Goal: Task Accomplishment & Management: Use online tool/utility

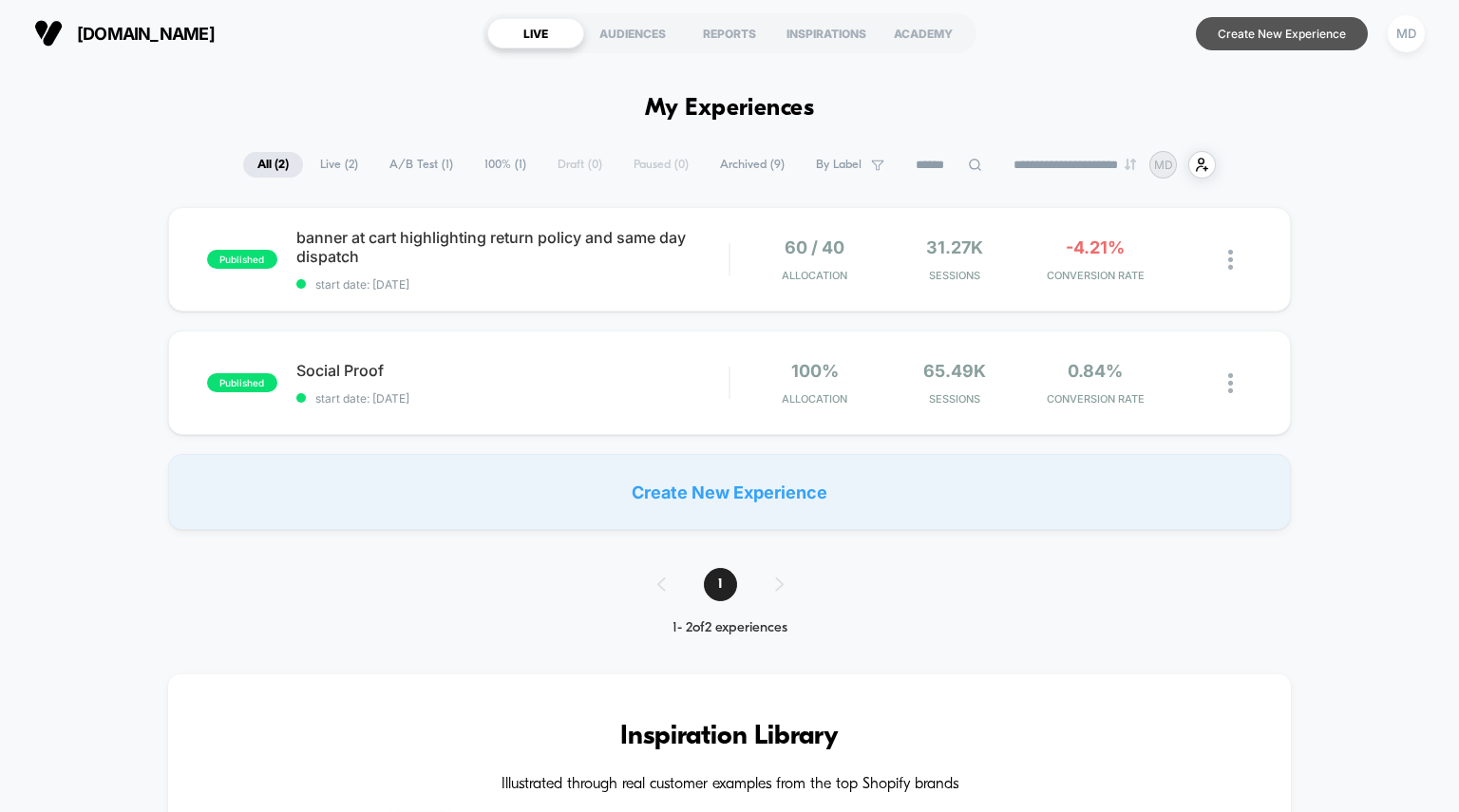
click at [1235, 30] on button "Create New Experience" at bounding box center [1283, 33] width 172 height 33
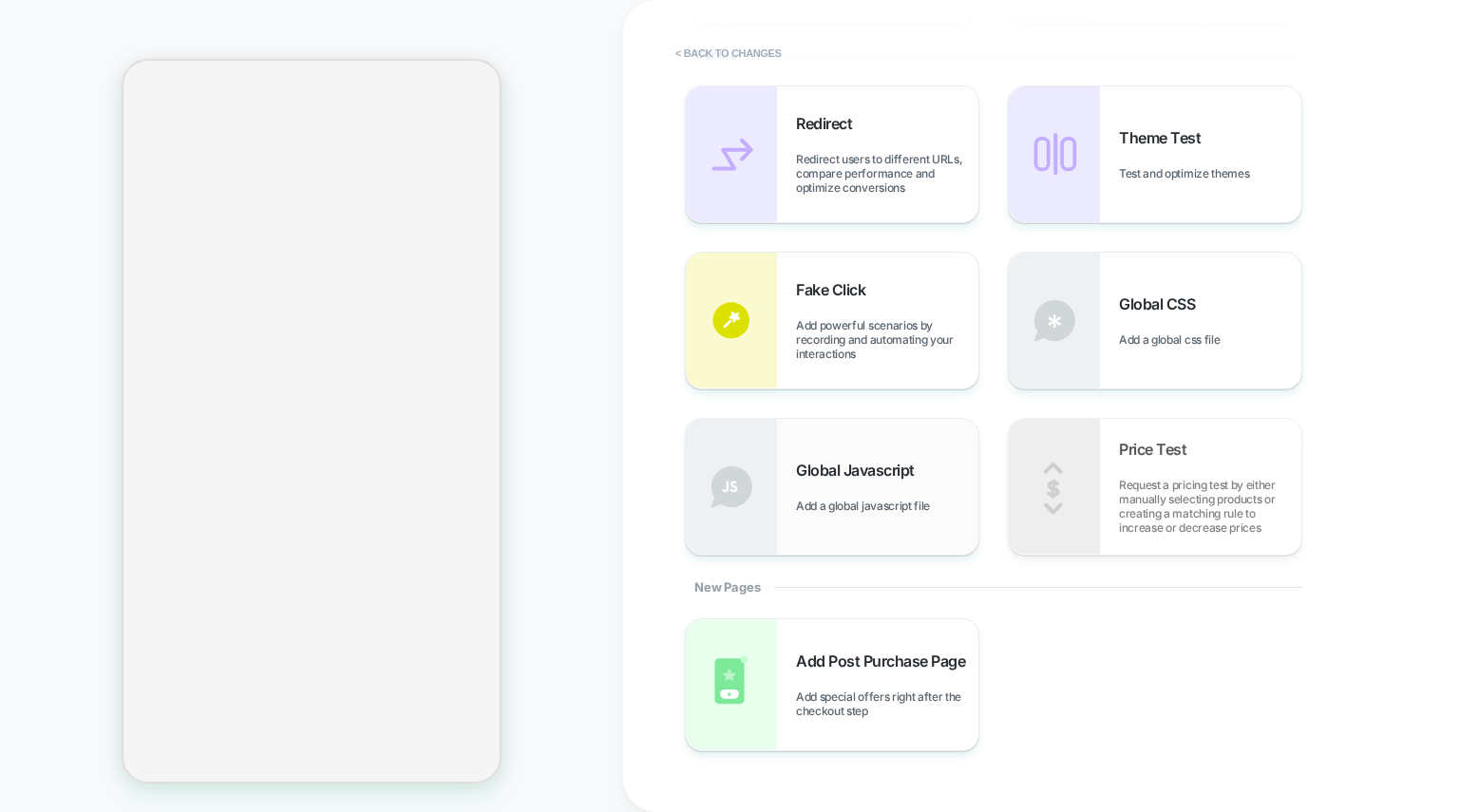
scroll to position [426, 0]
click at [832, 347] on span "Add powerful scenarios by recording and automating your interactions" at bounding box center [888, 341] width 182 height 43
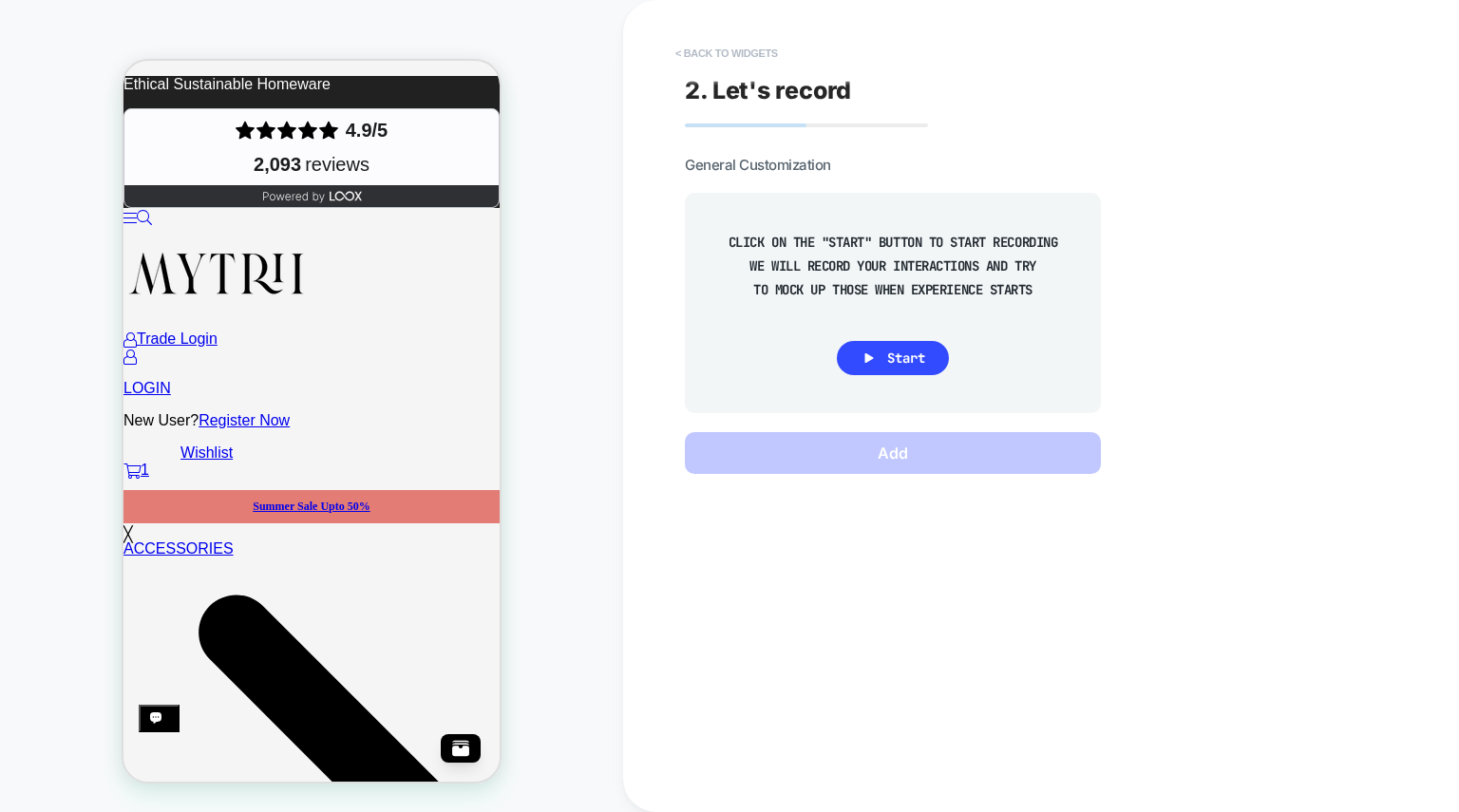
scroll to position [0, 0]
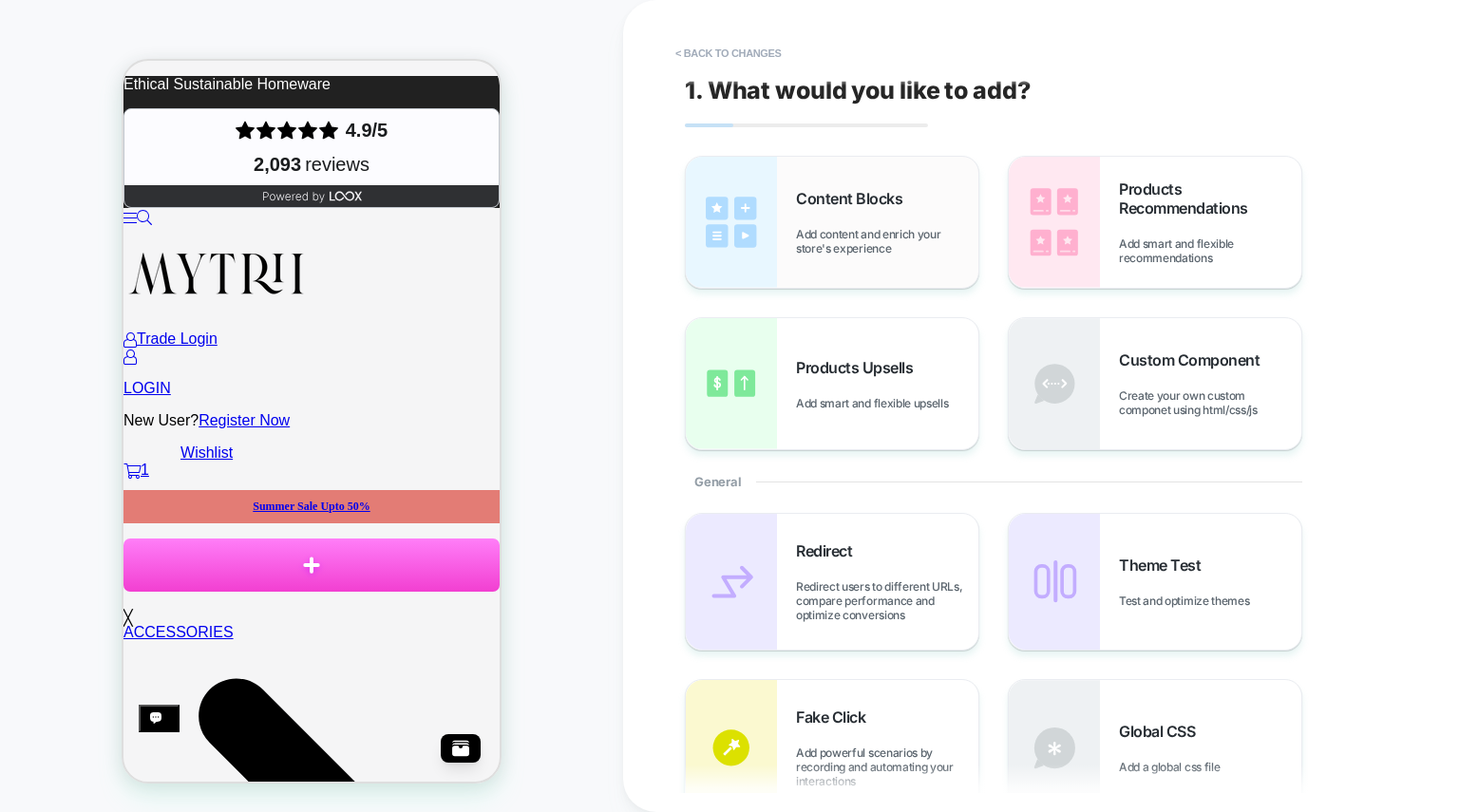
click at [821, 254] on span "Add content and enrich your store's experience" at bounding box center [888, 241] width 182 height 28
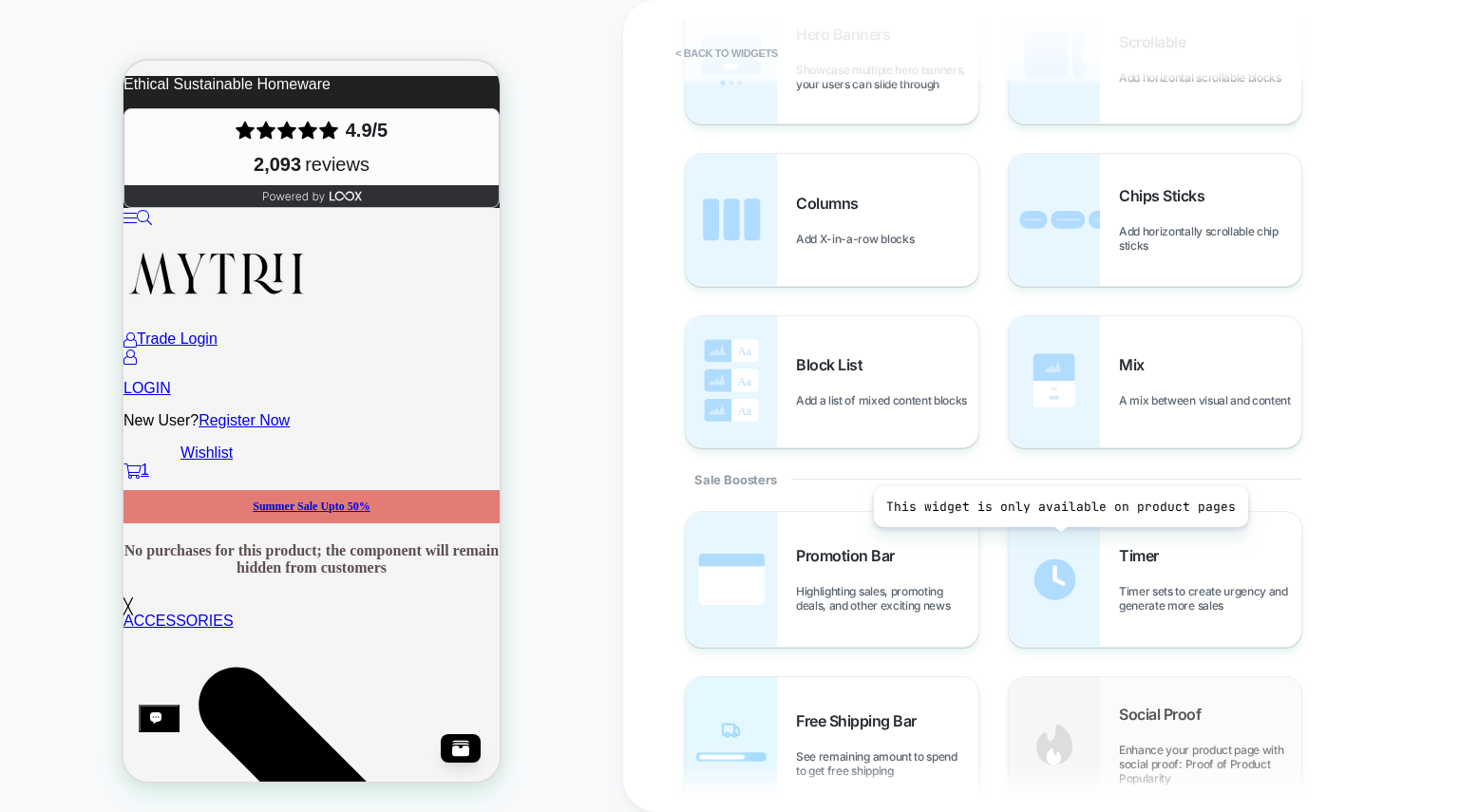
scroll to position [516, 0]
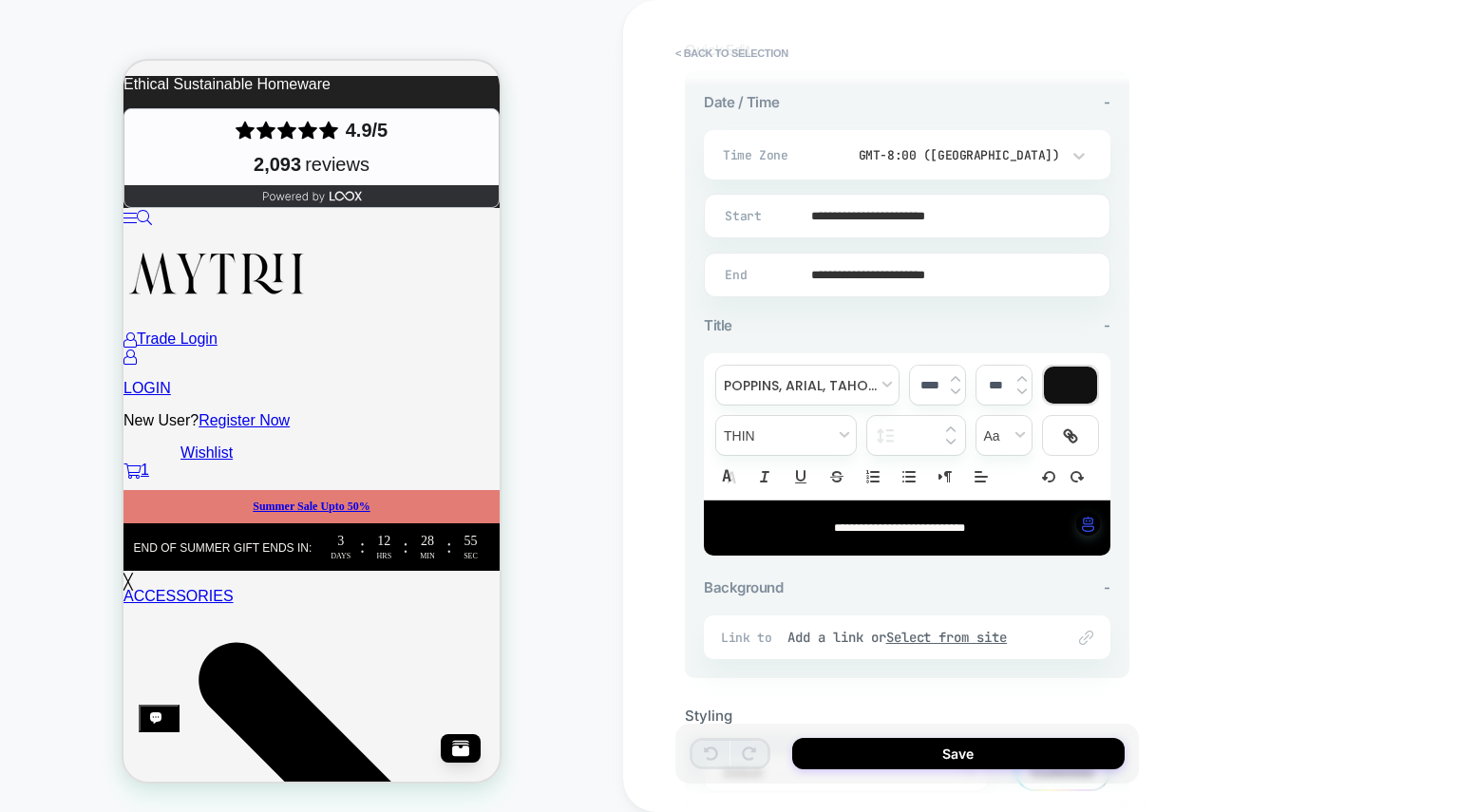
scroll to position [405, 0]
type input "****"
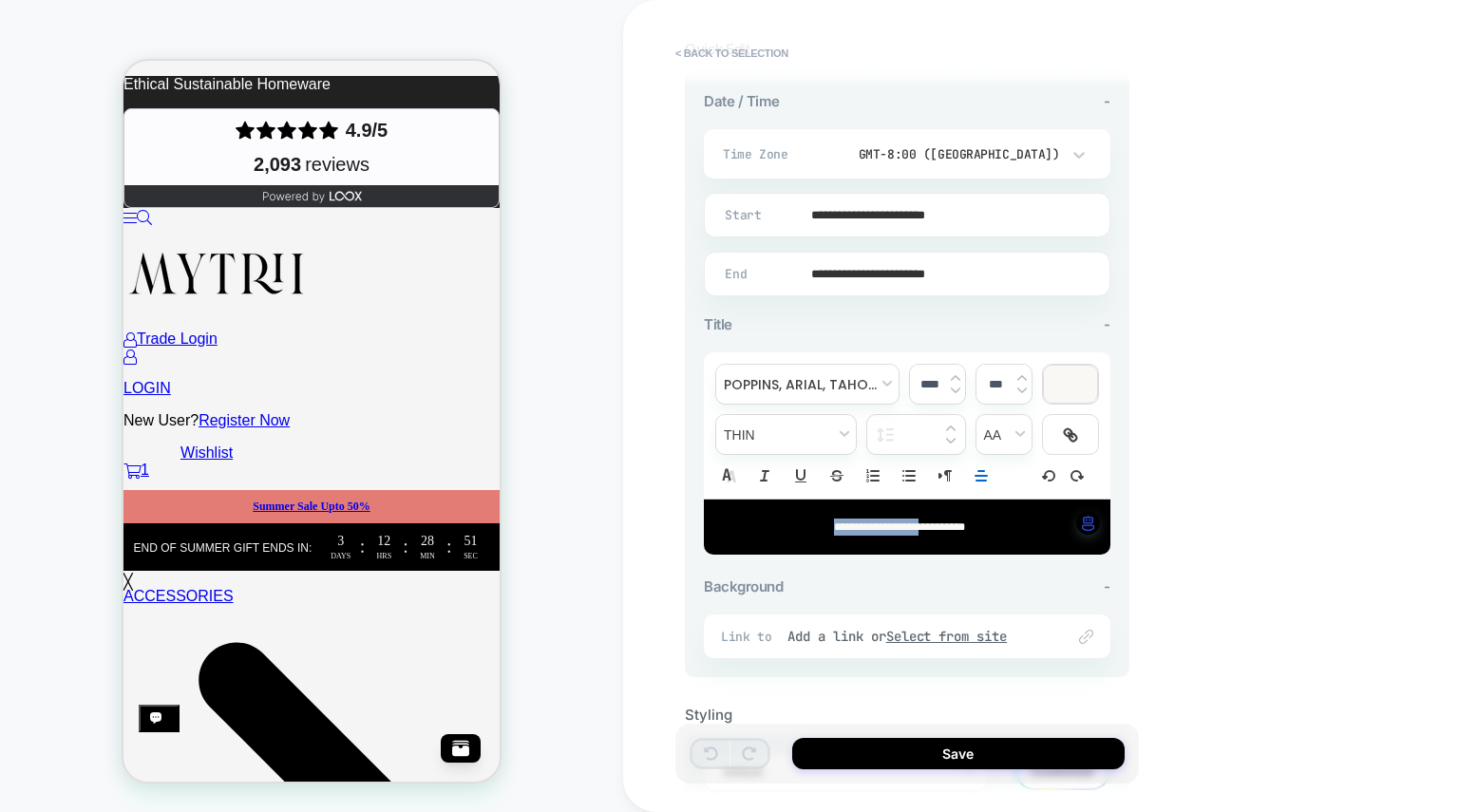
drag, startPoint x: 938, startPoint y: 526, endPoint x: 760, endPoint y: 526, distance: 178.0
drag, startPoint x: 987, startPoint y: 528, endPoint x: 851, endPoint y: 521, distance: 136.2
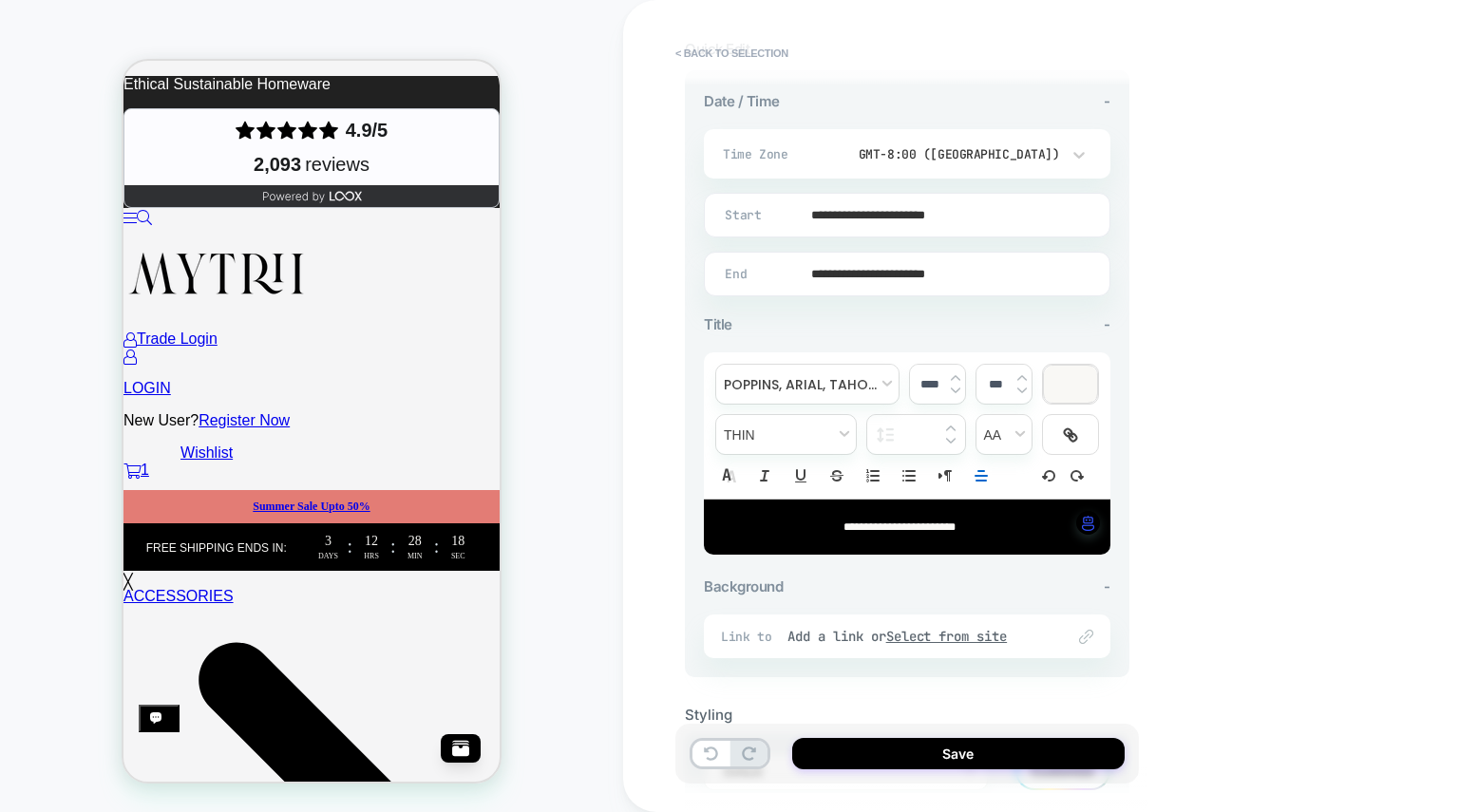
click at [872, 271] on input "**********" at bounding box center [903, 274] width 405 height 45
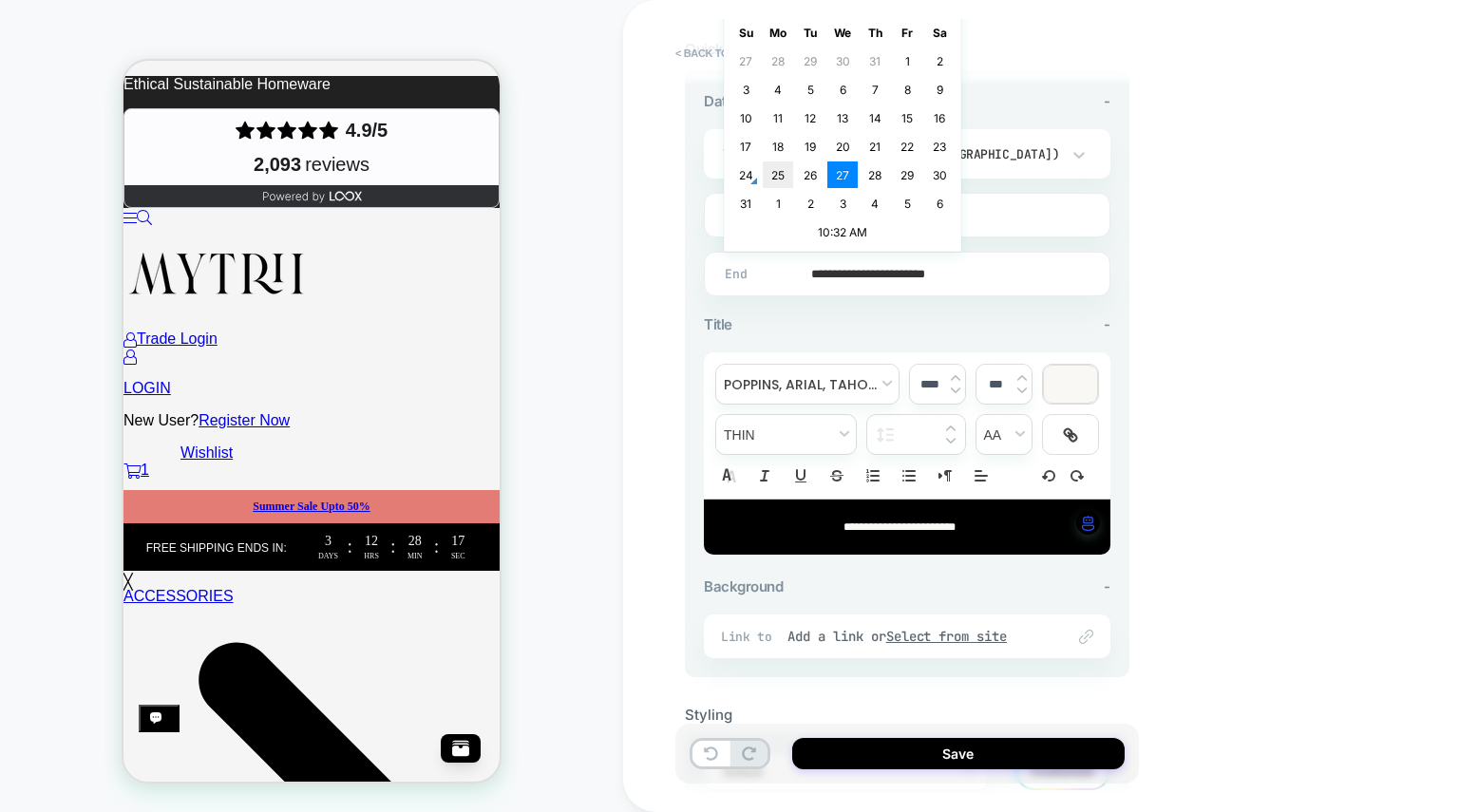
click at [984, 275] on input "**********" at bounding box center [903, 274] width 405 height 45
click at [846, 237] on td "10:32 AM" at bounding box center [843, 231] width 224 height 26
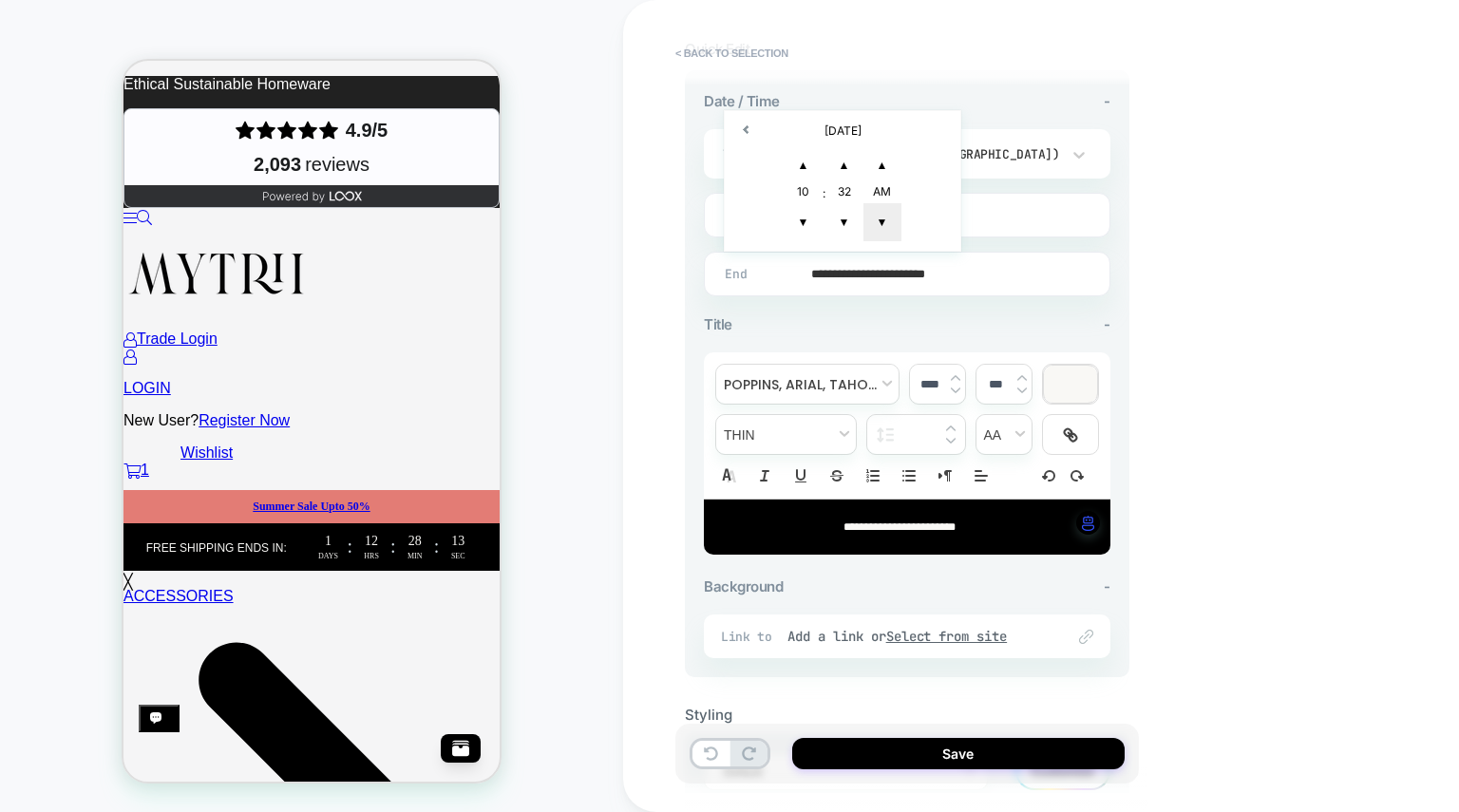
click at [875, 226] on span "▼" at bounding box center [882, 222] width 38 height 38
click at [797, 172] on span "▲" at bounding box center [803, 165] width 38 height 38
click at [843, 193] on div "32" at bounding box center [845, 193] width 38 height 19
click at [851, 169] on span "▲" at bounding box center [845, 165] width 38 height 38
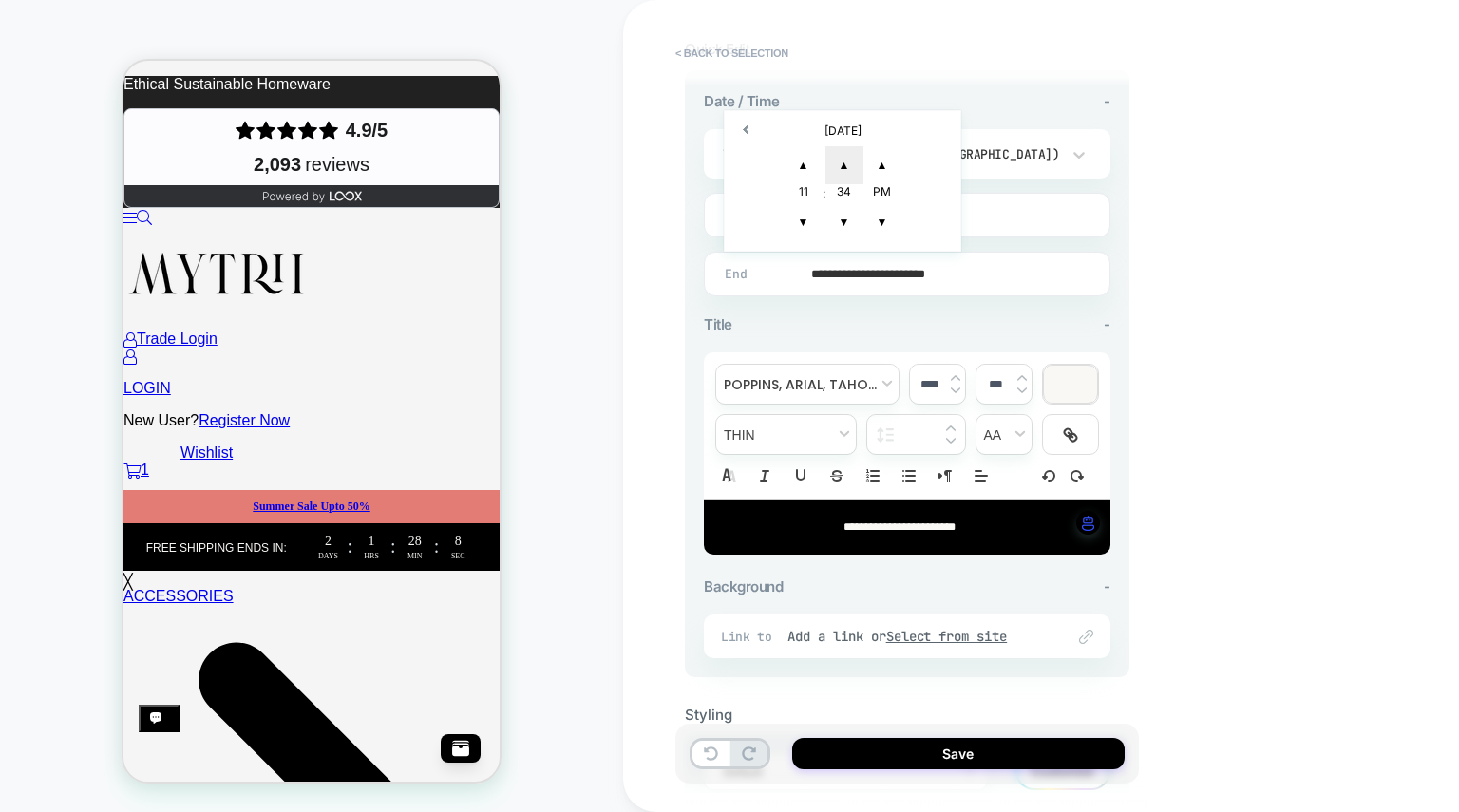
click at [851, 169] on span "▲" at bounding box center [845, 165] width 38 height 38
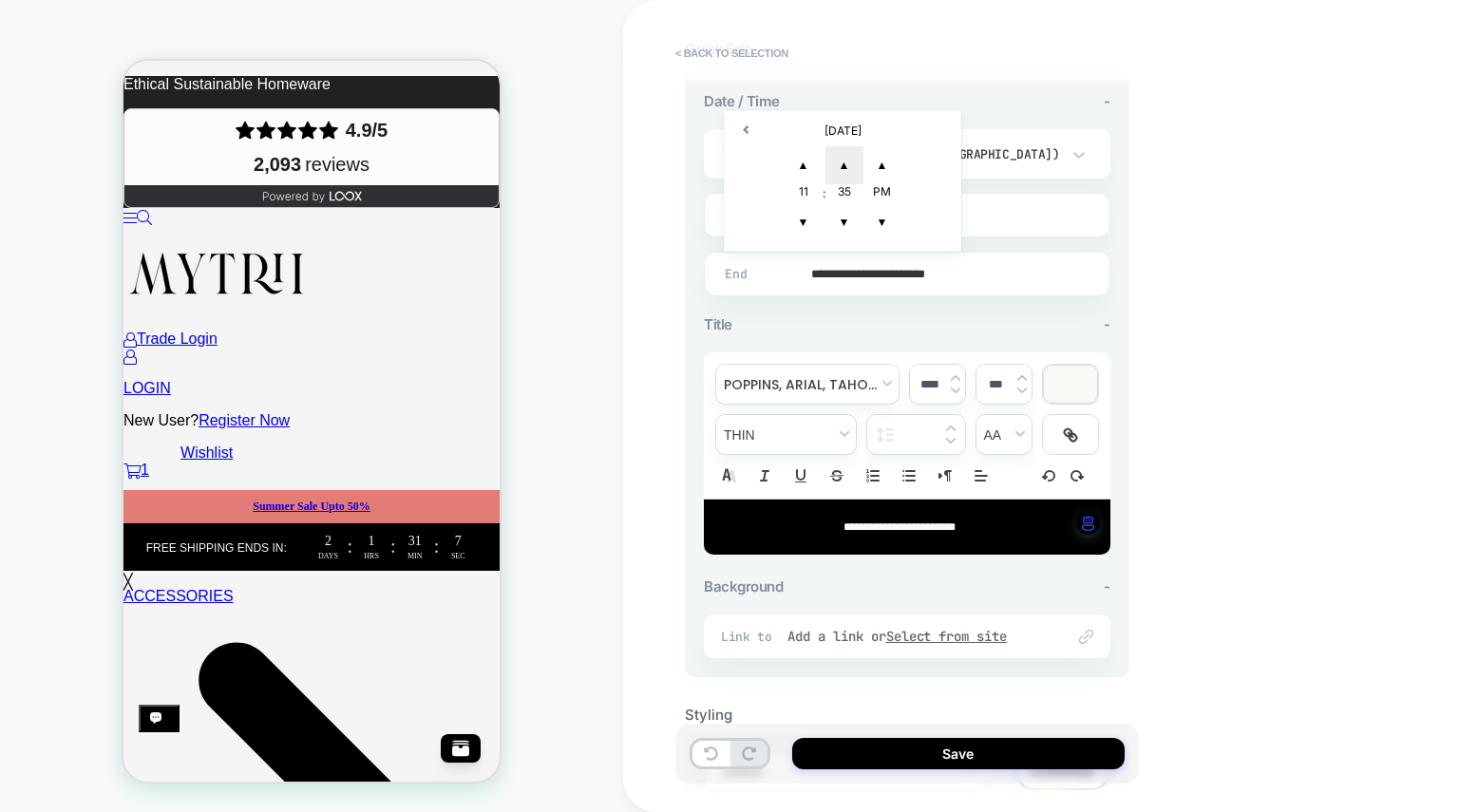
click at [851, 169] on span "▲" at bounding box center [845, 165] width 38 height 38
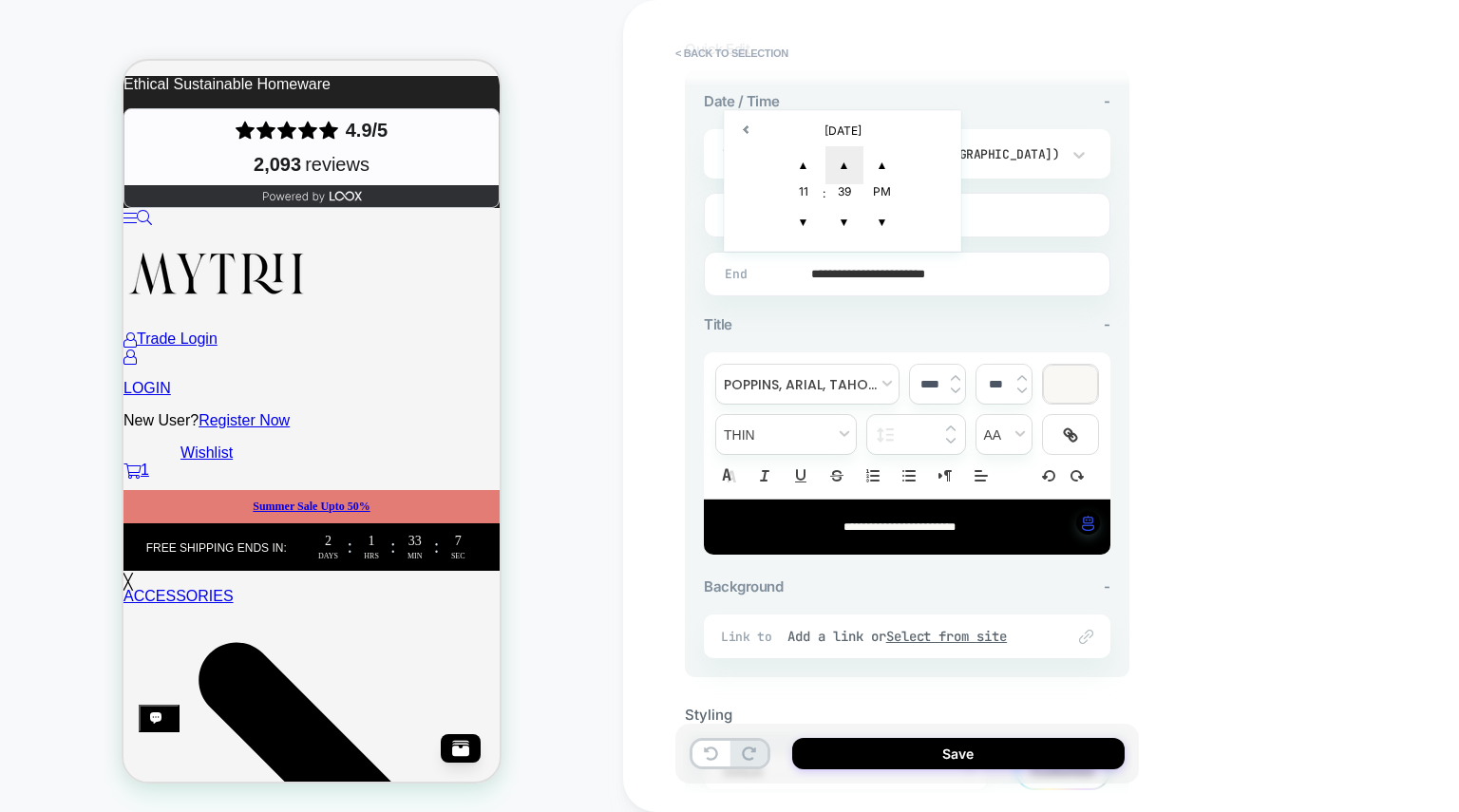
click at [851, 169] on span "▲" at bounding box center [845, 165] width 38 height 38
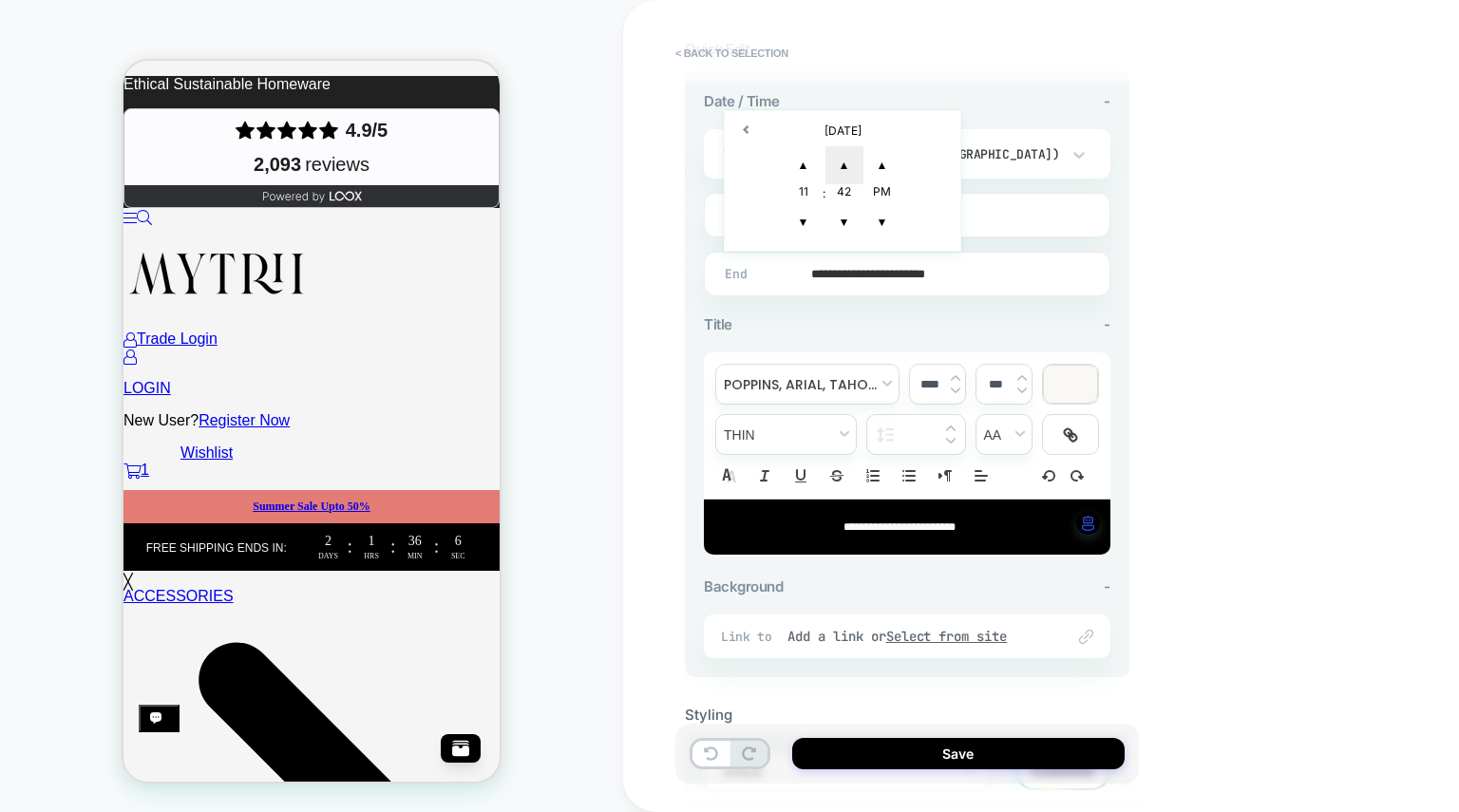
click at [851, 169] on span "▲" at bounding box center [845, 165] width 38 height 38
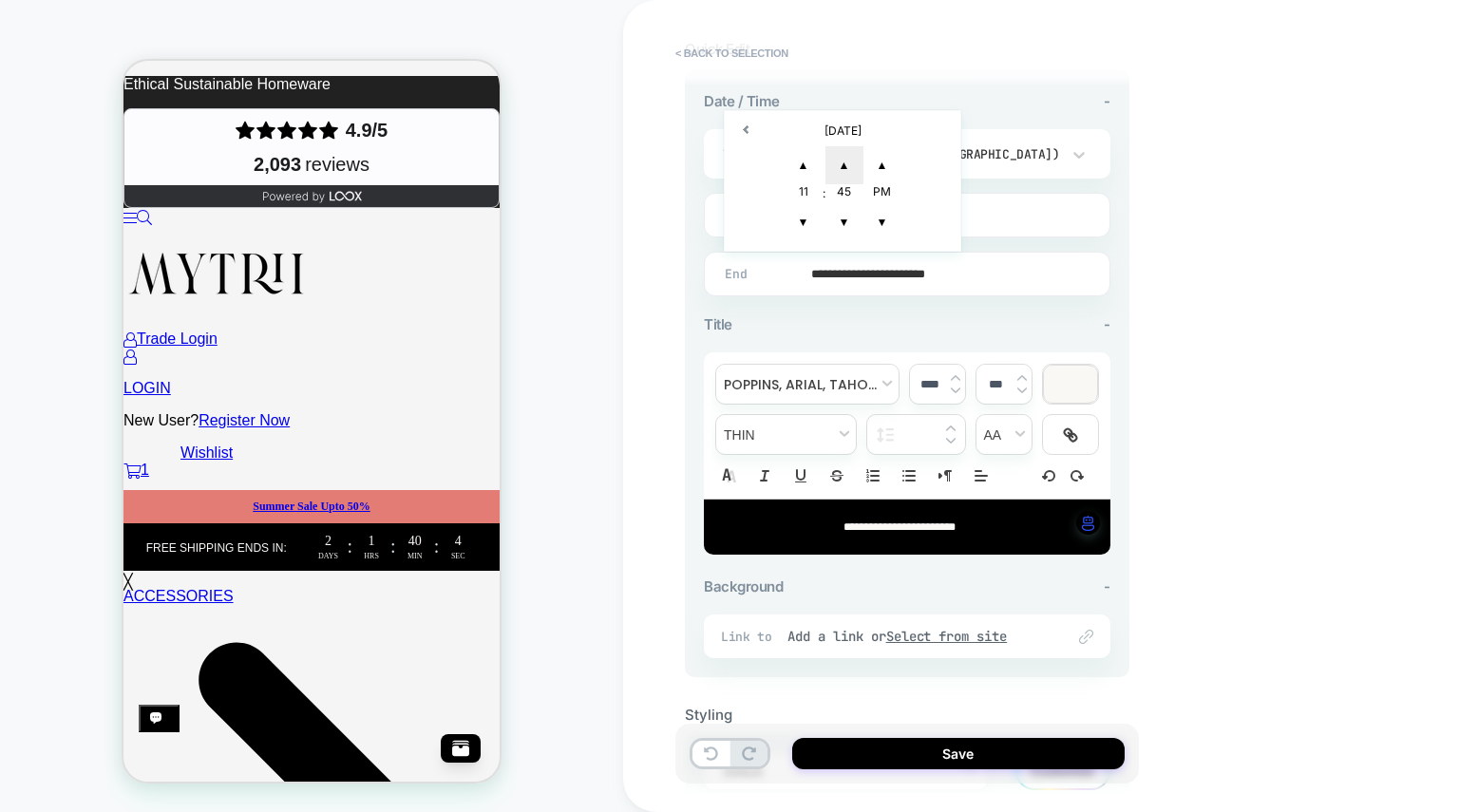
click at [851, 169] on span "▲" at bounding box center [845, 165] width 38 height 38
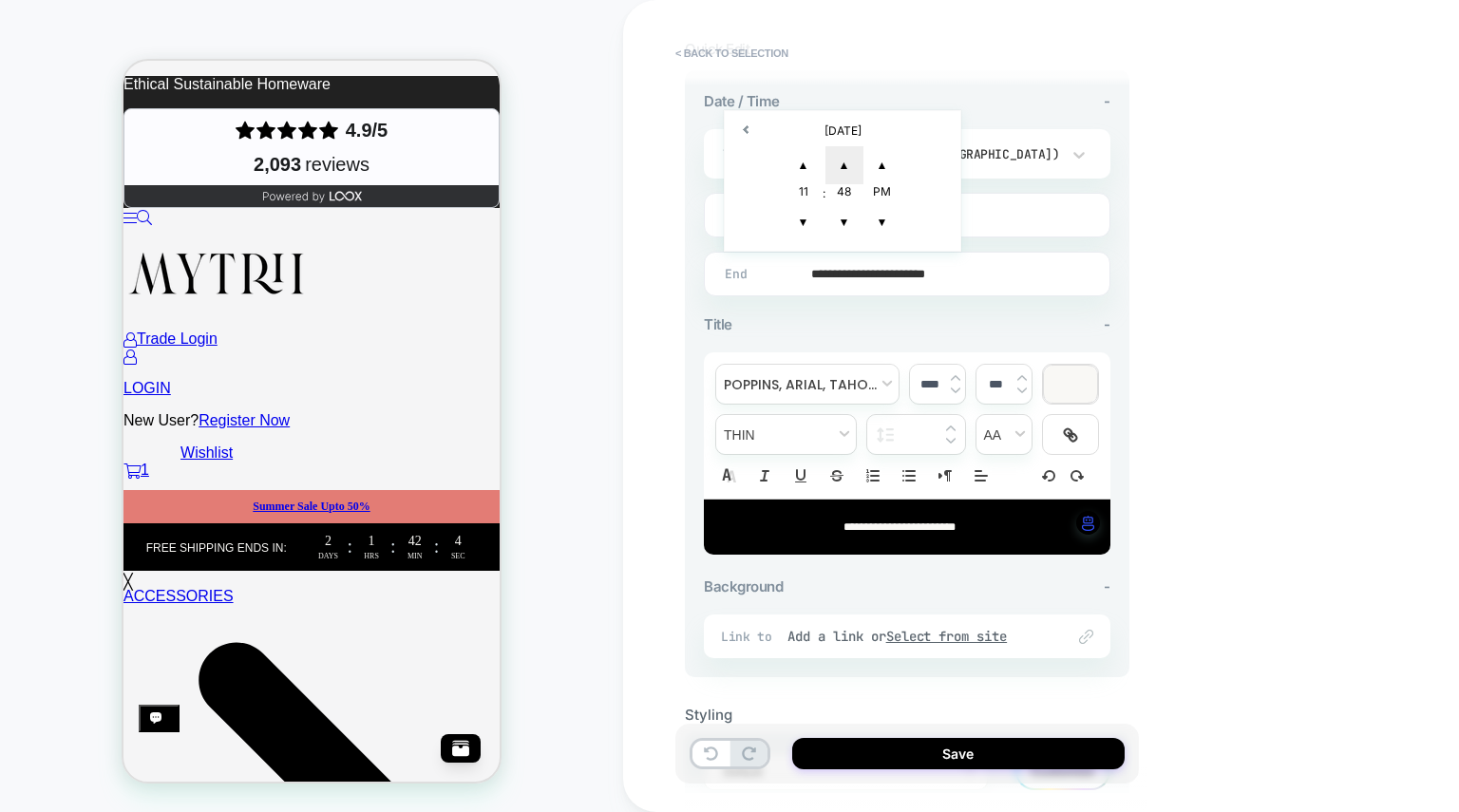
click at [851, 169] on span "▲" at bounding box center [845, 165] width 38 height 38
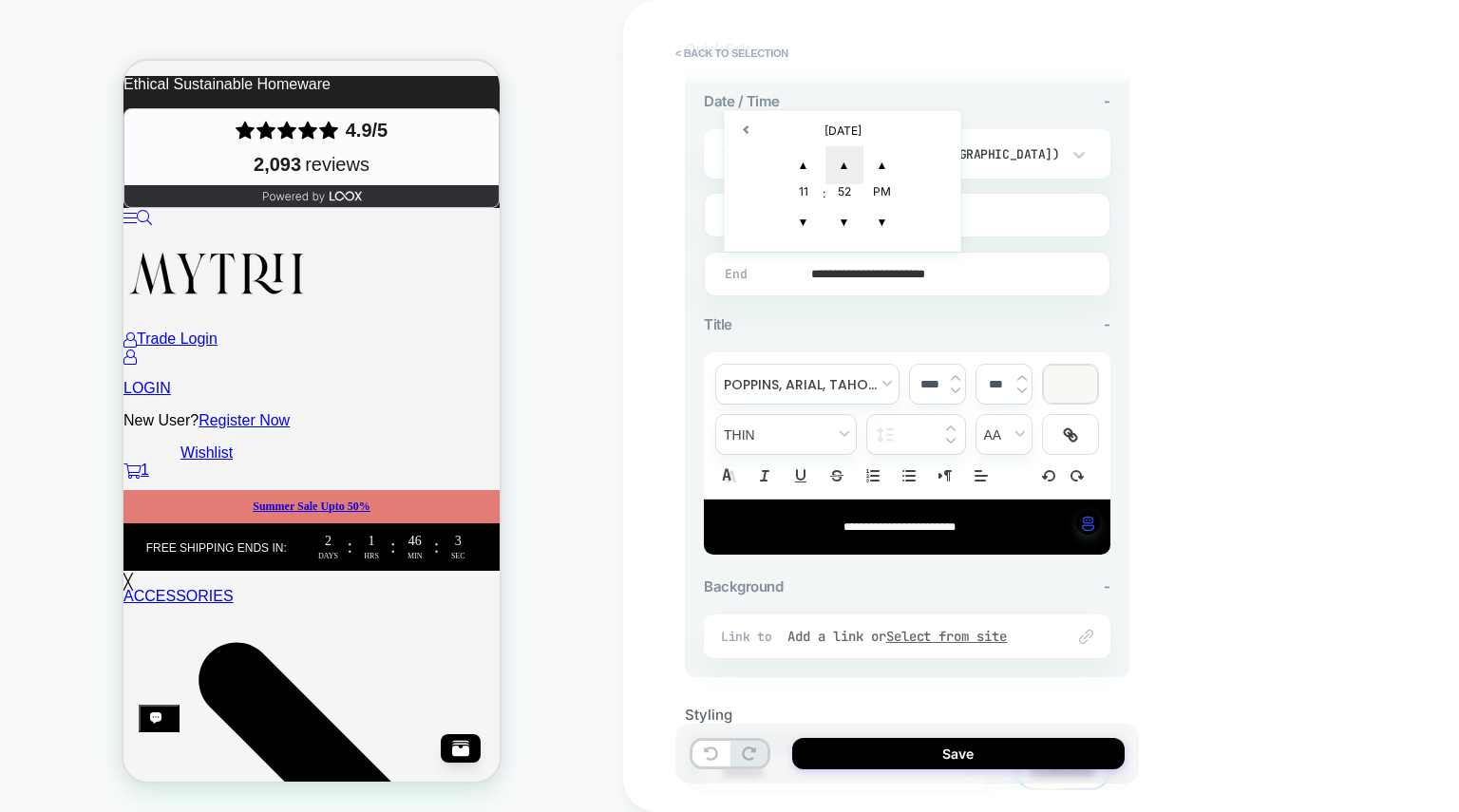
click at [851, 169] on span "▲" at bounding box center [845, 165] width 38 height 38
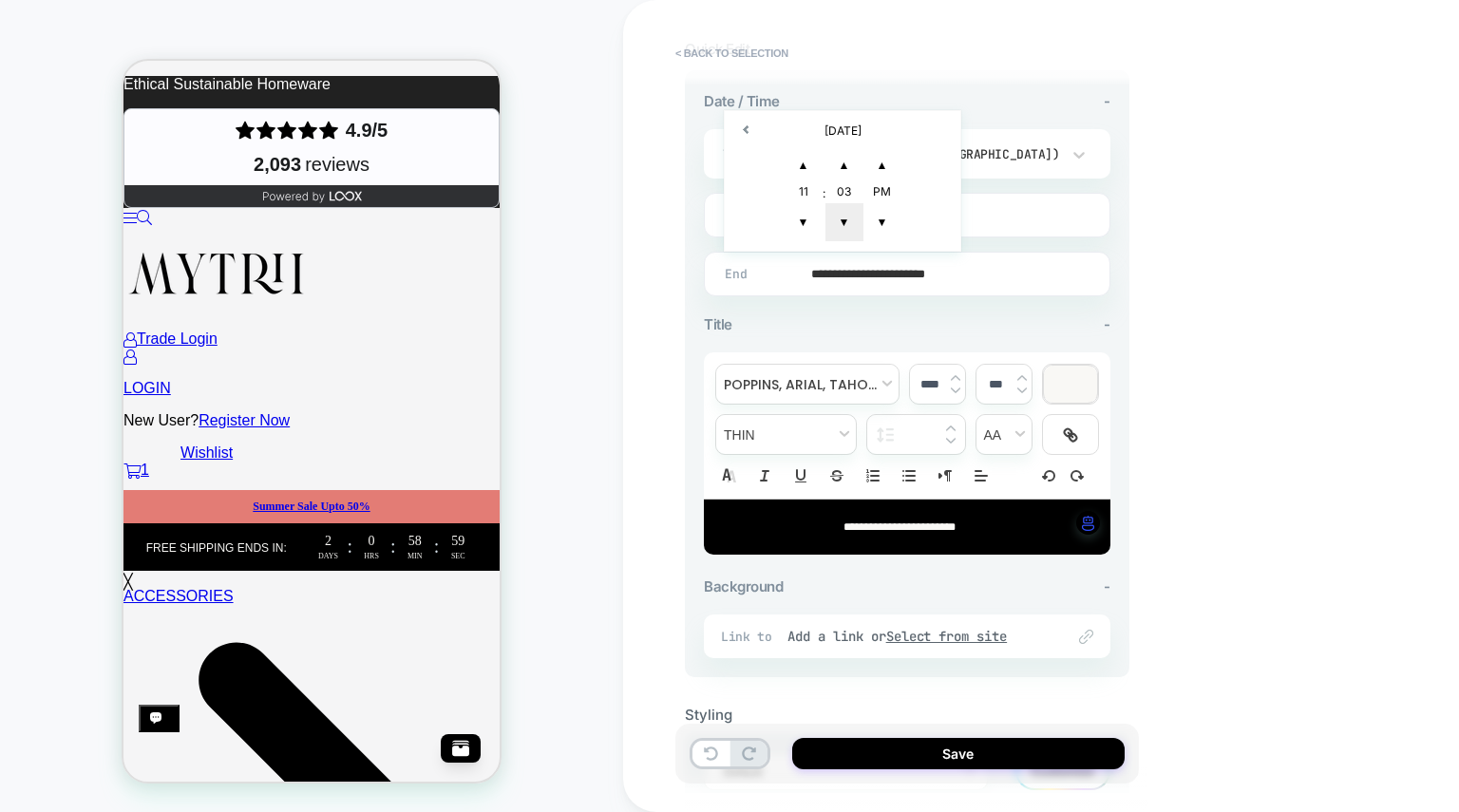
click at [842, 217] on span "▼" at bounding box center [845, 222] width 38 height 38
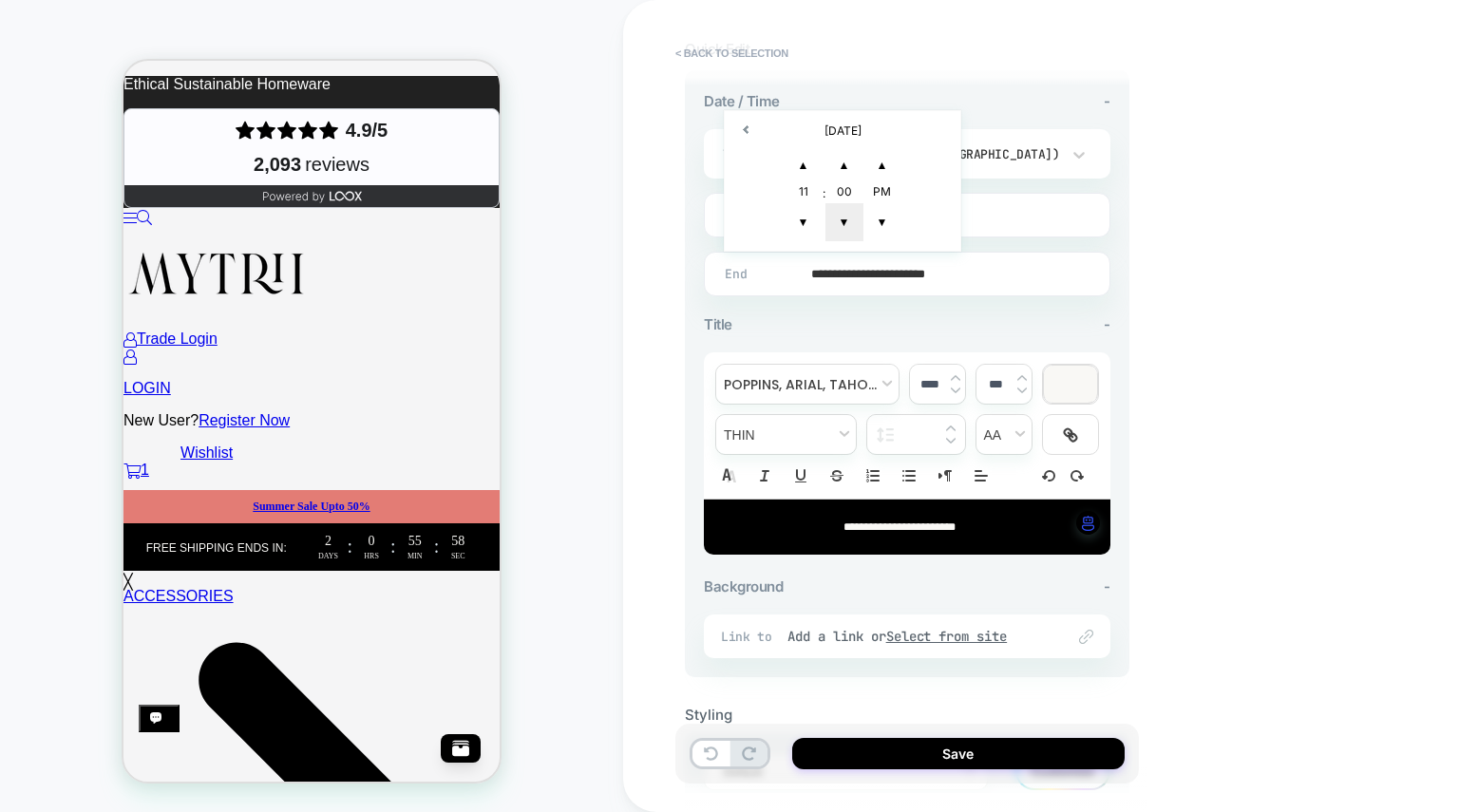
click at [842, 217] on span "▼" at bounding box center [845, 222] width 38 height 38
type input "**********"
click at [842, 217] on span "▼" at bounding box center [845, 222] width 38 height 38
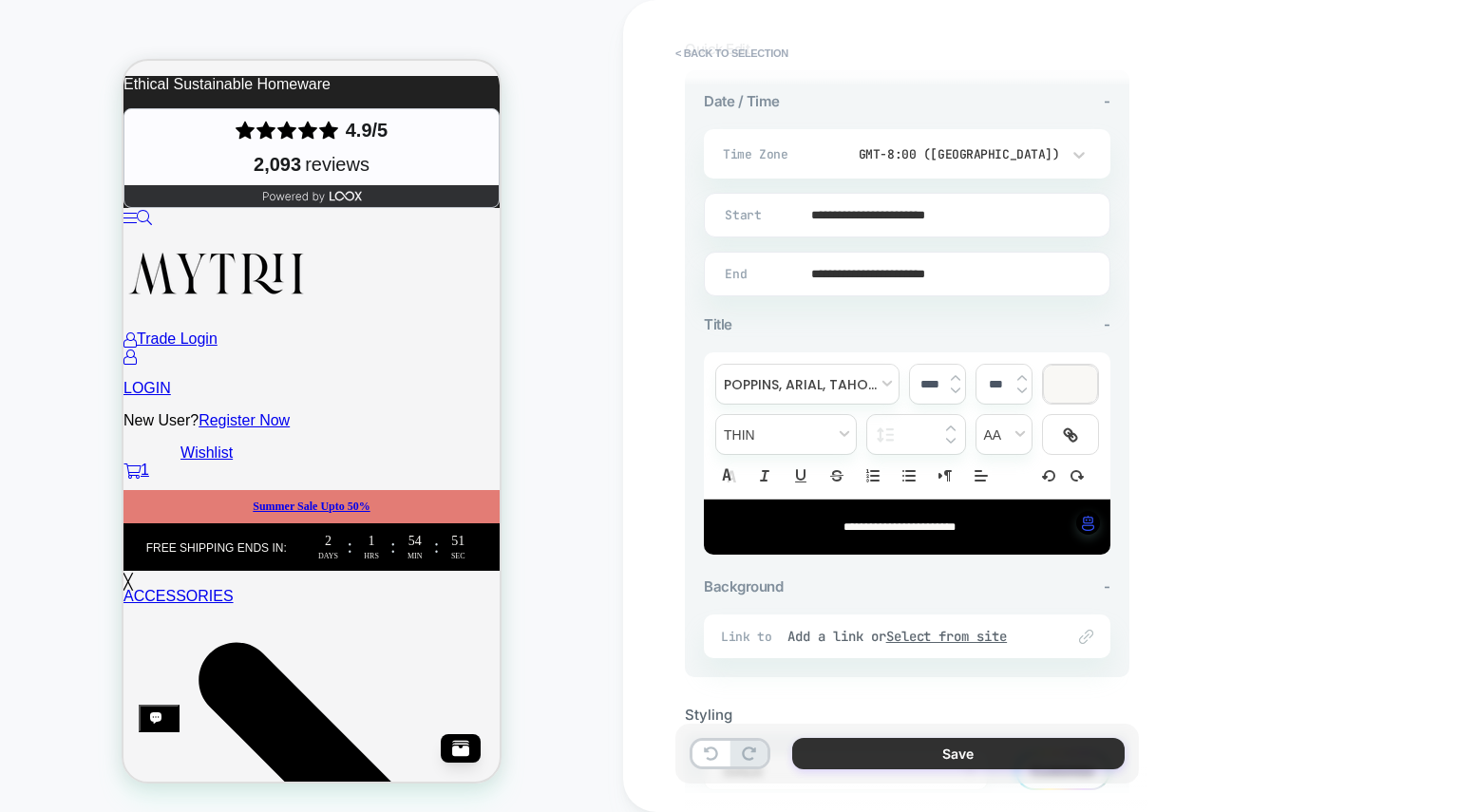
click at [970, 748] on button "Save" at bounding box center [958, 753] width 332 height 31
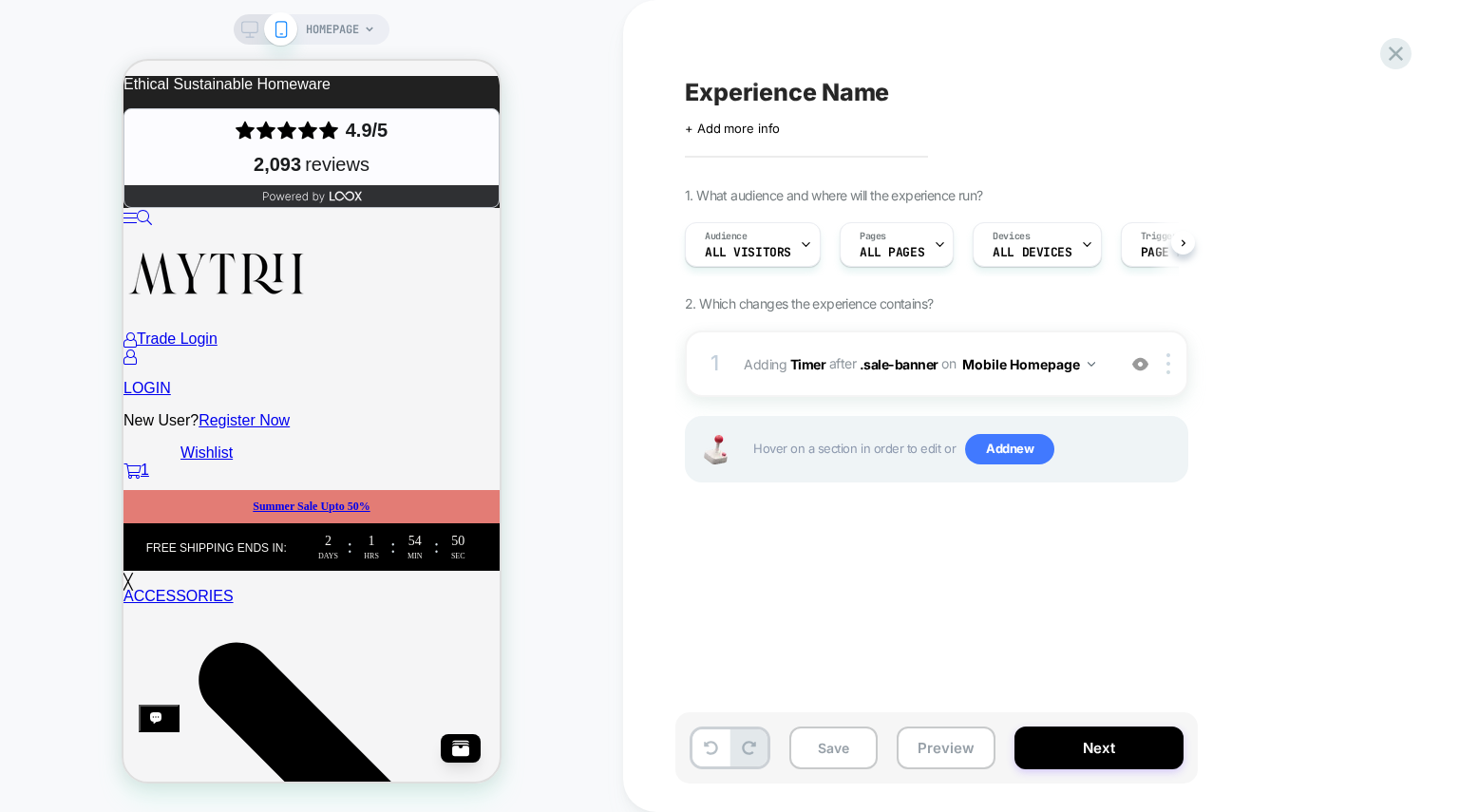
scroll to position [0, 1]
click at [1088, 756] on button "Next" at bounding box center [1099, 748] width 170 height 43
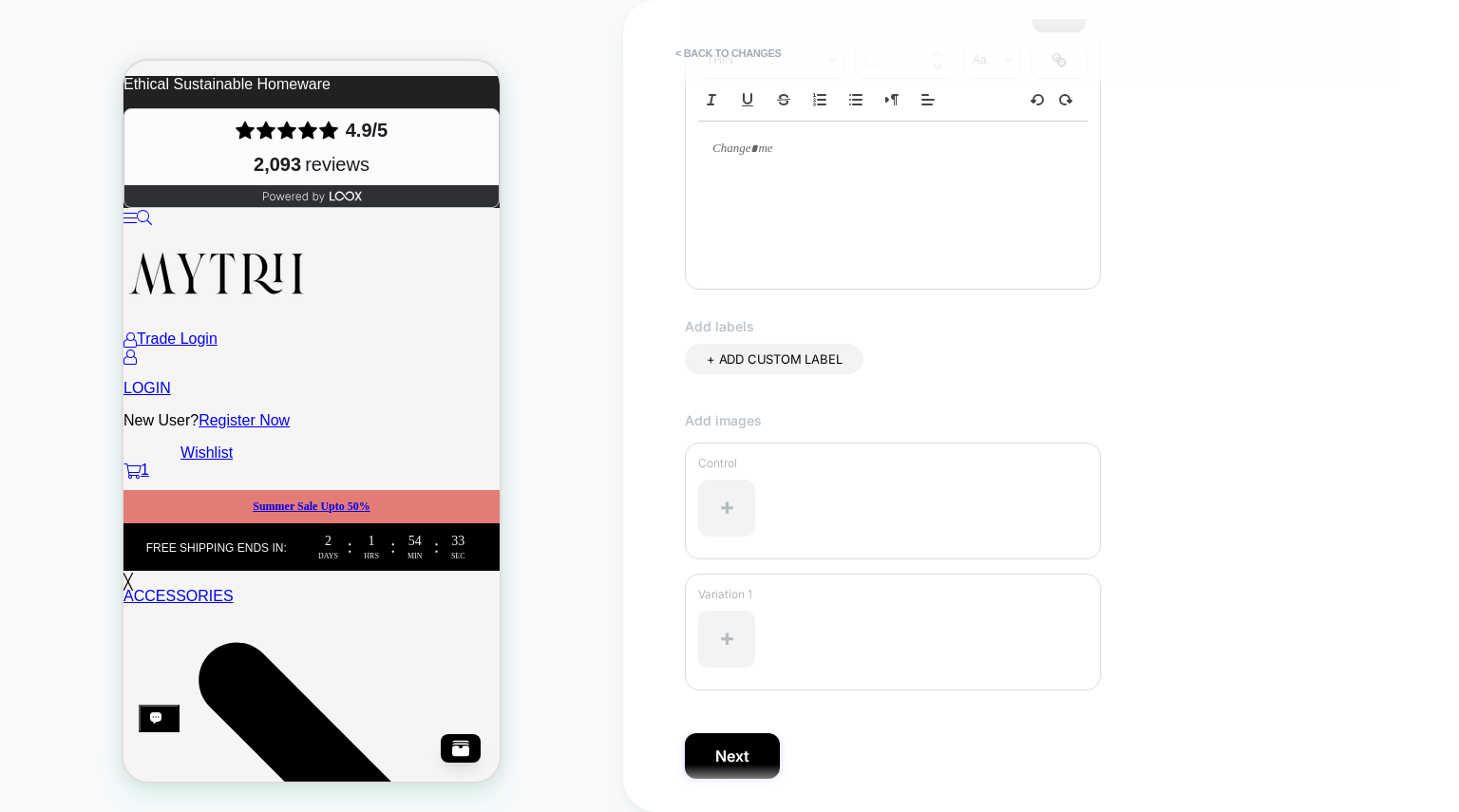
scroll to position [373, 0]
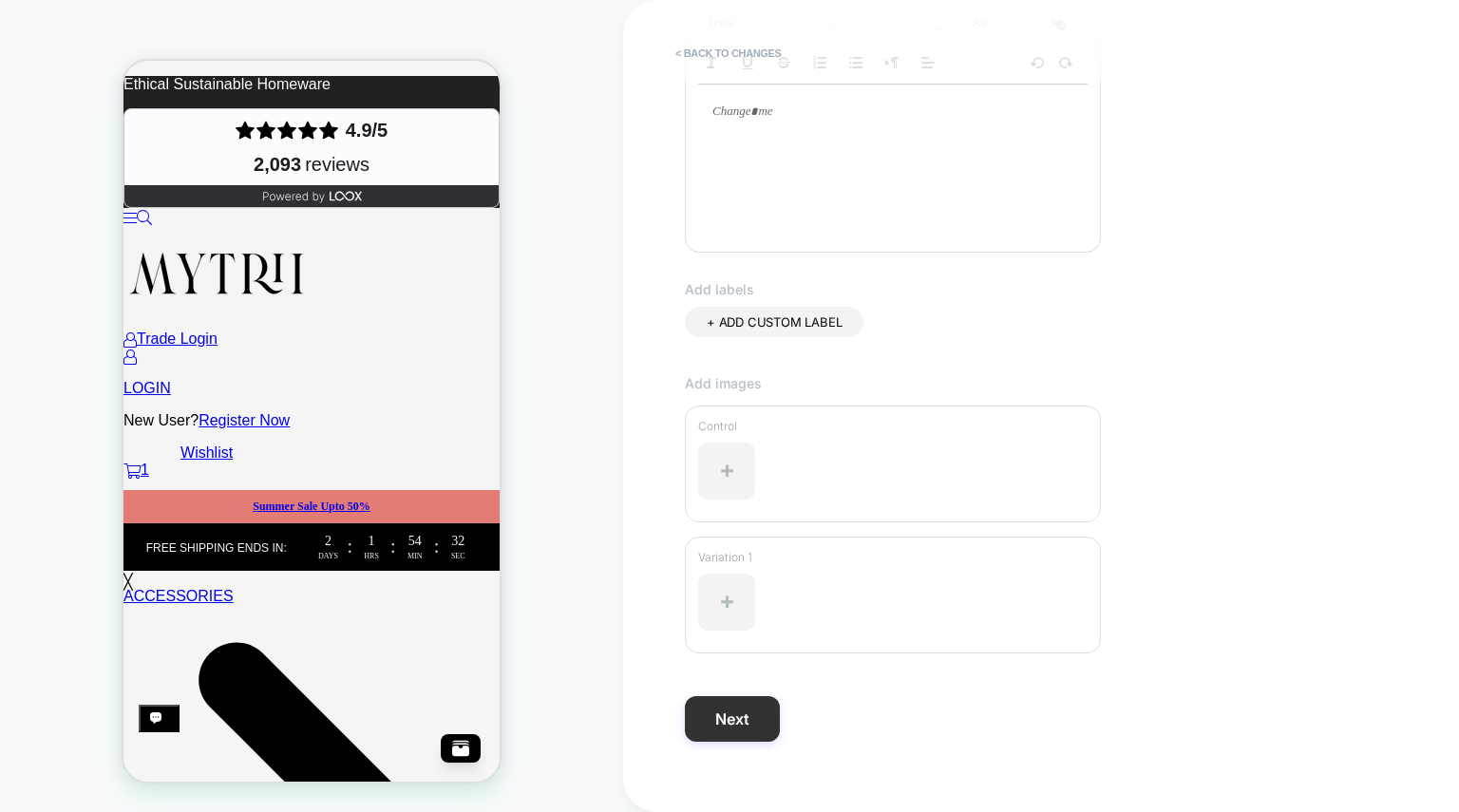
type input "**********"
click at [753, 723] on button "Next" at bounding box center [732, 719] width 95 height 46
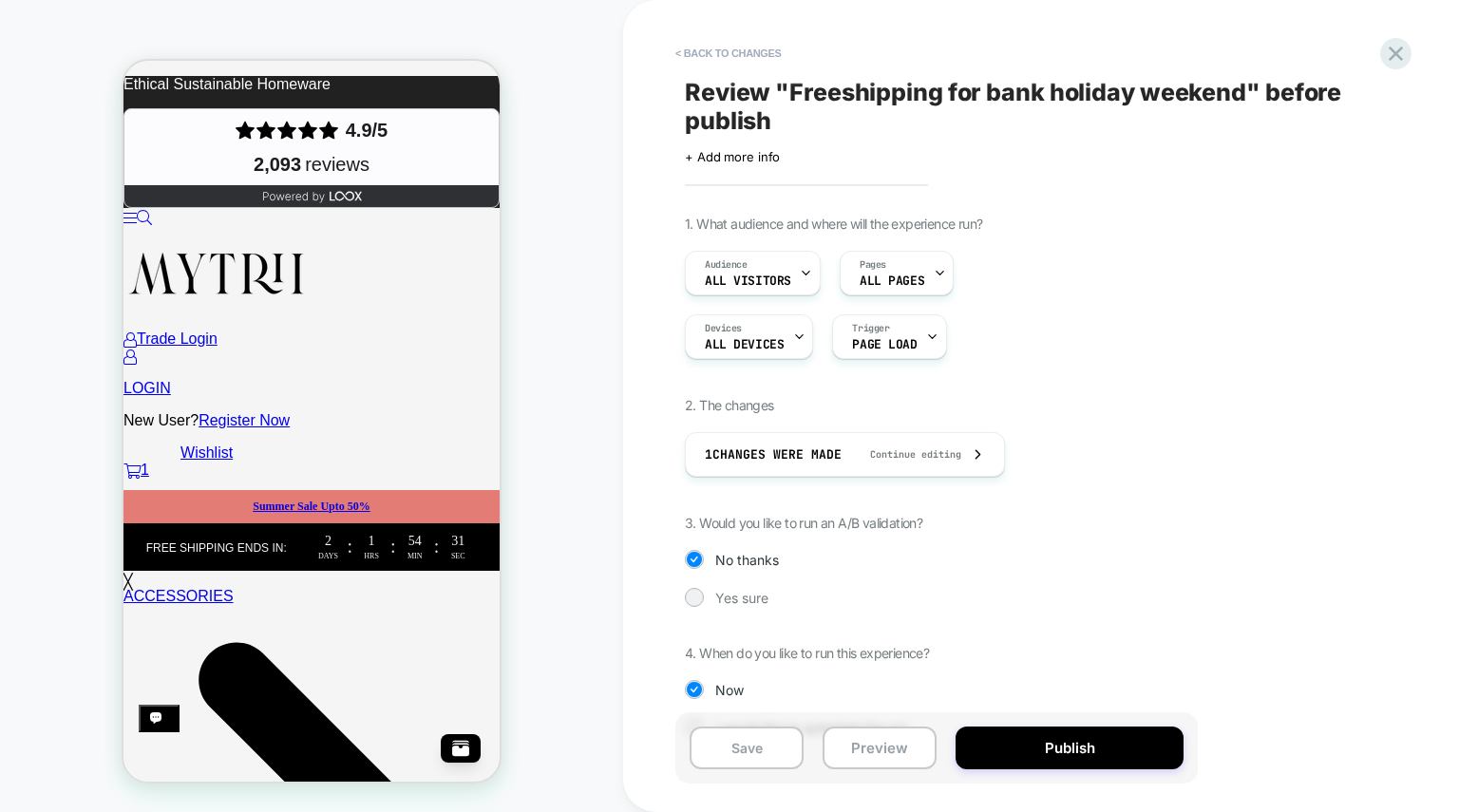
scroll to position [48, 0]
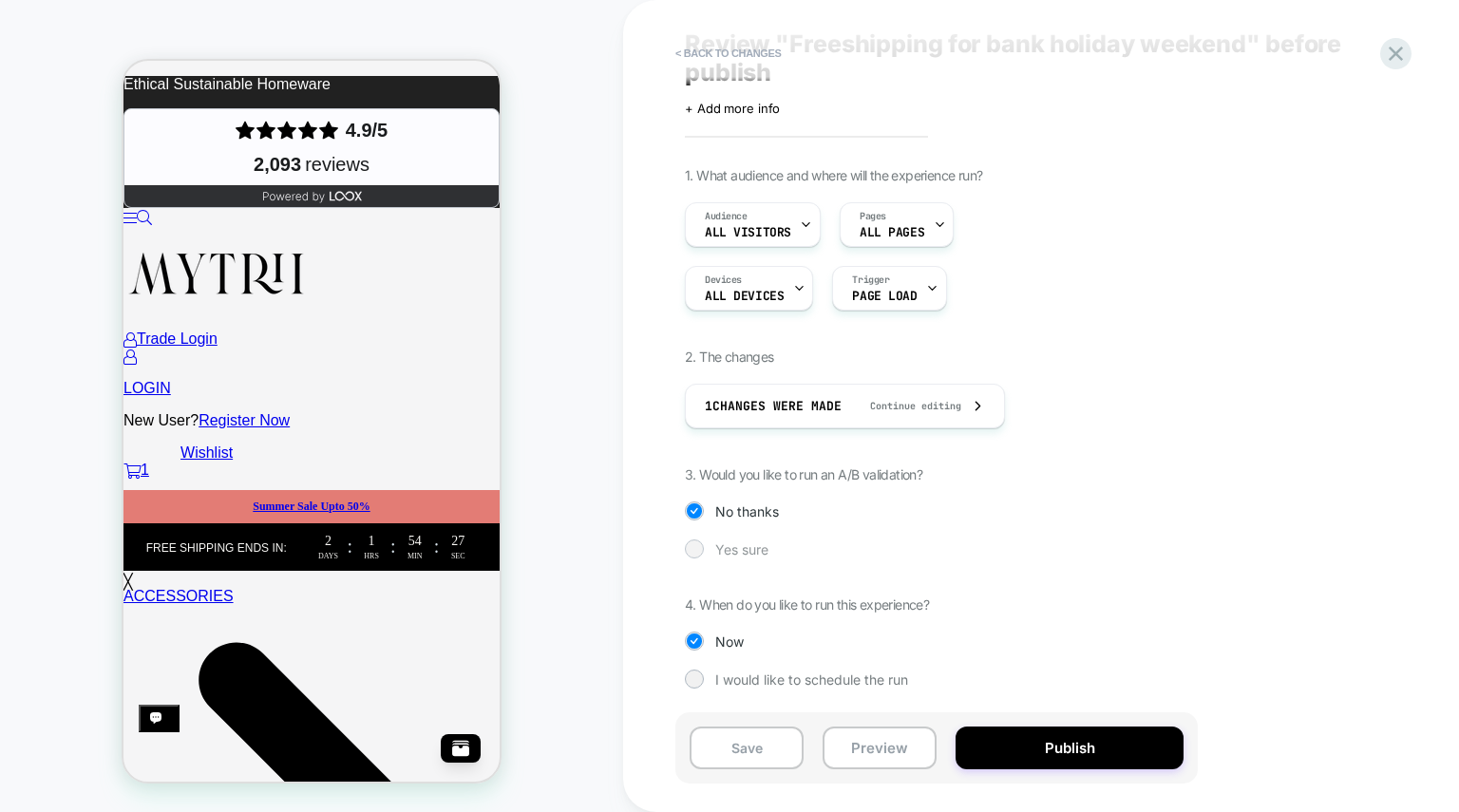
drag, startPoint x: 726, startPoint y: 551, endPoint x: 923, endPoint y: 542, distance: 197.2
click at [923, 542] on div "Yes sure" at bounding box center [937, 549] width 504 height 19
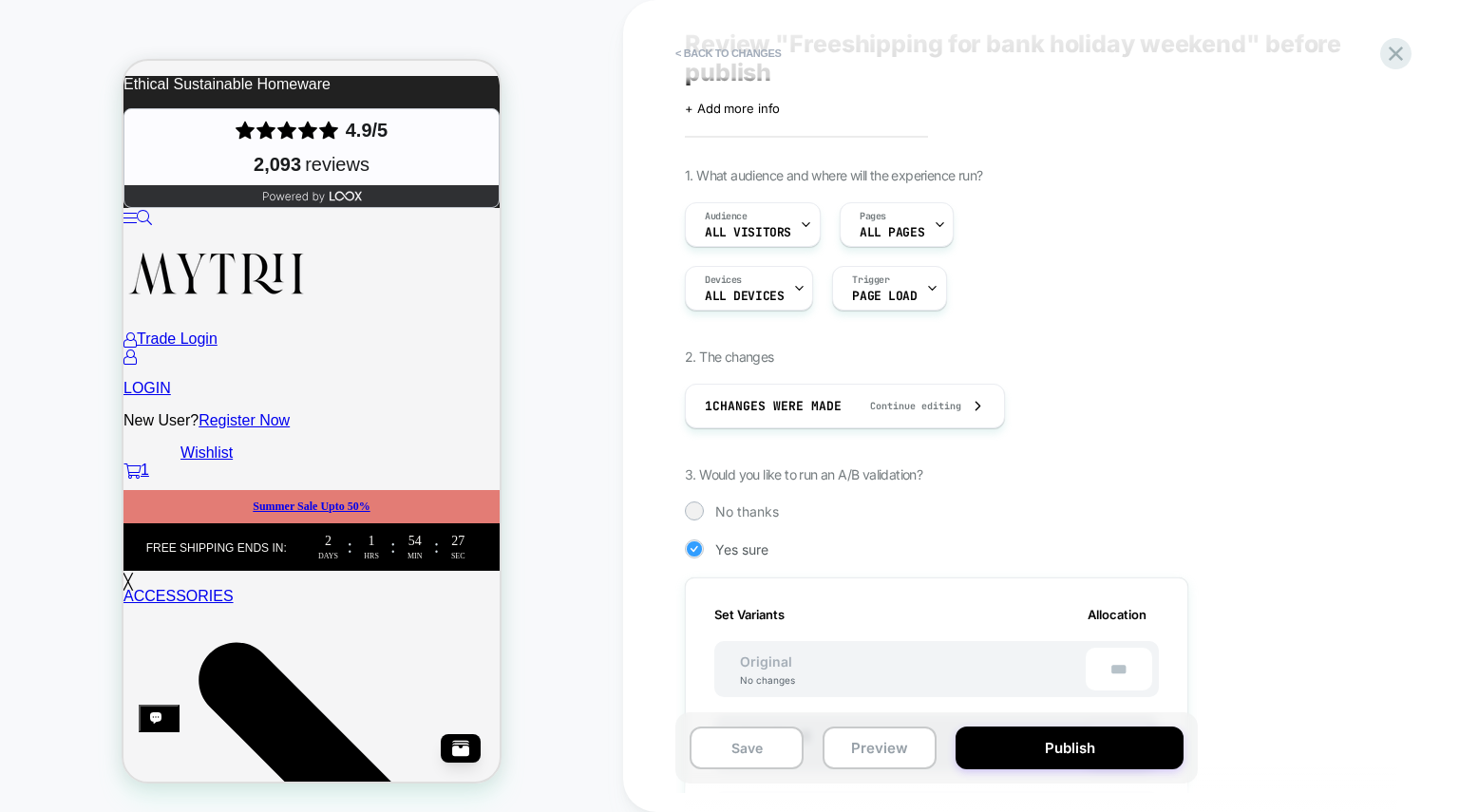
click at [923, 542] on div "Yes sure" at bounding box center [937, 549] width 504 height 19
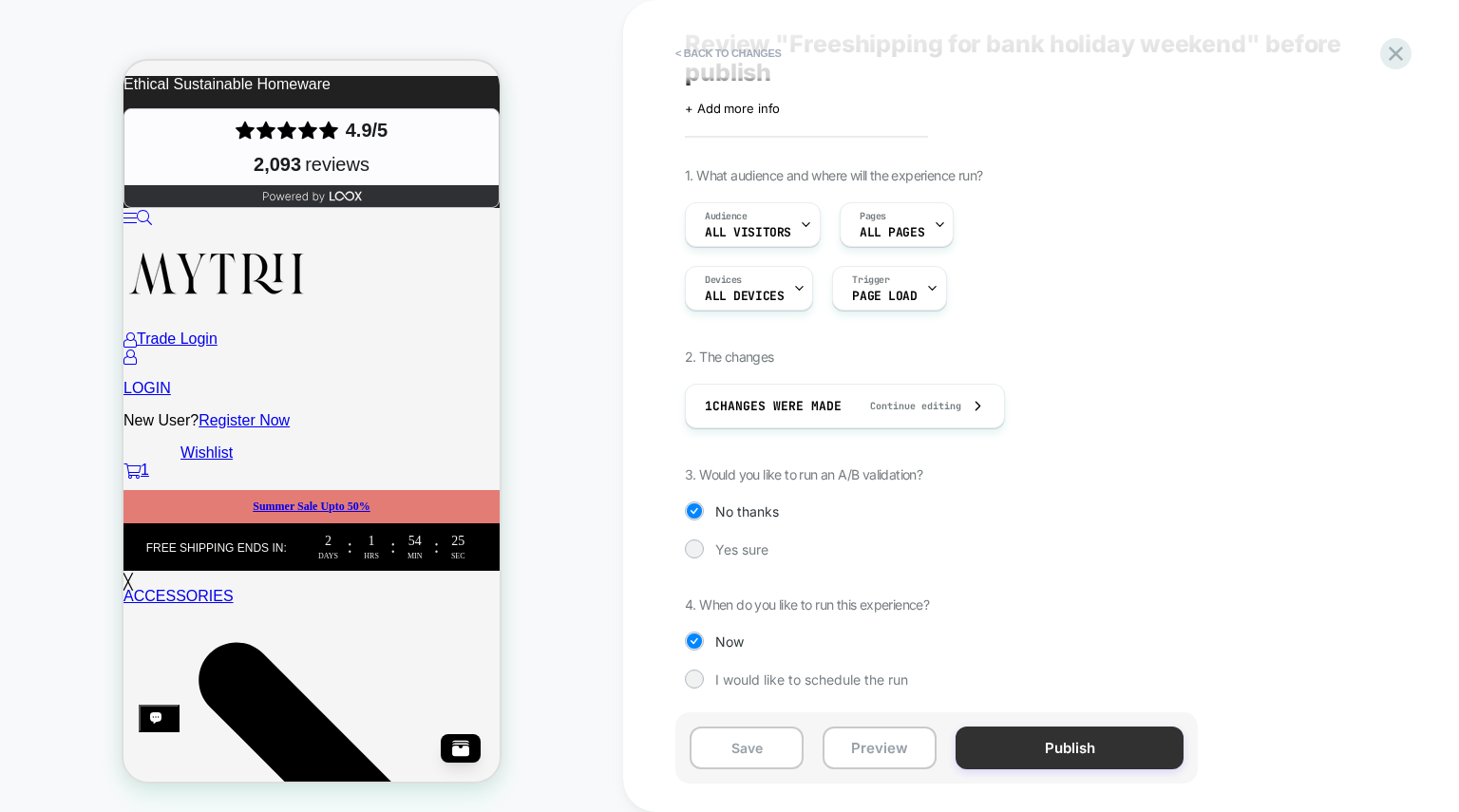
click at [1113, 752] on button "Publish" at bounding box center [1069, 748] width 228 height 43
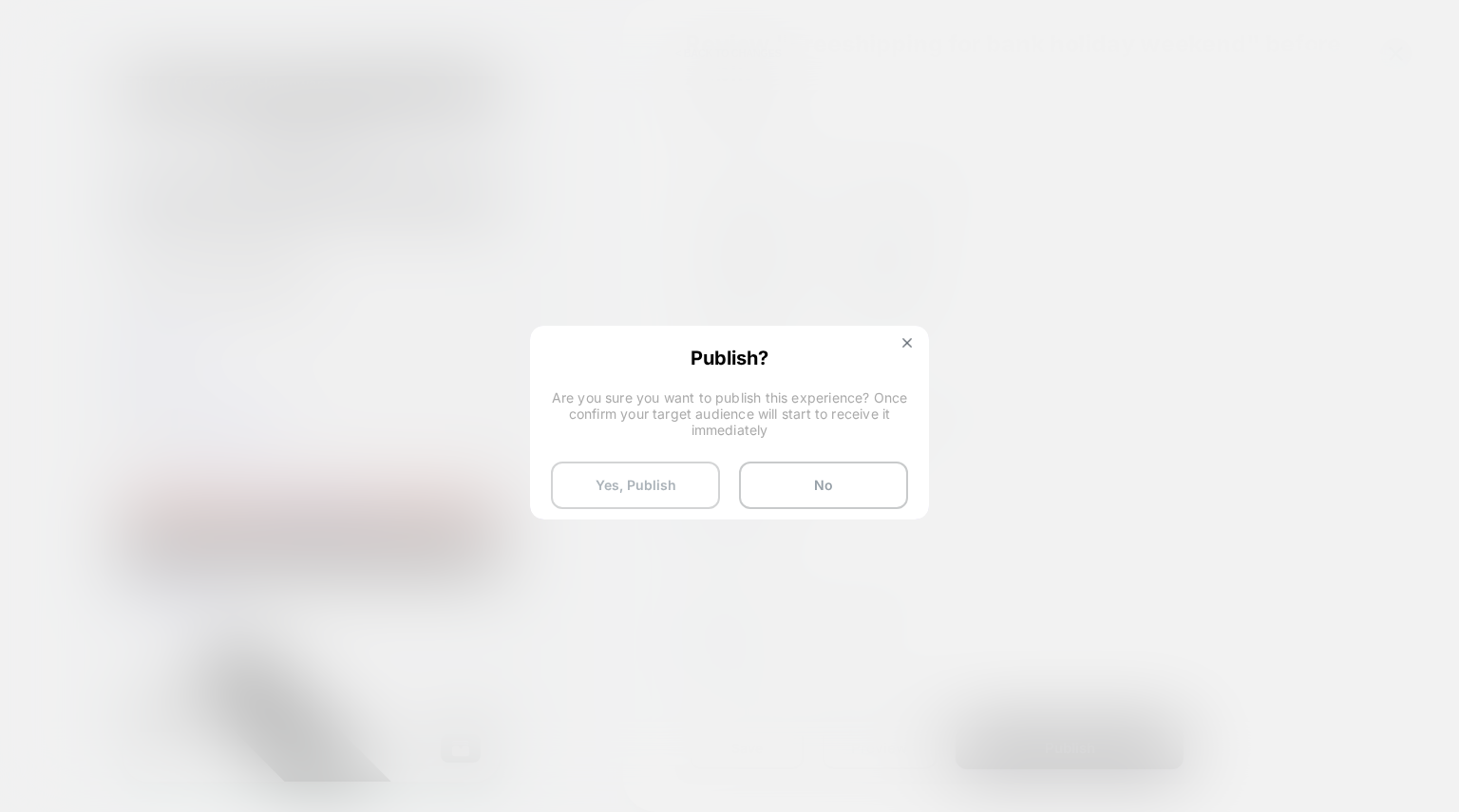
click at [671, 480] on button "Yes, Publish" at bounding box center [635, 485] width 170 height 47
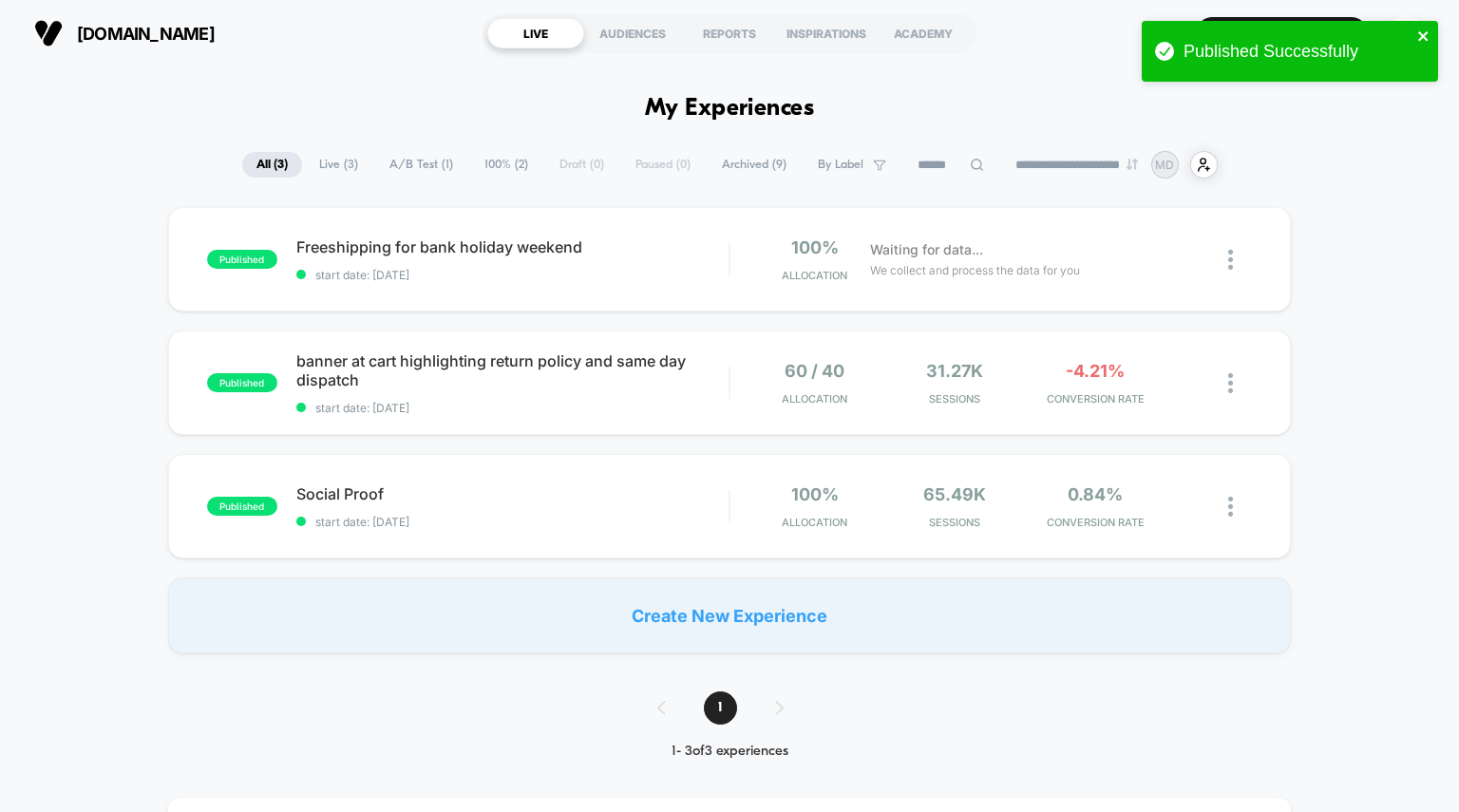
click at [1427, 37] on icon "close" at bounding box center [1425, 36] width 14 height 16
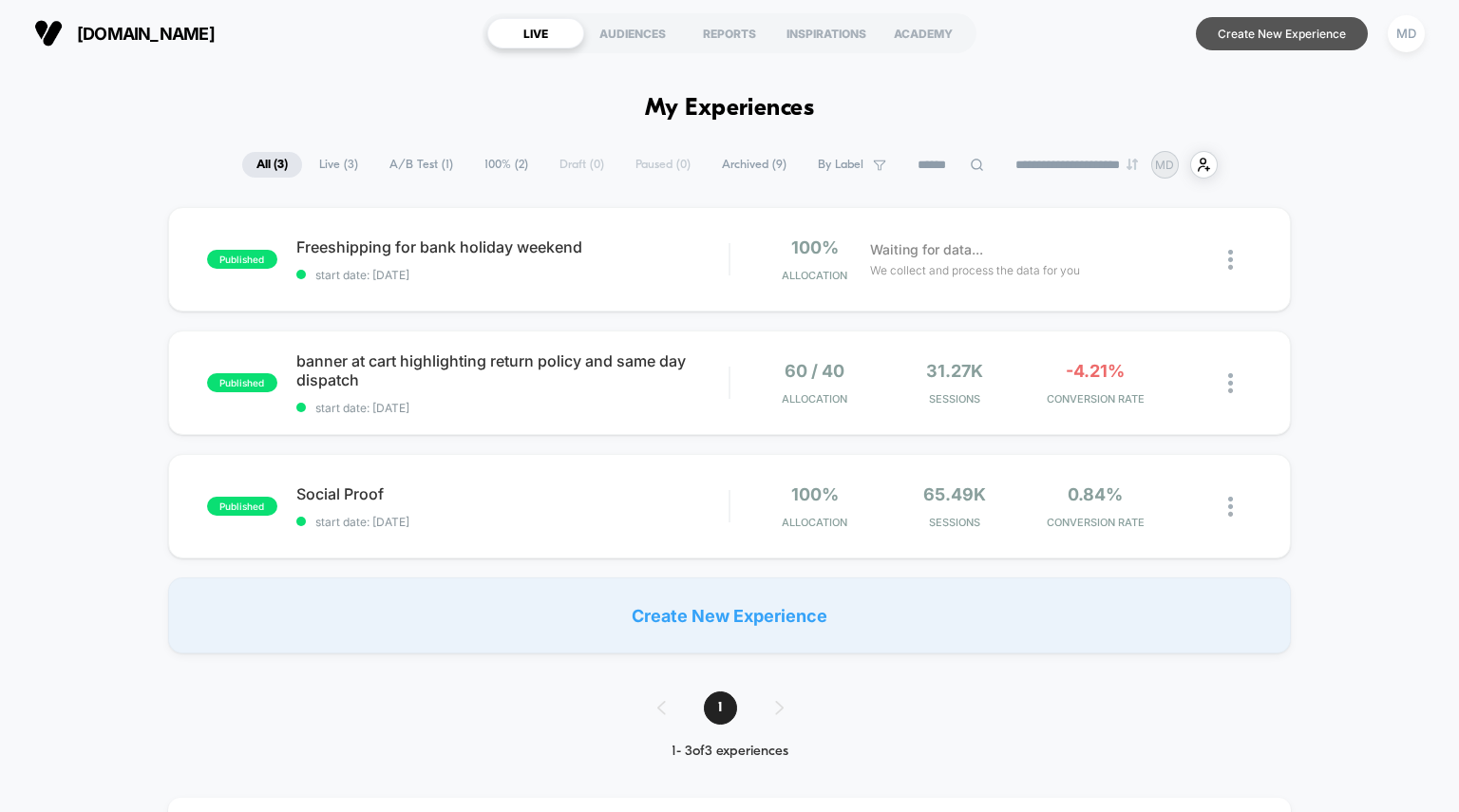
click at [1255, 23] on button "Create New Experience" at bounding box center [1283, 33] width 172 height 33
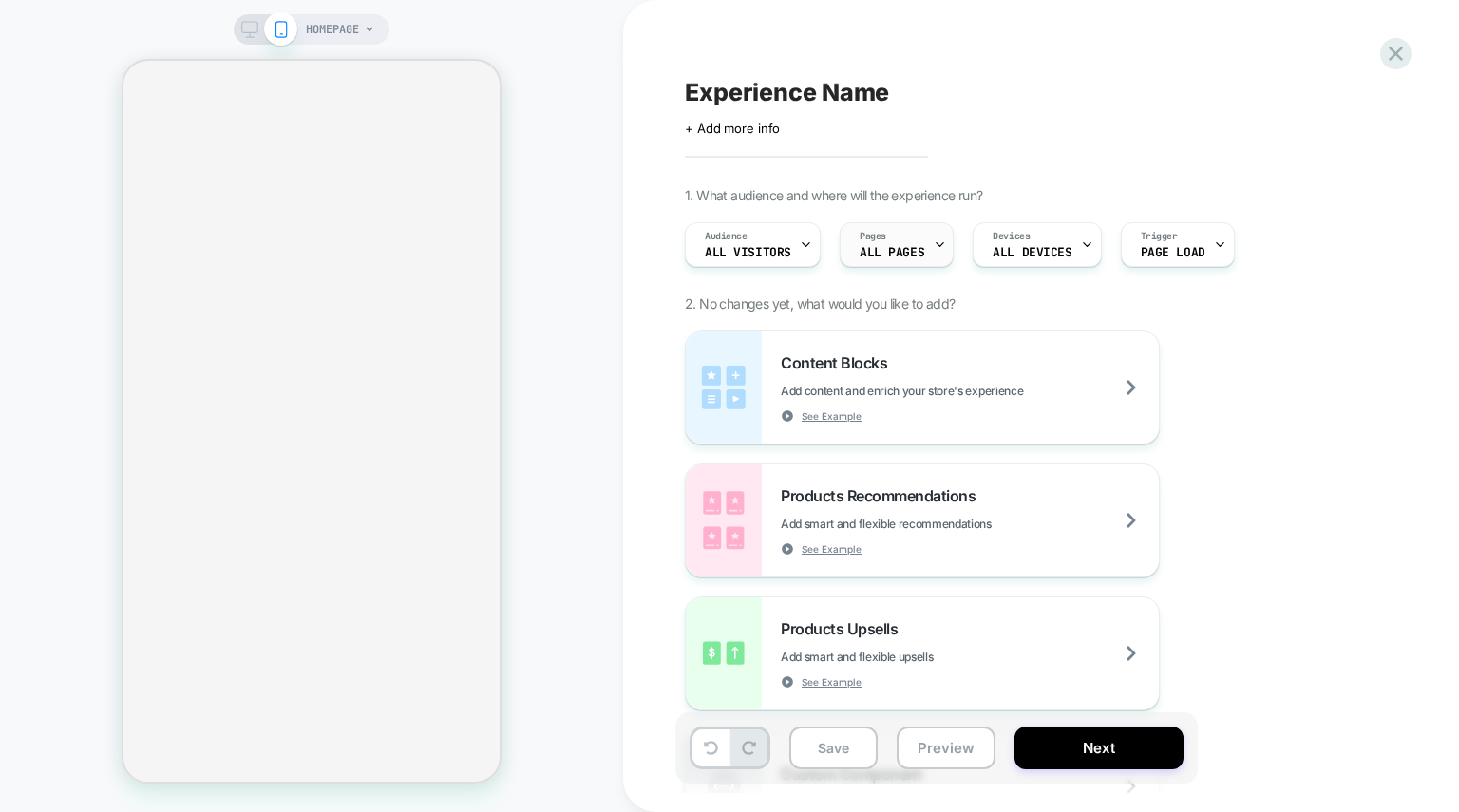
click at [901, 238] on div "Pages ALL PAGES" at bounding box center [892, 245] width 103 height 43
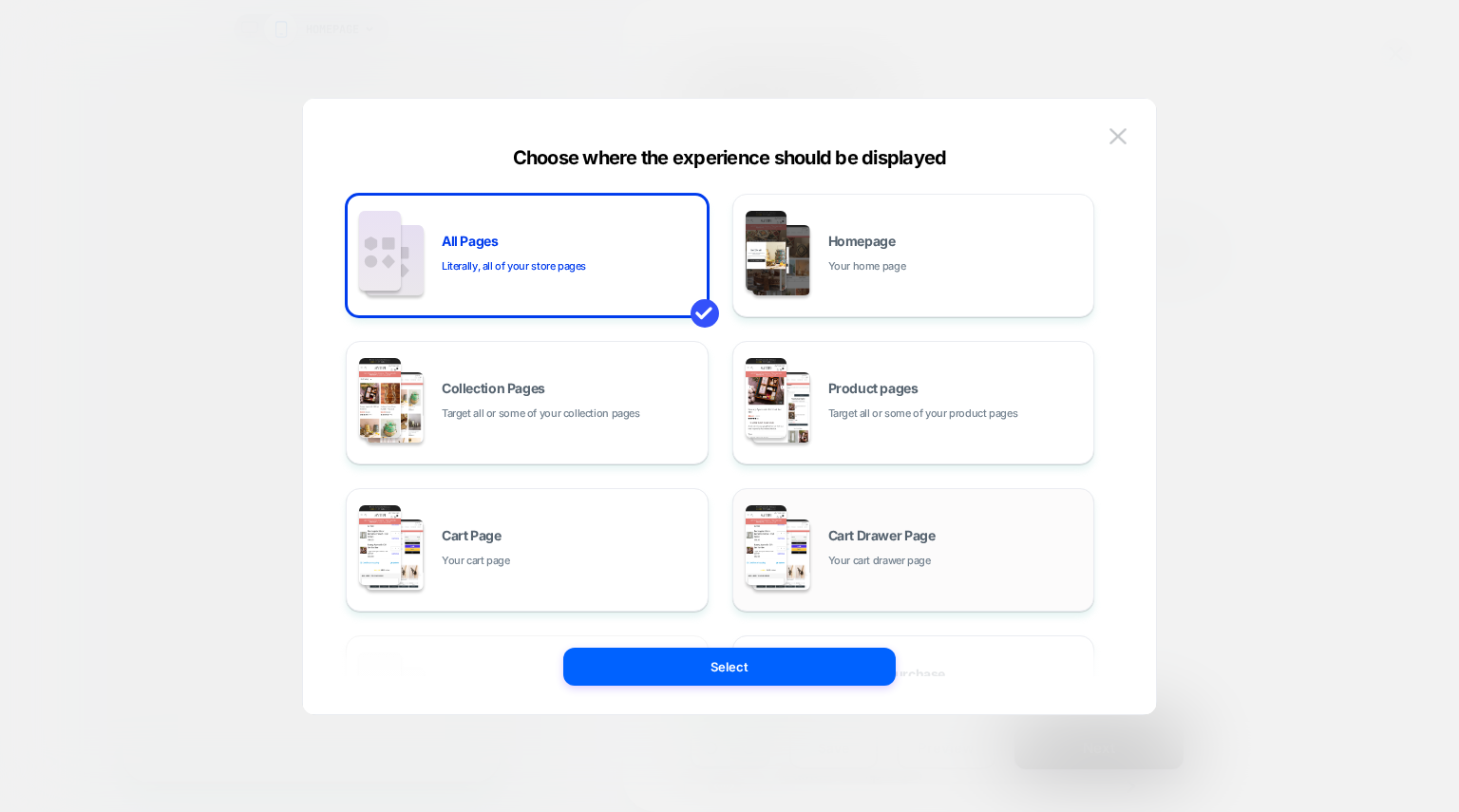
click at [839, 498] on div "Cart Drawer Page Your cart drawer page" at bounding box center [913, 549] width 342 height 105
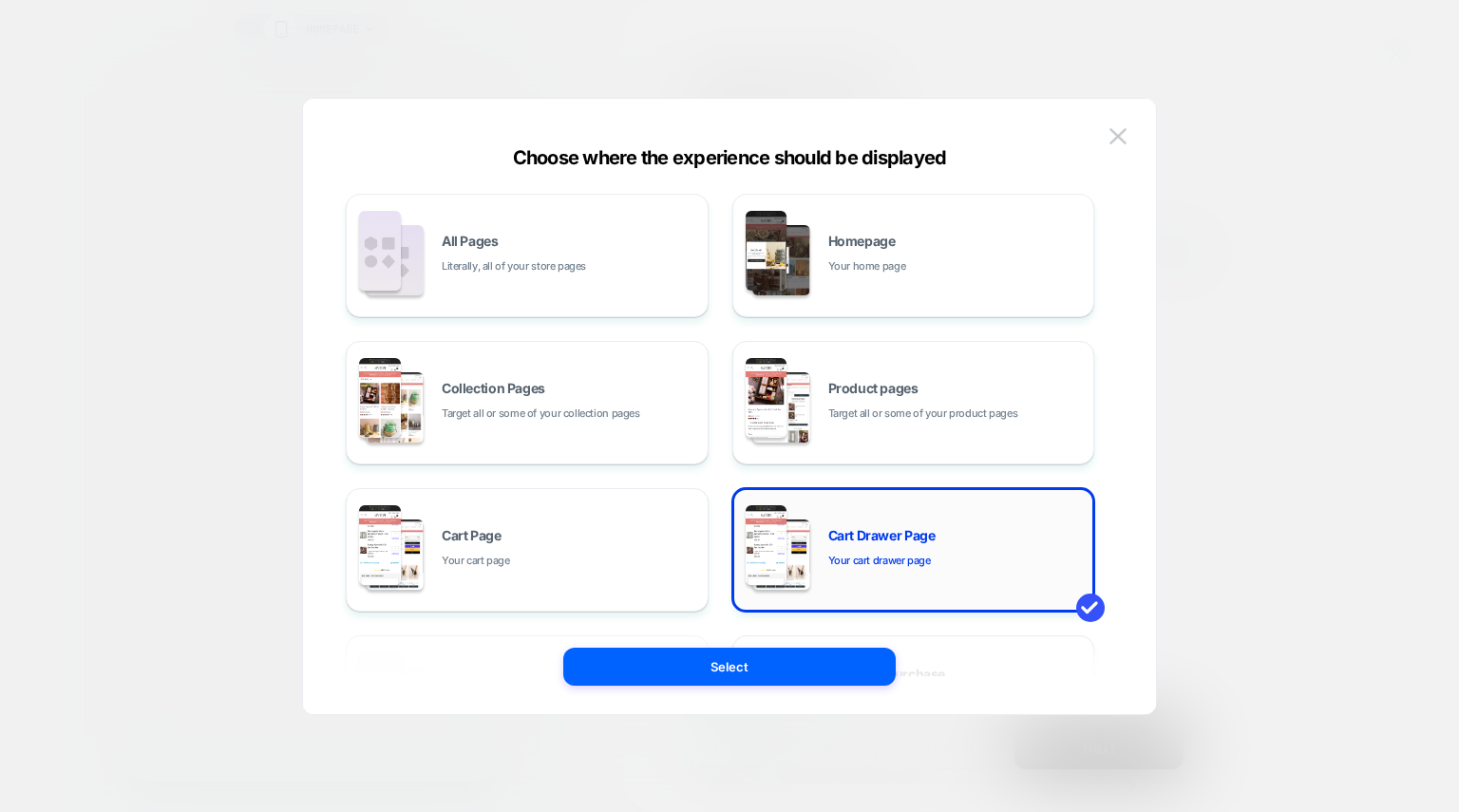
click at [839, 498] on div "Cart Drawer Page Your cart drawer page" at bounding box center [913, 549] width 342 height 105
click at [757, 496] on div "Cart Drawer Page Your cart drawer page" at bounding box center [914, 549] width 363 height 123
click at [936, 493] on div "Cart Drawer Page Your cart drawer page" at bounding box center [914, 549] width 363 height 123
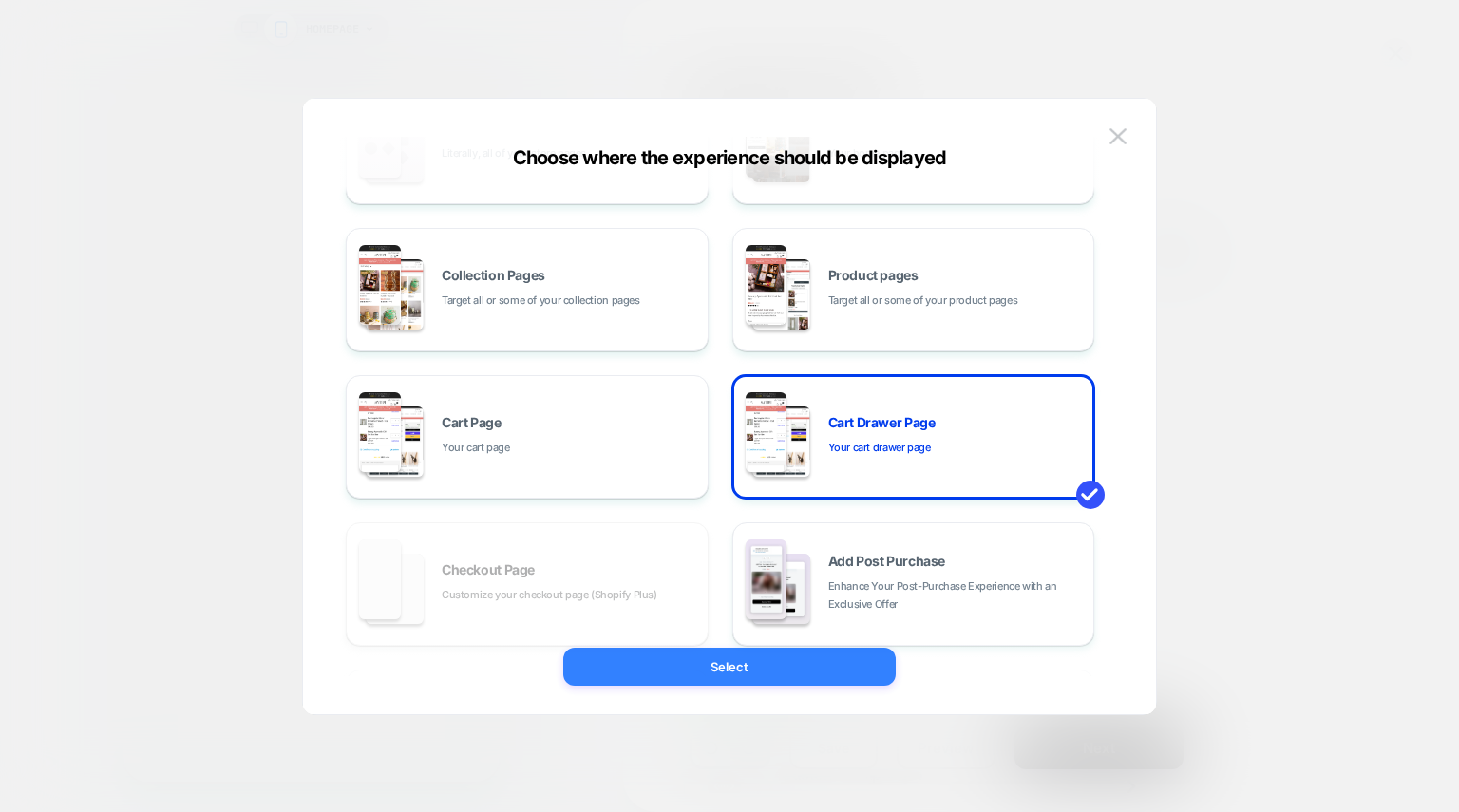
click at [747, 664] on button "Select" at bounding box center [729, 666] width 332 height 38
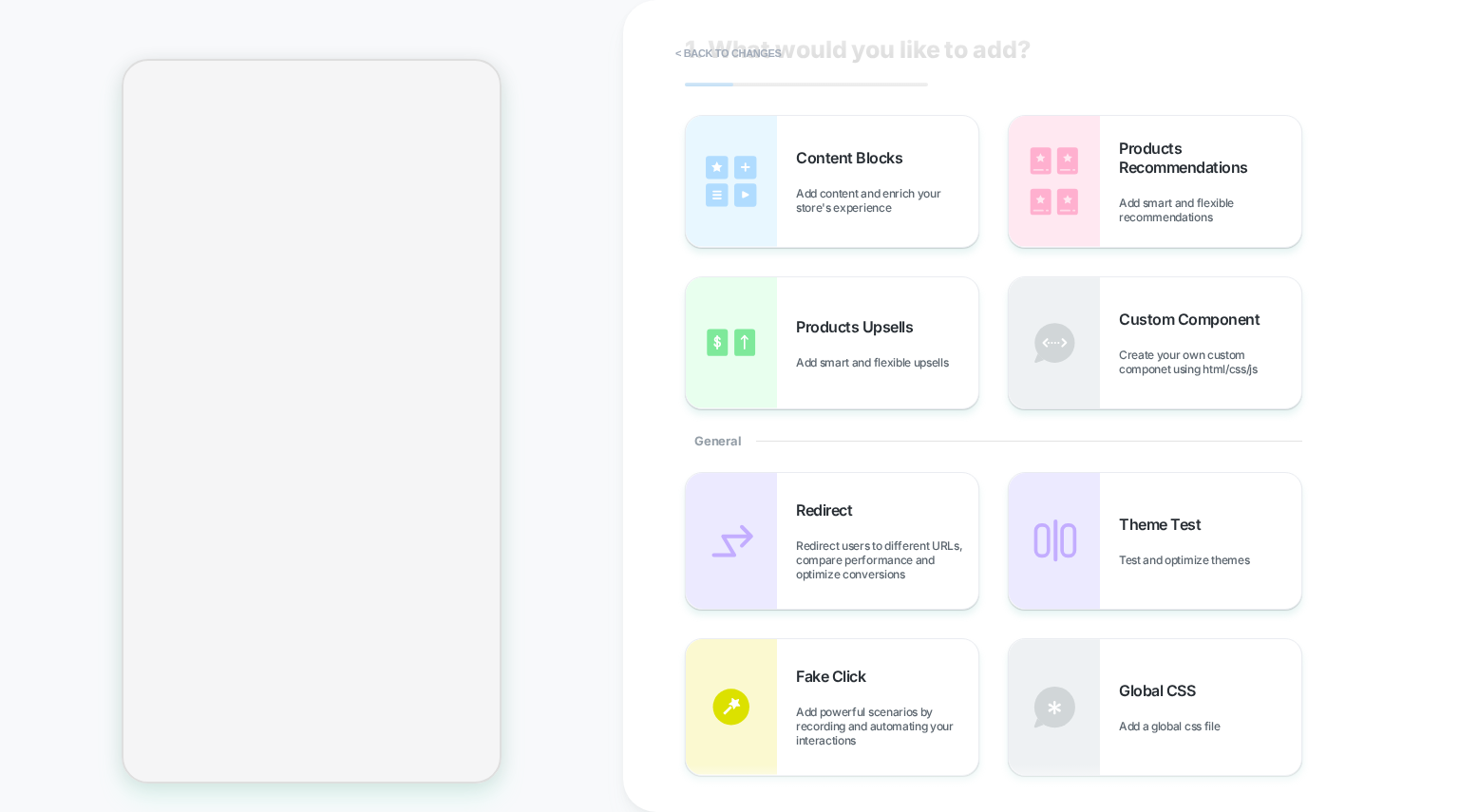
scroll to position [38, 0]
click at [861, 210] on span "Add content and enrich your store's experience" at bounding box center [888, 203] width 182 height 28
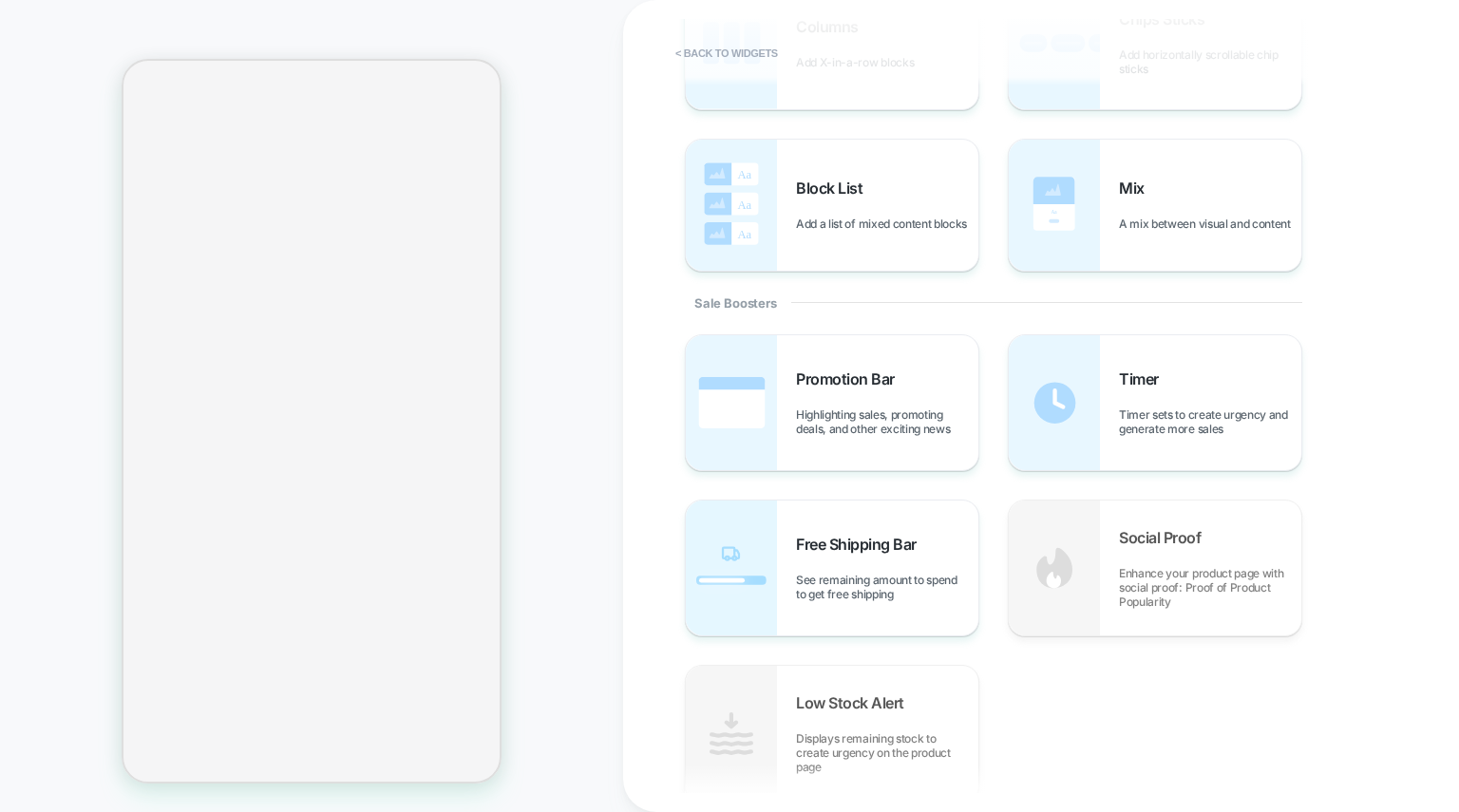
scroll to position [700, 0]
click at [1135, 446] on div "Timer Timer sets to create urgency and generate more sales" at bounding box center [1155, 401] width 293 height 135
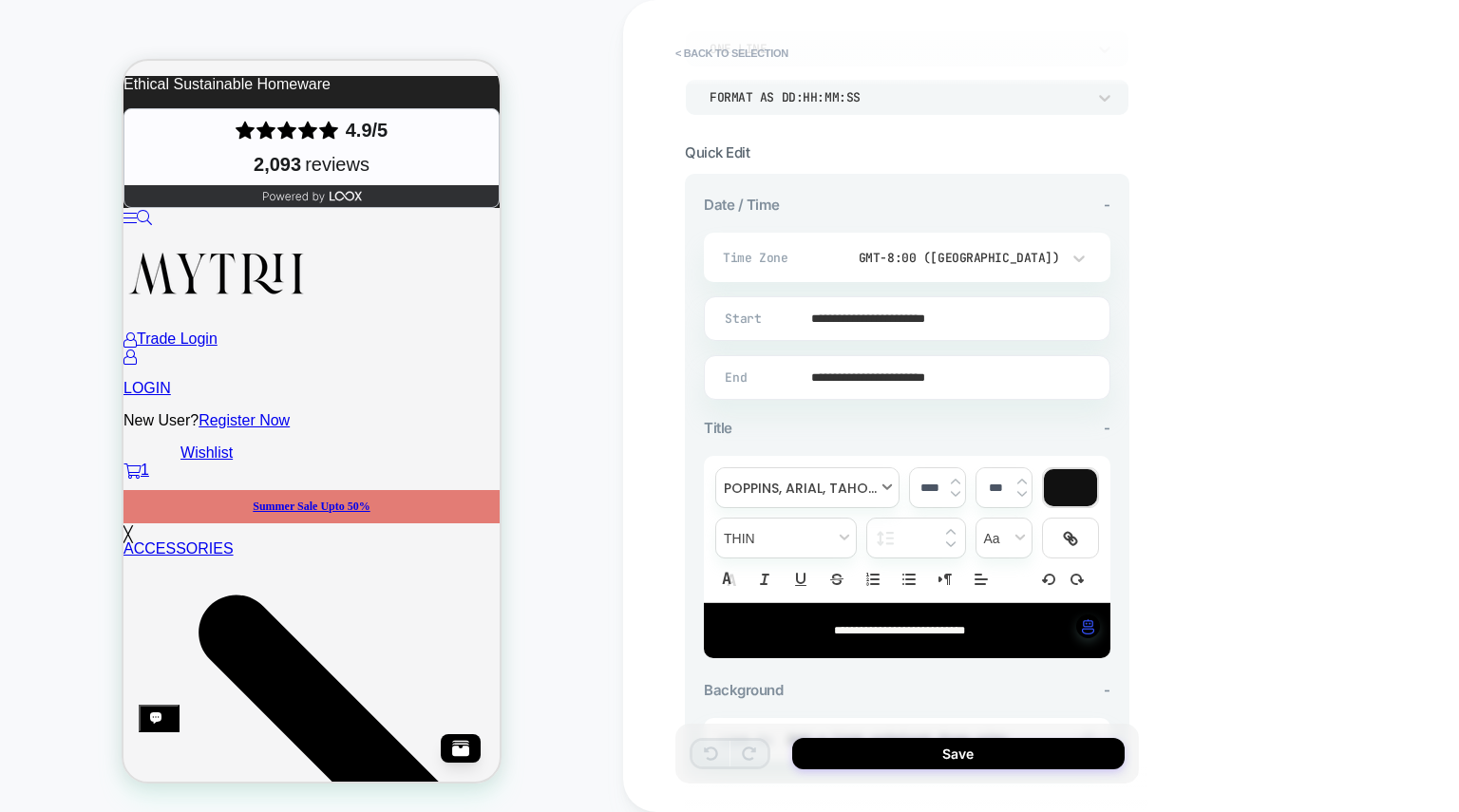
scroll to position [0, 0]
click at [872, 638] on p "**********" at bounding box center [900, 630] width 355 height 17
type input "****"
click at [869, 368] on input "**********" at bounding box center [903, 378] width 405 height 45
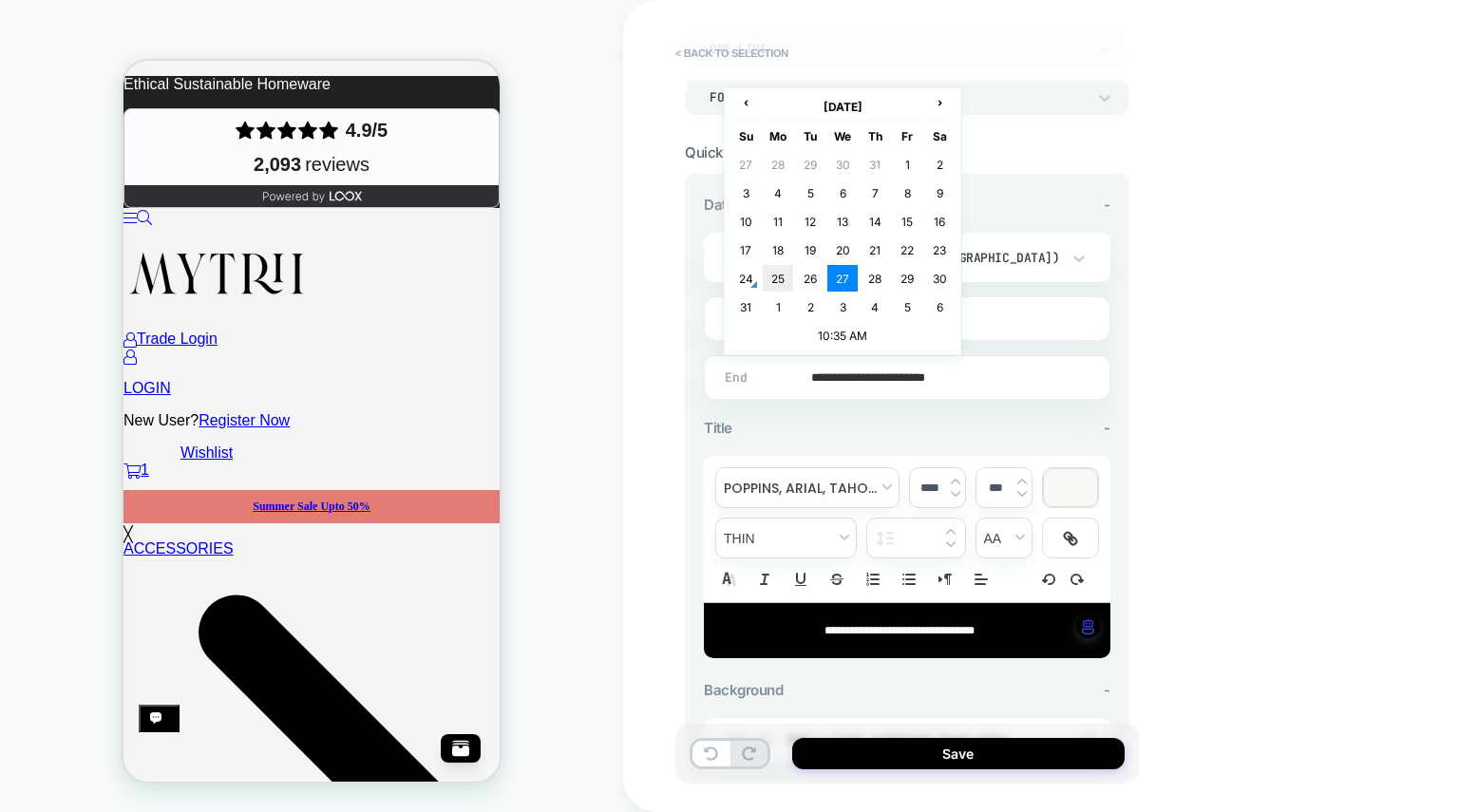
click at [777, 274] on td "25" at bounding box center [778, 278] width 30 height 26
click at [982, 375] on input "**********" at bounding box center [903, 378] width 405 height 45
click at [853, 336] on td "10:35 AM" at bounding box center [843, 335] width 224 height 26
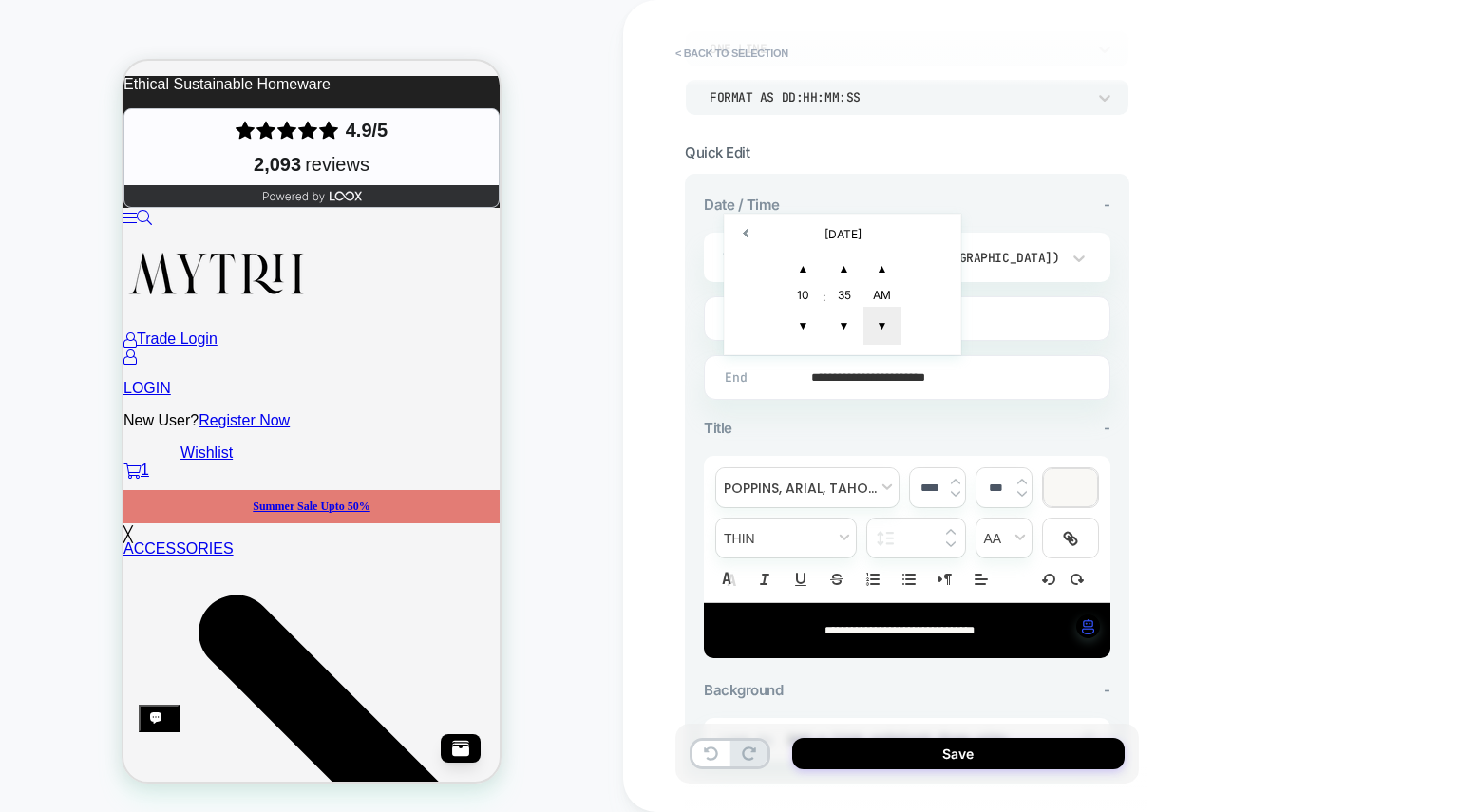
click at [877, 325] on span "▼" at bounding box center [882, 325] width 38 height 38
click at [812, 293] on div "10" at bounding box center [803, 297] width 38 height 19
click at [805, 293] on div "10" at bounding box center [803, 297] width 38 height 19
click at [803, 319] on span "▼" at bounding box center [803, 325] width 38 height 38
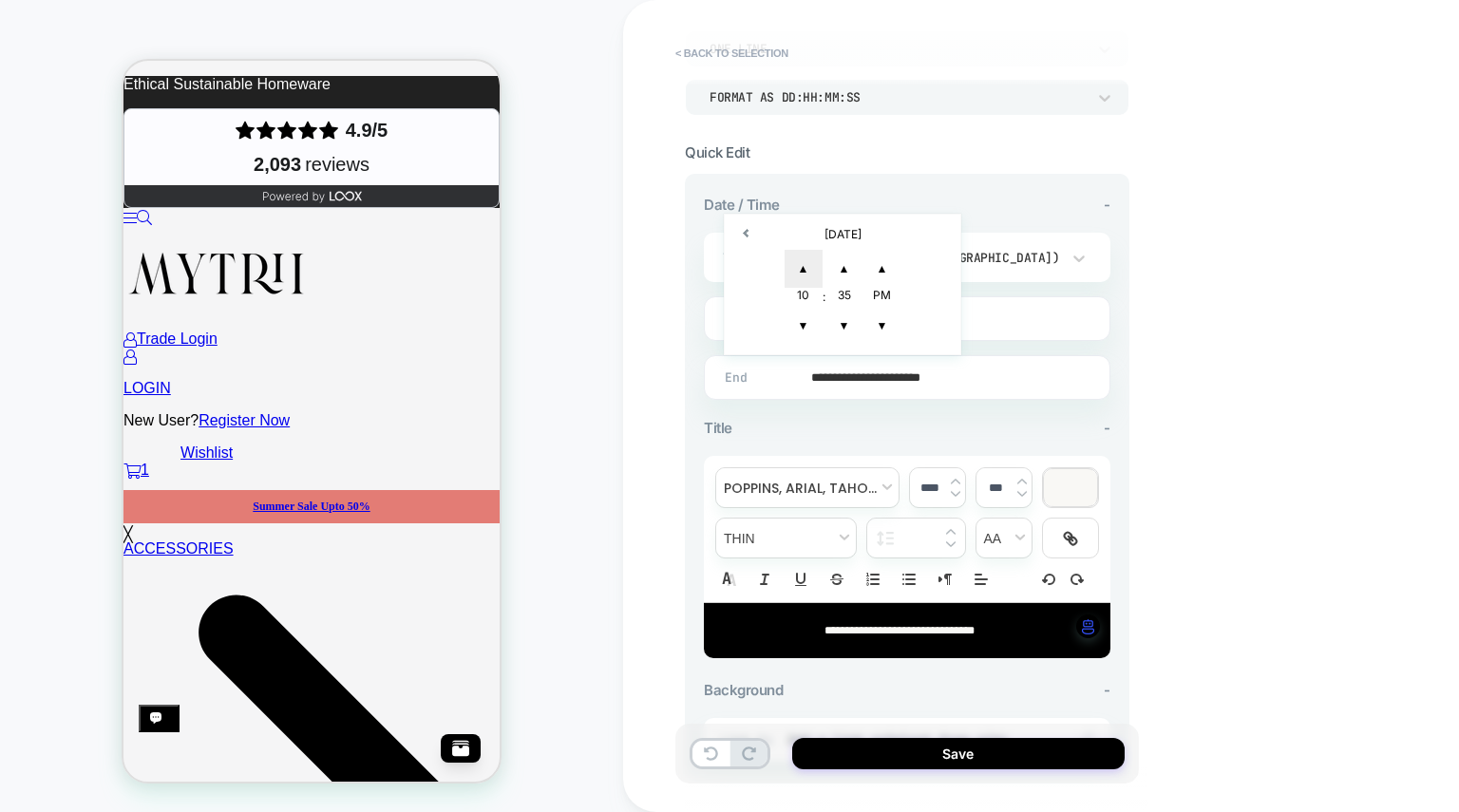
click at [798, 264] on span "▲" at bounding box center [803, 268] width 38 height 38
click at [804, 328] on span "▼" at bounding box center [803, 325] width 38 height 38
click at [805, 267] on span "▲" at bounding box center [803, 268] width 38 height 38
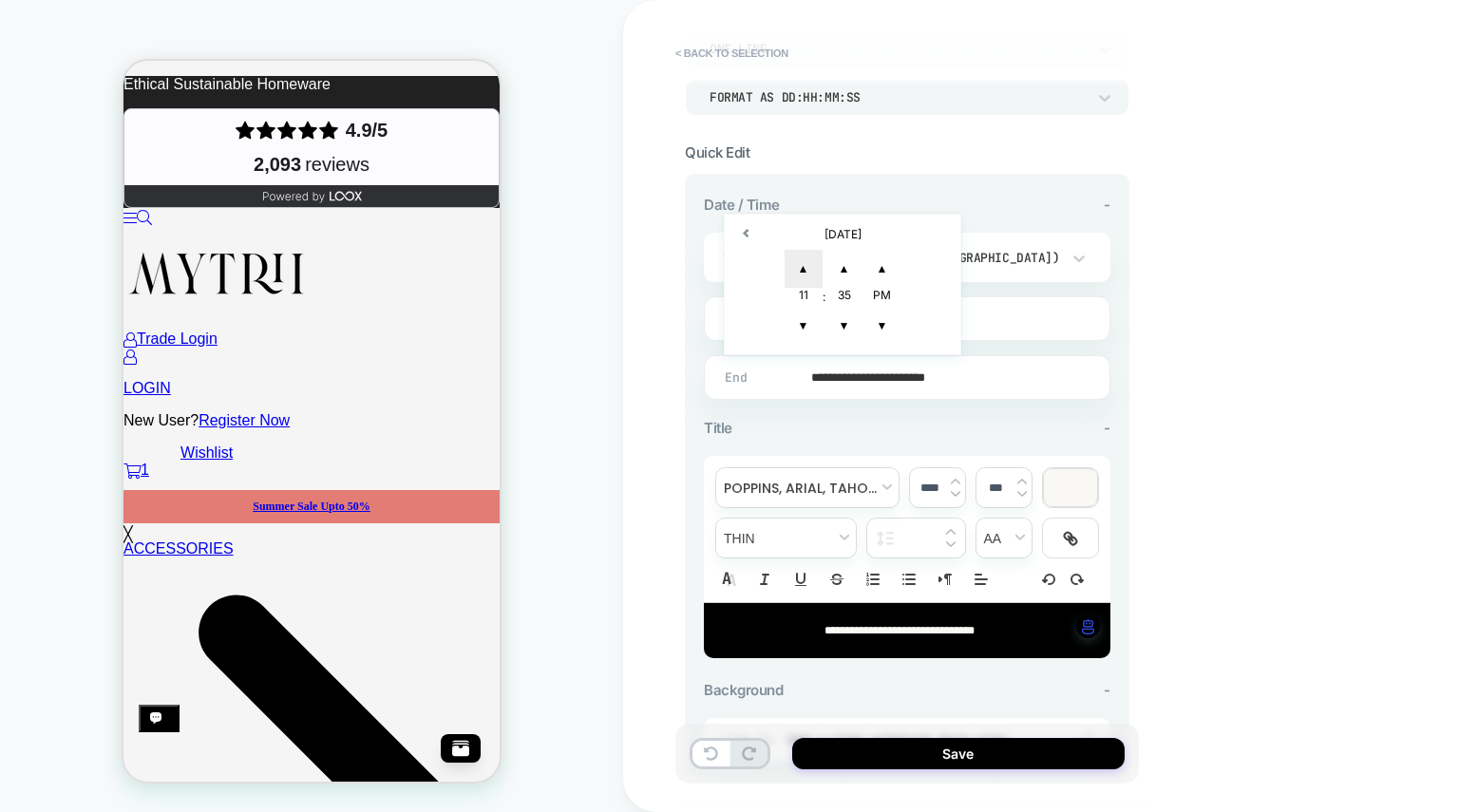
click at [806, 267] on span "▲" at bounding box center [803, 268] width 38 height 38
click at [854, 265] on span "▲" at bounding box center [845, 268] width 38 height 38
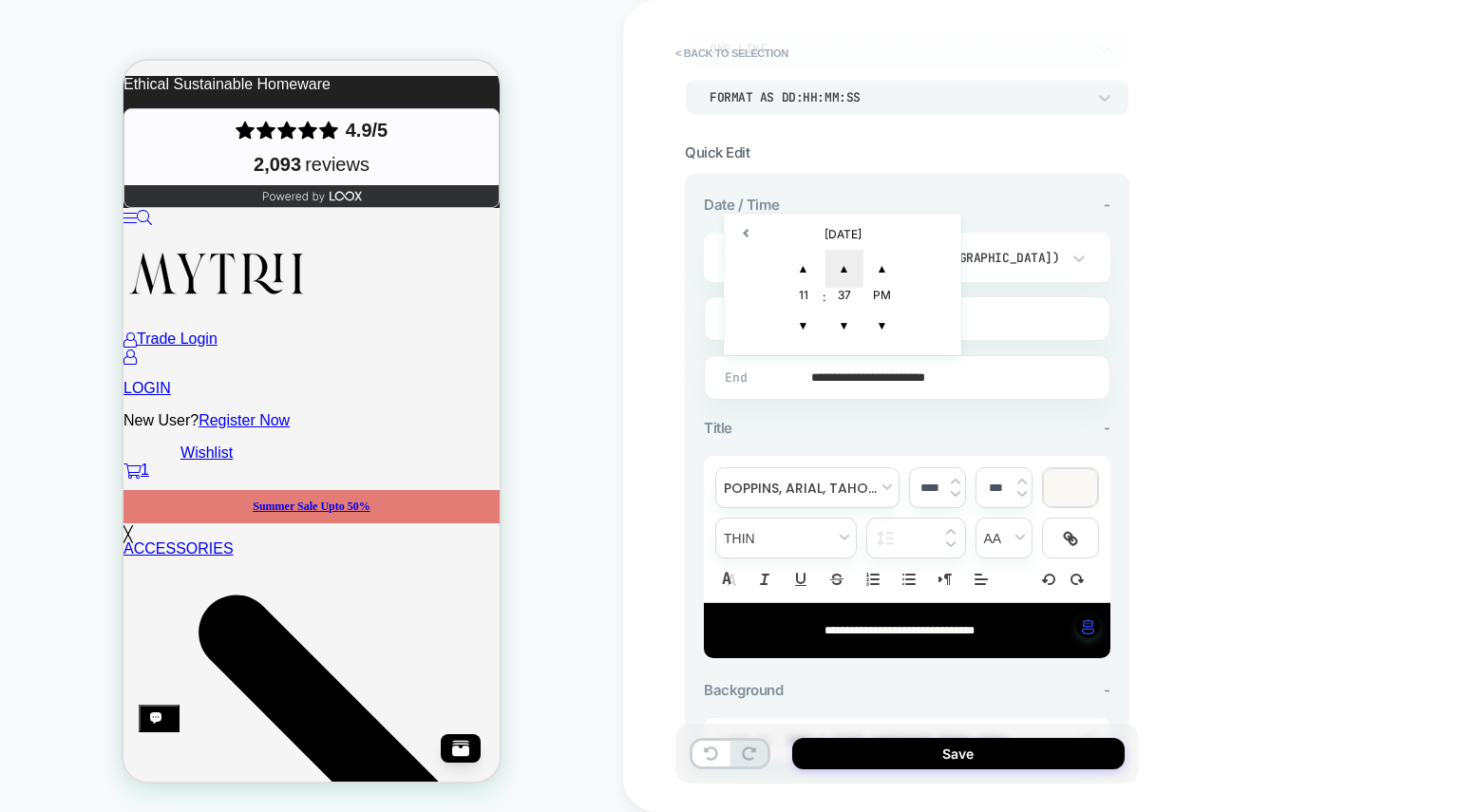
click at [854, 265] on span "▲" at bounding box center [845, 268] width 38 height 38
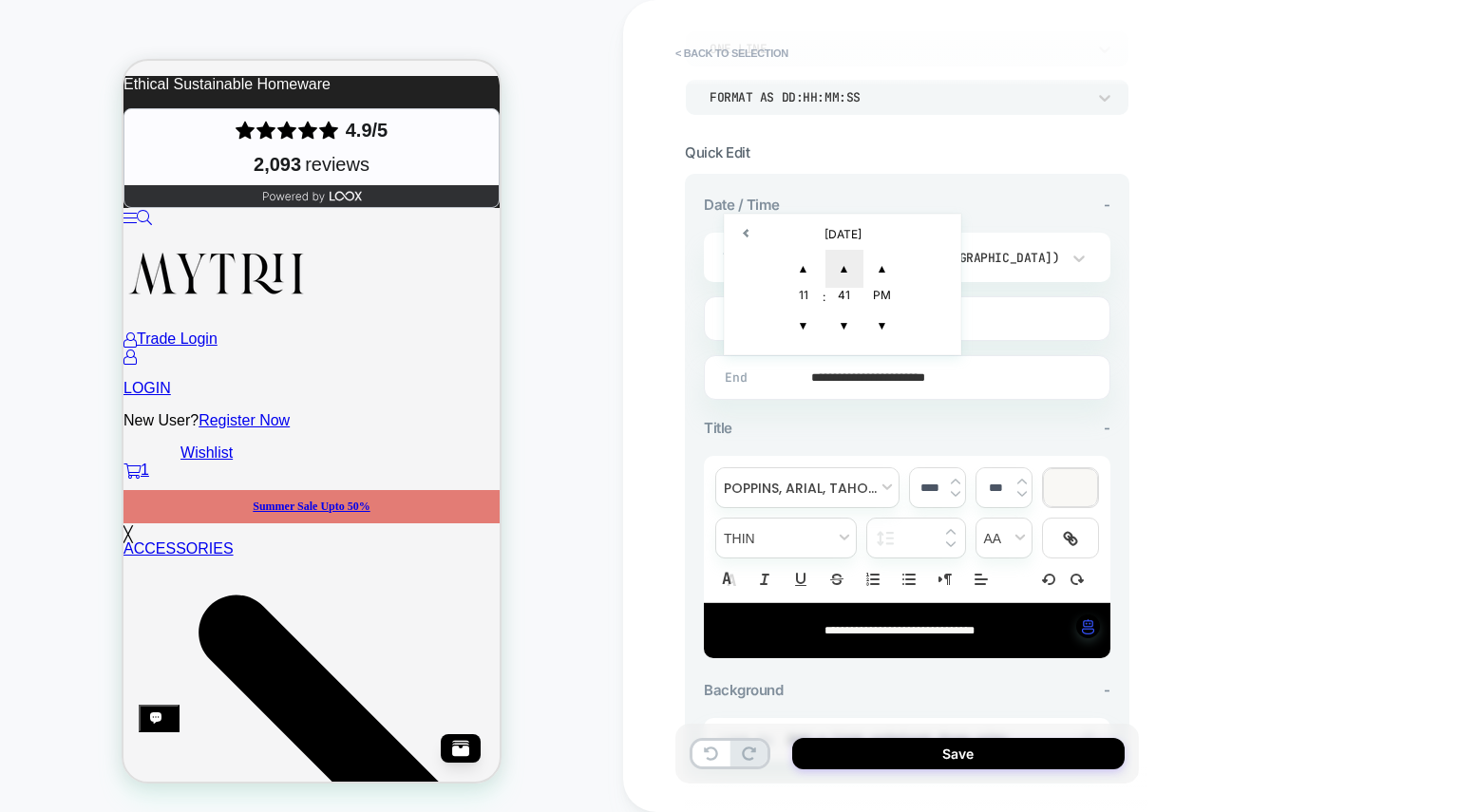
click at [854, 265] on span "▲" at bounding box center [845, 268] width 38 height 38
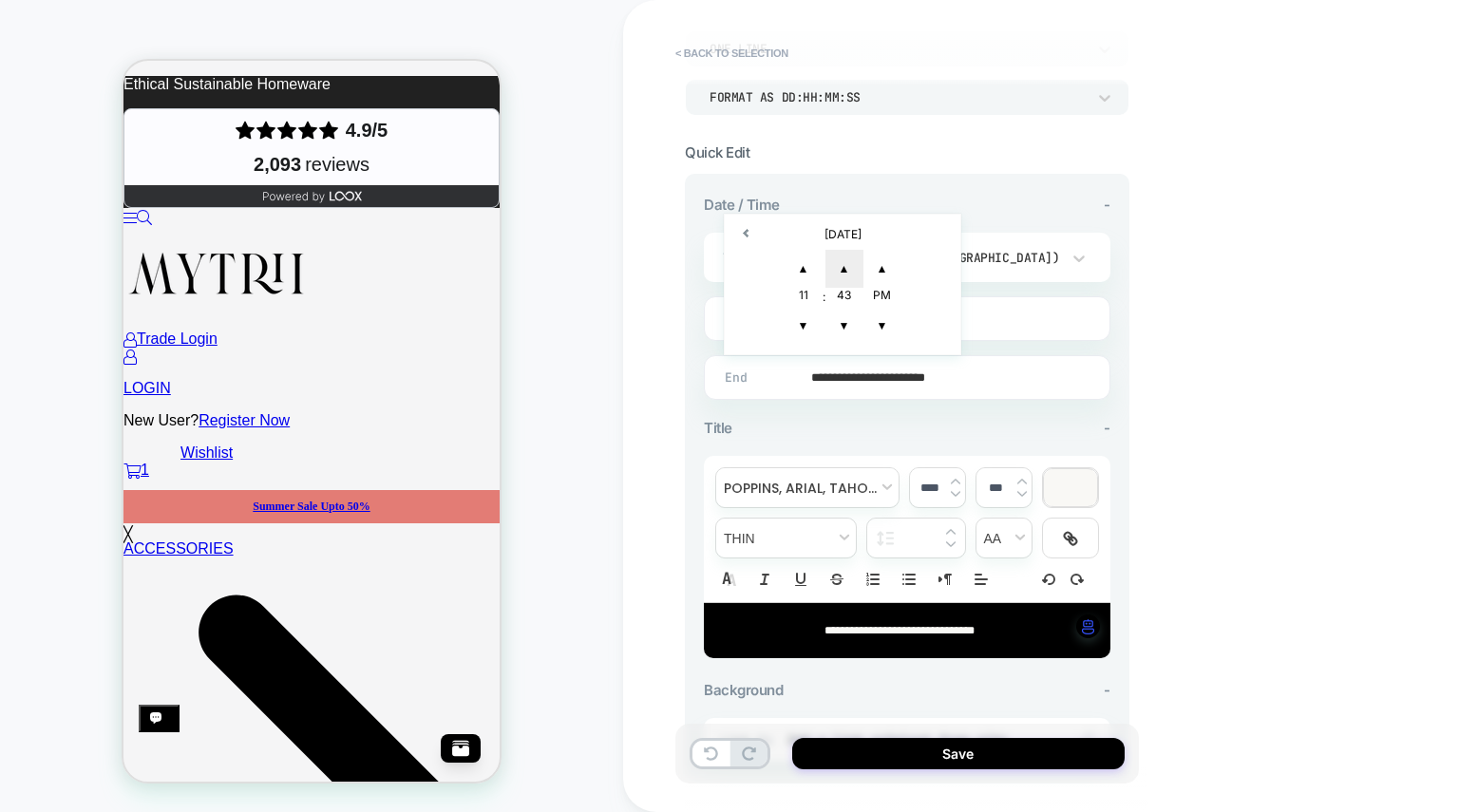
click at [854, 265] on span "▲" at bounding box center [845, 268] width 38 height 38
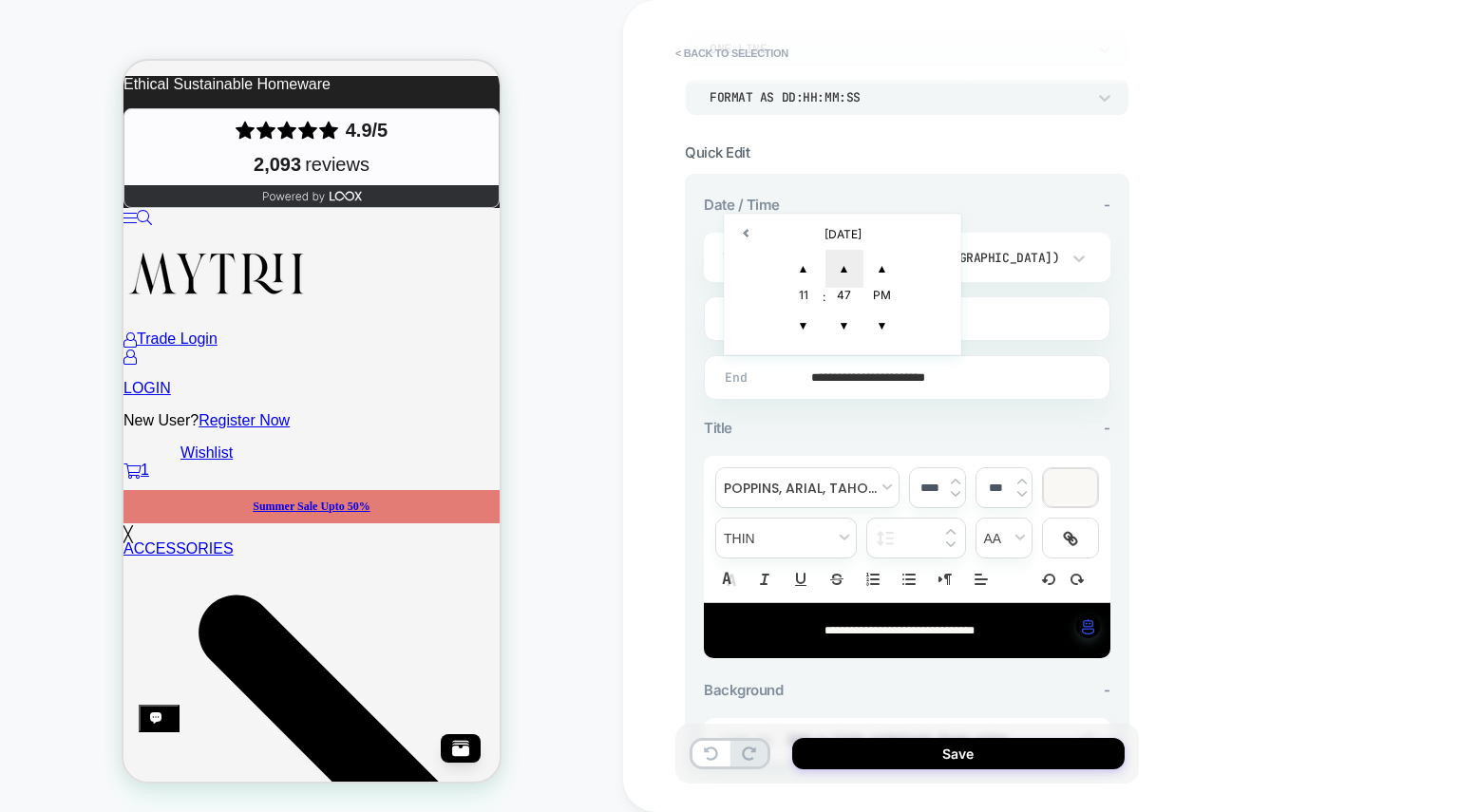
click at [854, 265] on span "▲" at bounding box center [845, 268] width 38 height 38
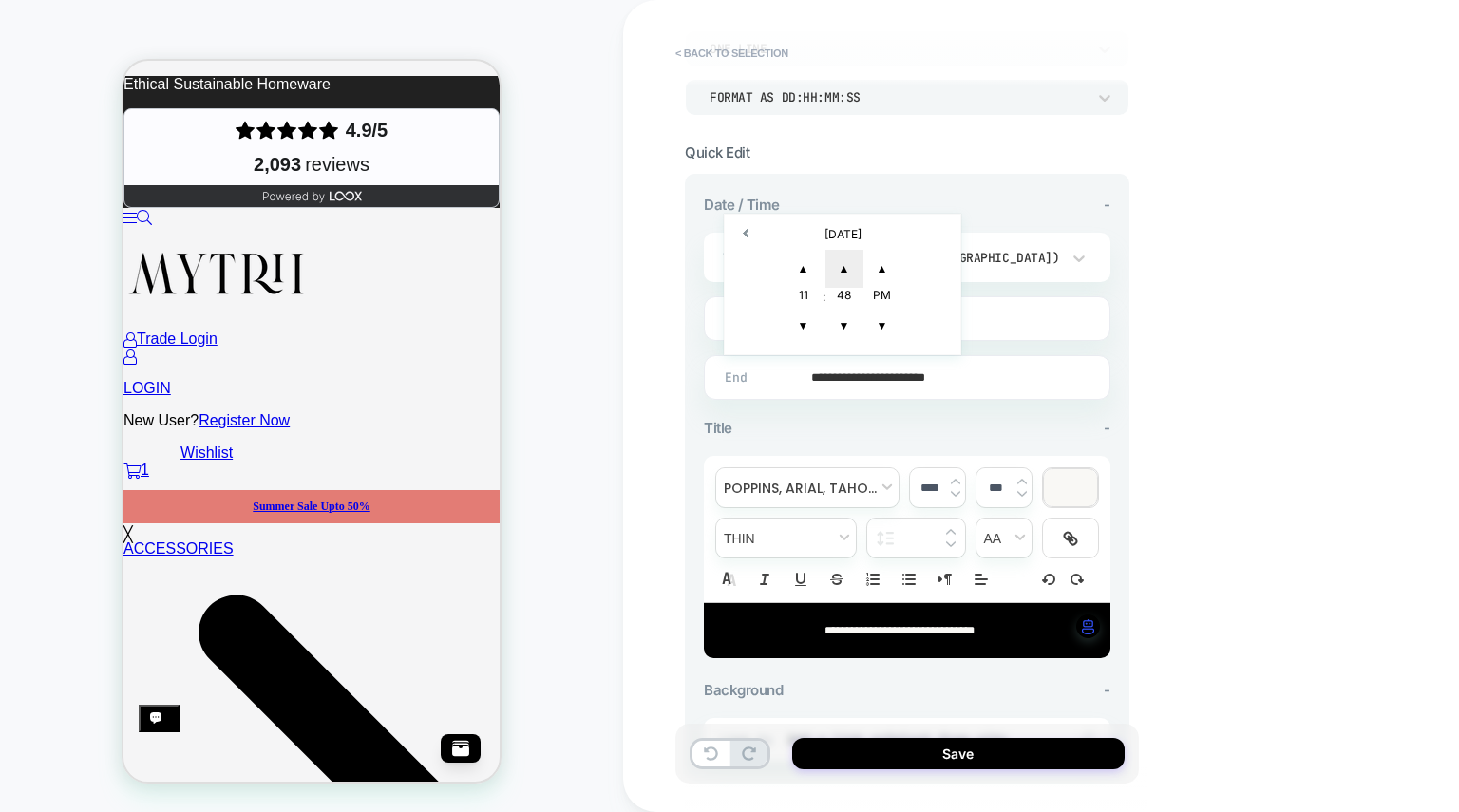
click at [854, 265] on span "▲" at bounding box center [845, 268] width 38 height 38
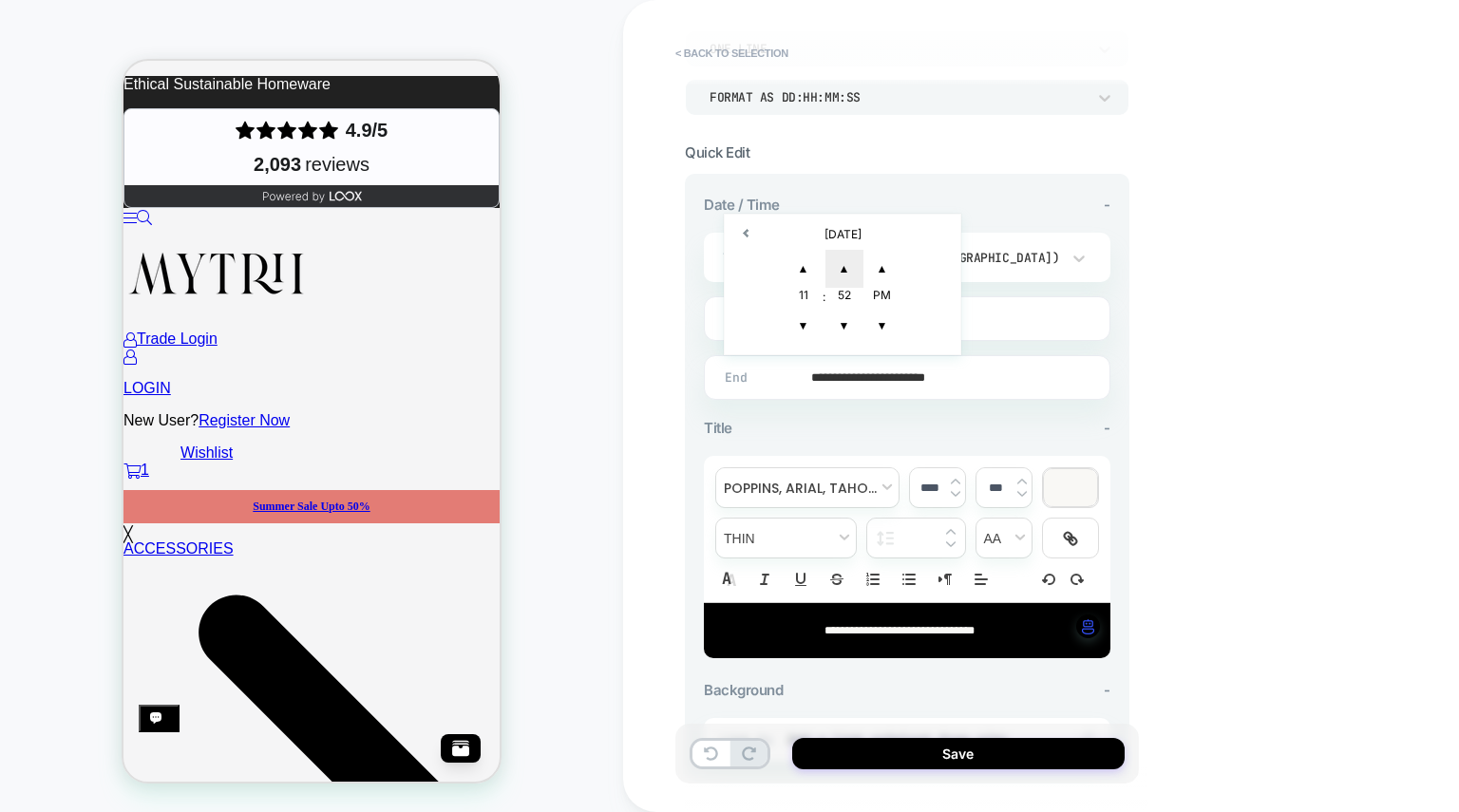
click at [854, 265] on span "▲" at bounding box center [845, 268] width 38 height 38
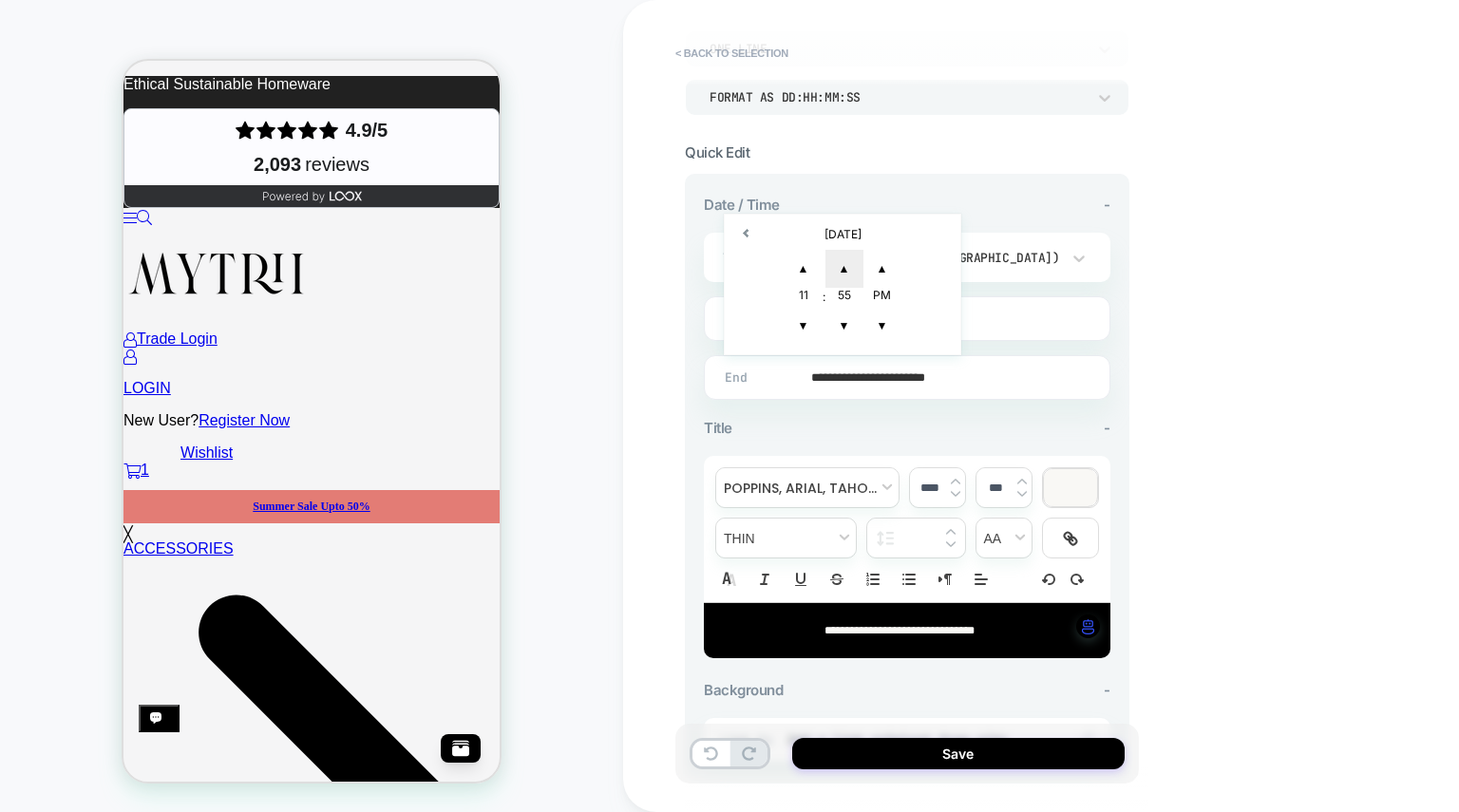
click at [854, 265] on span "▲" at bounding box center [845, 268] width 38 height 38
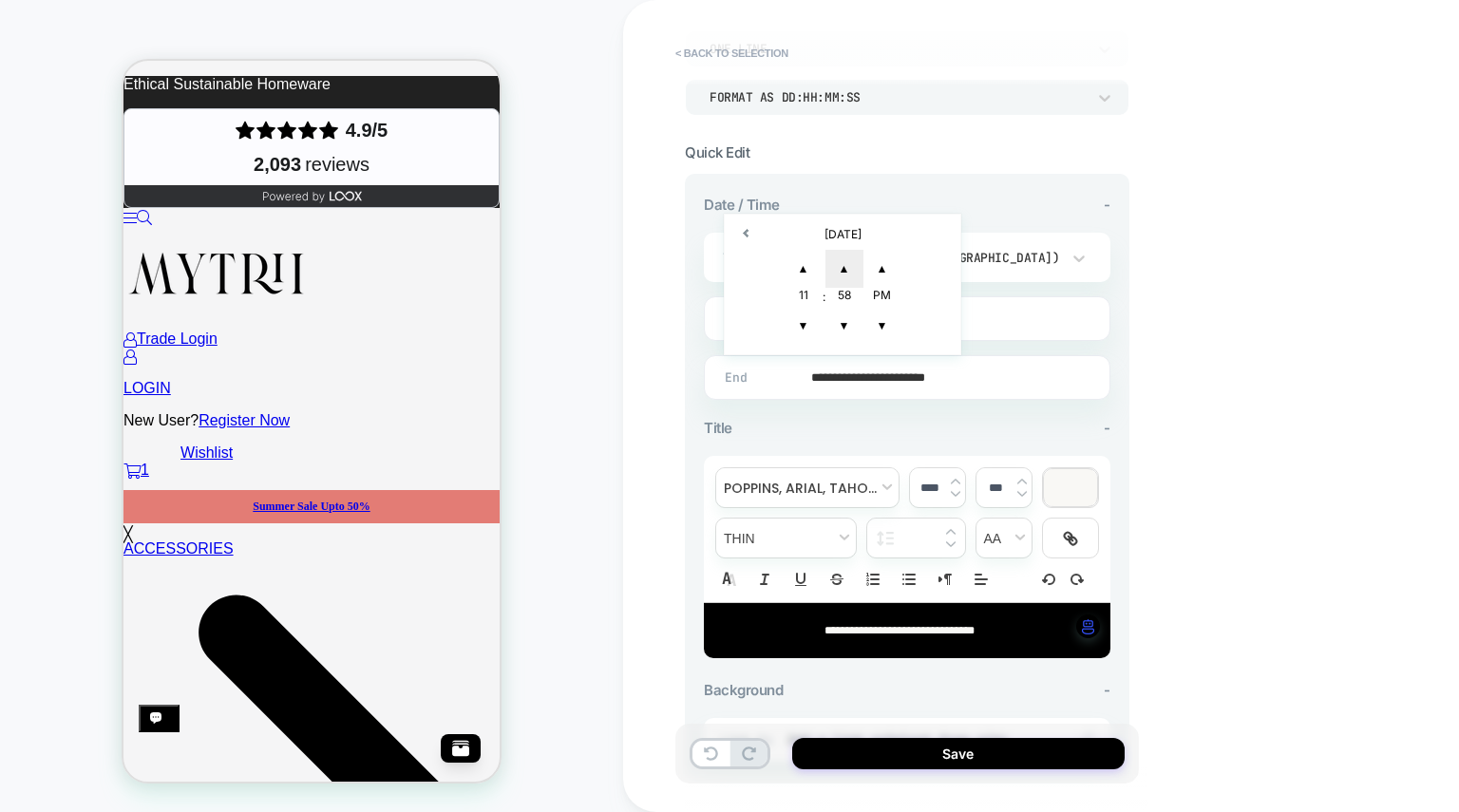
click at [854, 265] on span "▲" at bounding box center [845, 268] width 38 height 38
type input "**********"
click at [1161, 424] on div "**********" at bounding box center [1041, 406] width 836 height 812
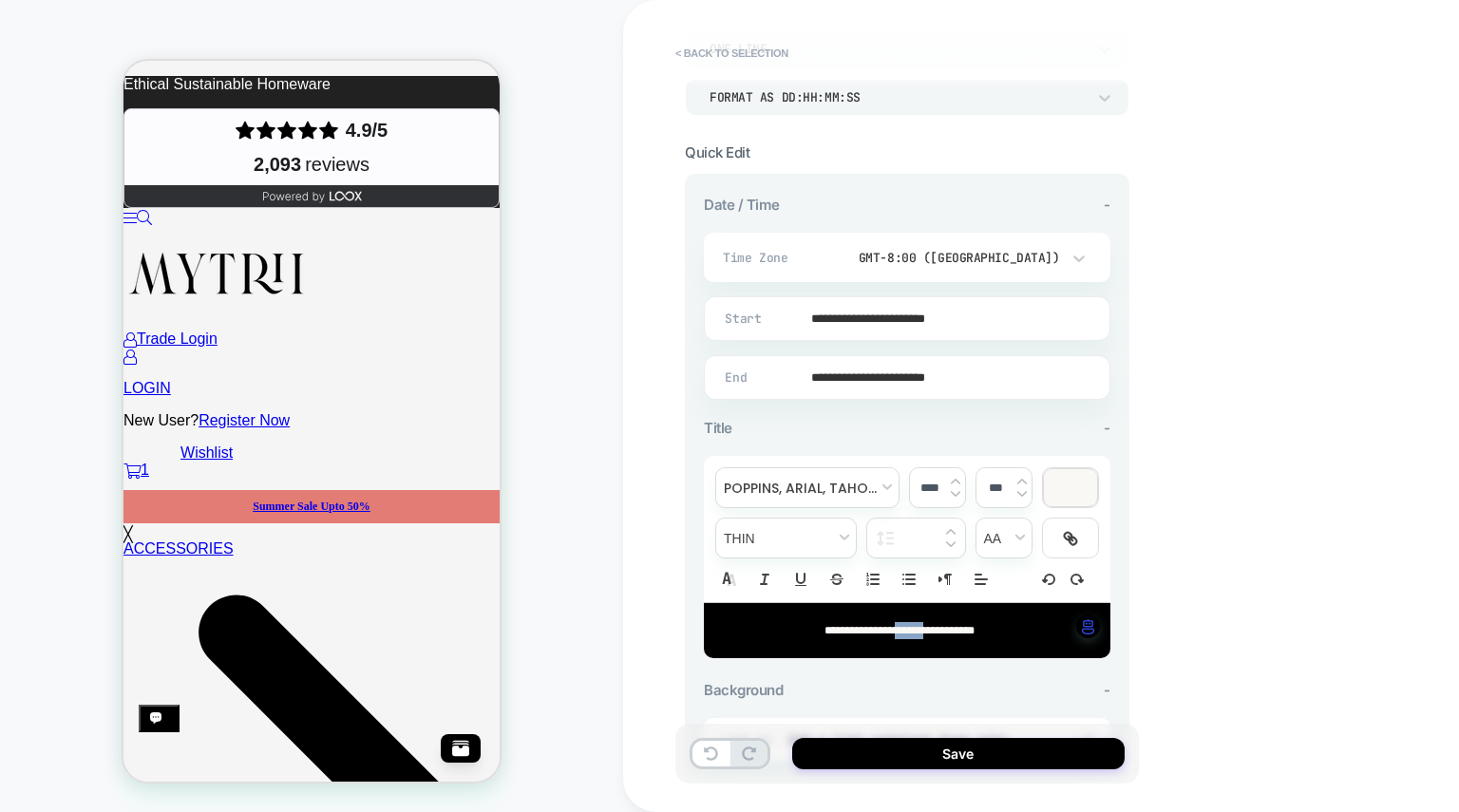
drag, startPoint x: 893, startPoint y: 632, endPoint x: 934, endPoint y: 633, distance: 41.0
click at [934, 633] on span "**********" at bounding box center [900, 631] width 150 height 12
click at [923, 633] on span "******" at bounding box center [908, 631] width 28 height 12
click at [915, 758] on button "Save" at bounding box center [958, 753] width 332 height 31
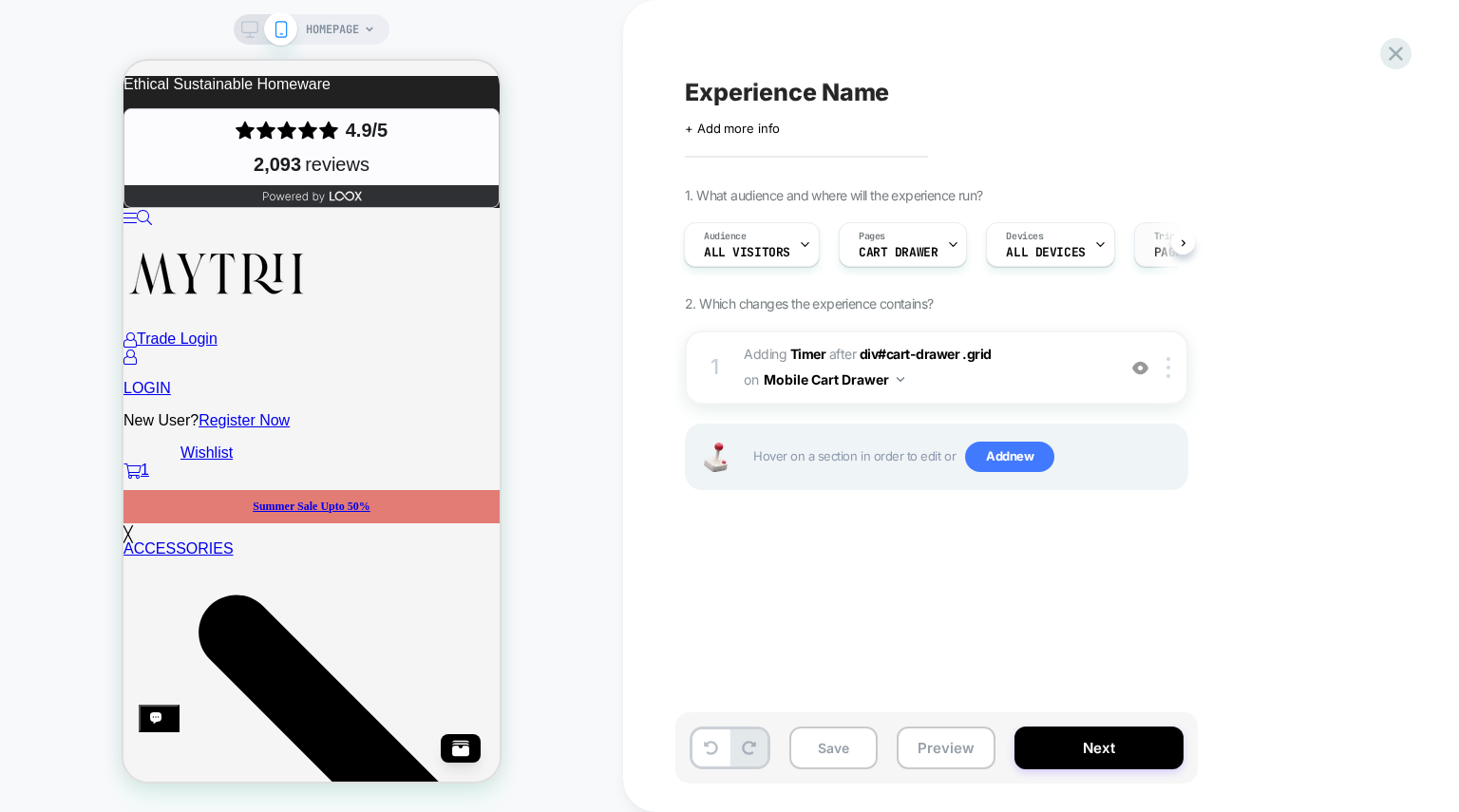
scroll to position [0, 110]
click at [1005, 370] on span "#_loomi_addon_1756011968334 Adding Timer AFTER div#cart-drawer .grid div#cart-d…" at bounding box center [924, 367] width 362 height 51
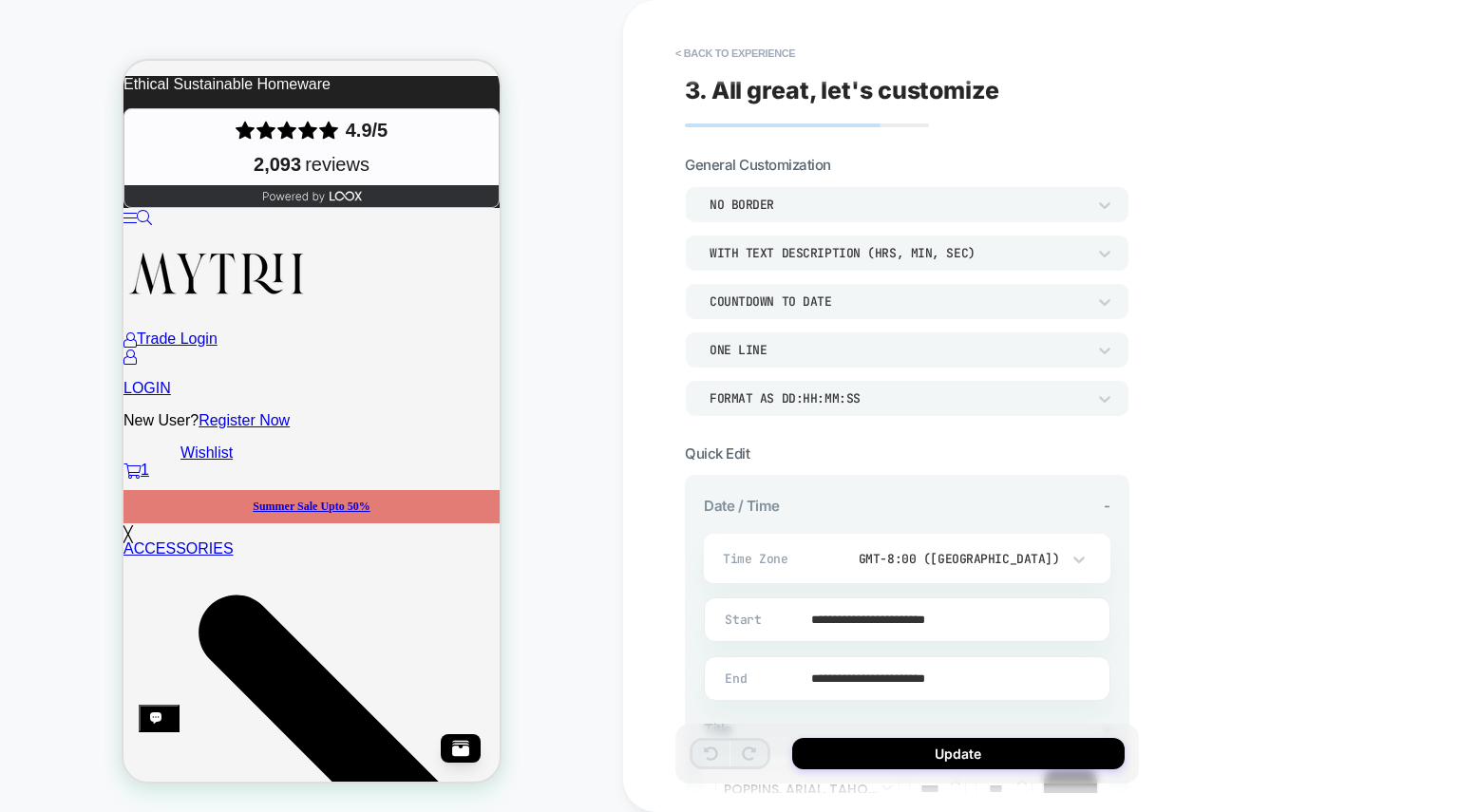
scroll to position [3, 0]
click at [1071, 553] on icon at bounding box center [1079, 556] width 19 height 19
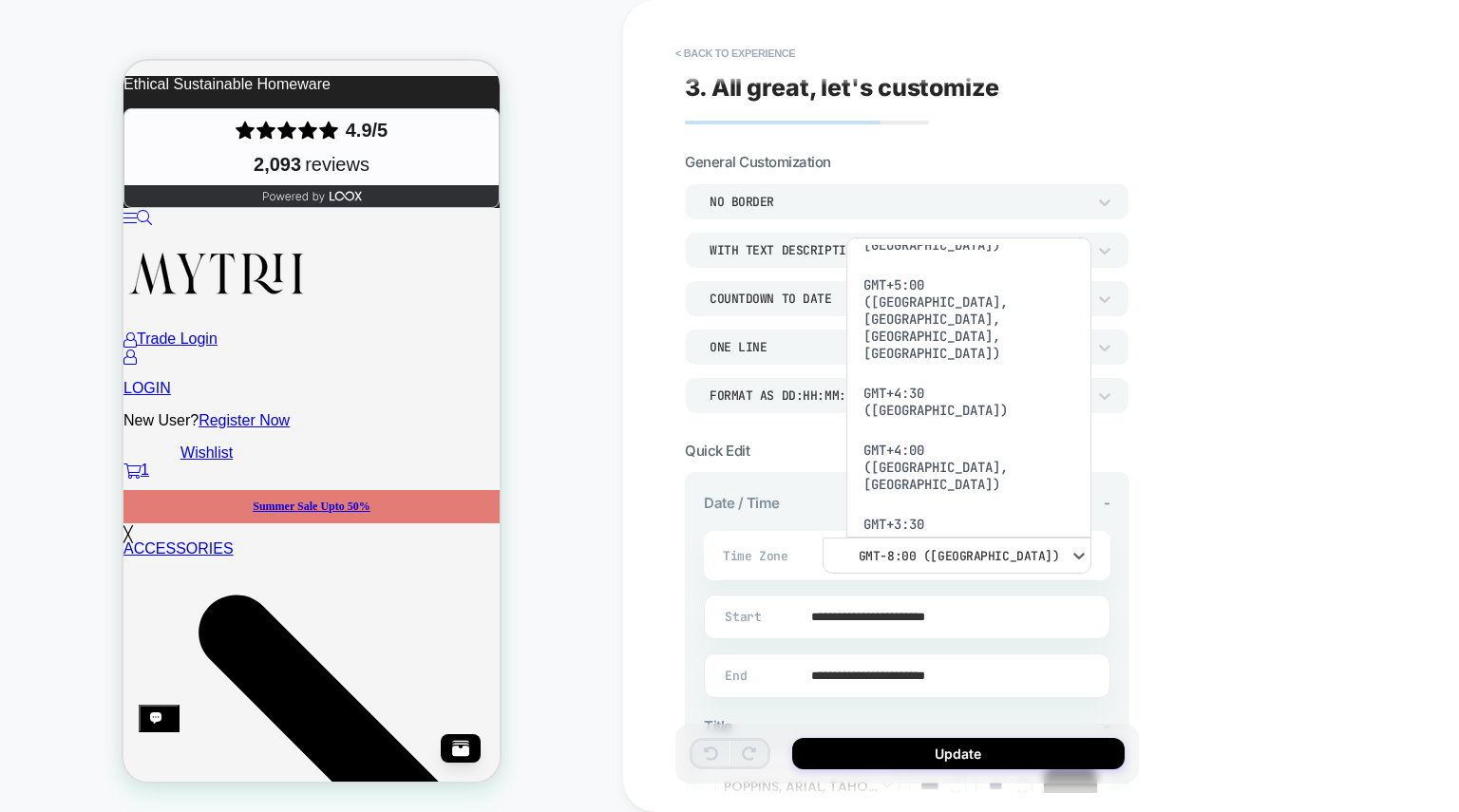
scroll to position [1181, 0]
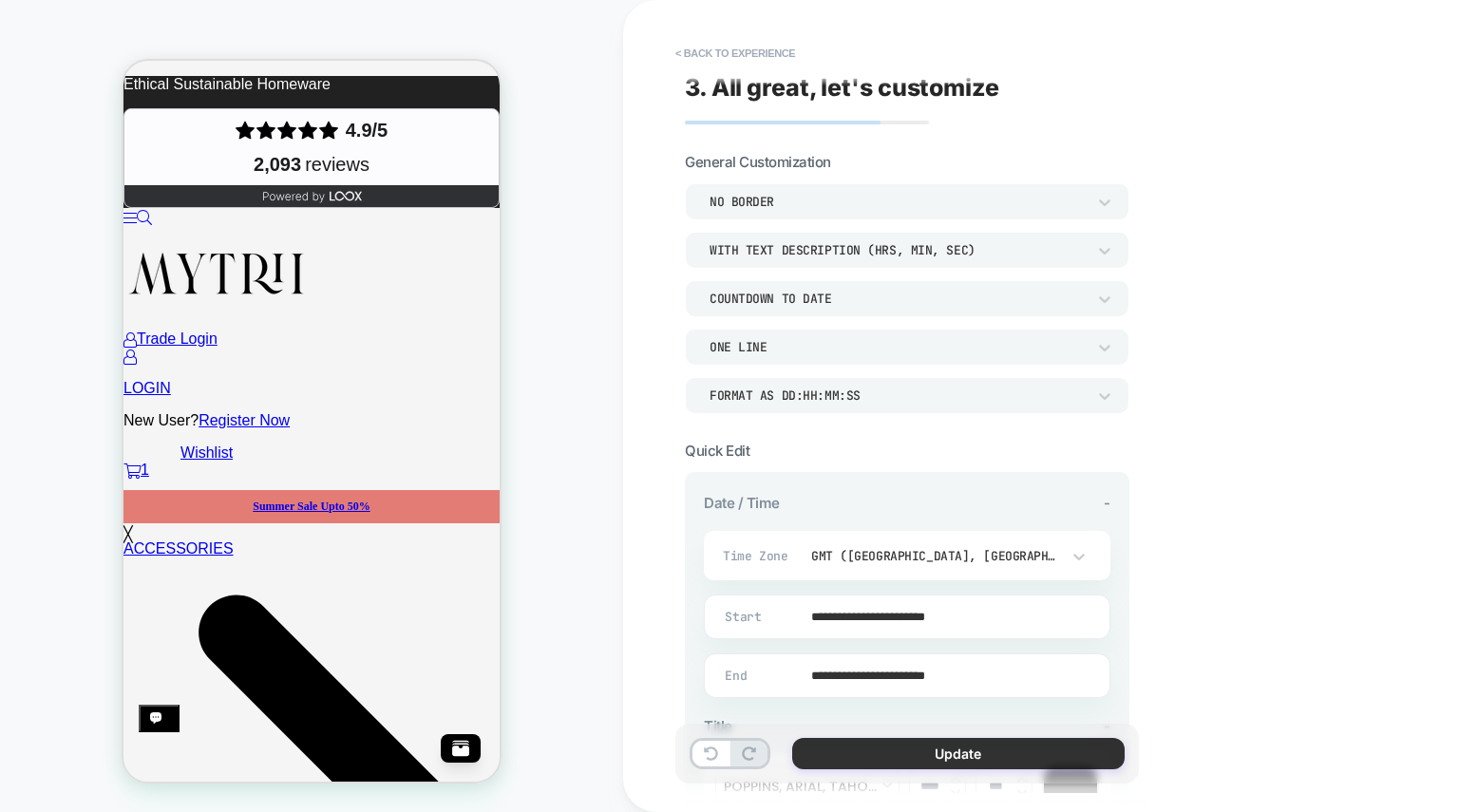
click at [900, 764] on button "Update" at bounding box center [958, 753] width 332 height 31
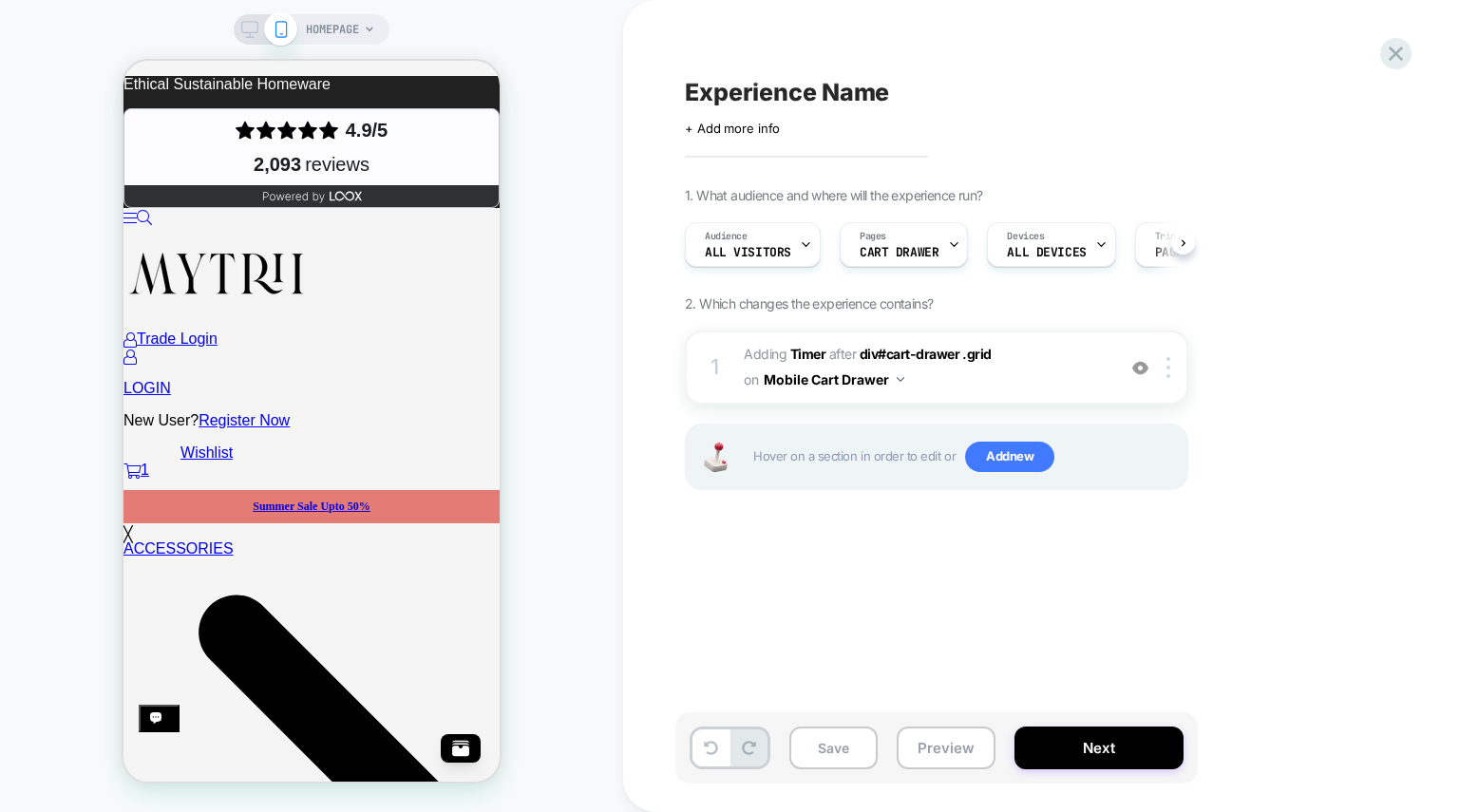
scroll to position [0, 1]
click at [1107, 744] on button "Next" at bounding box center [1099, 748] width 170 height 43
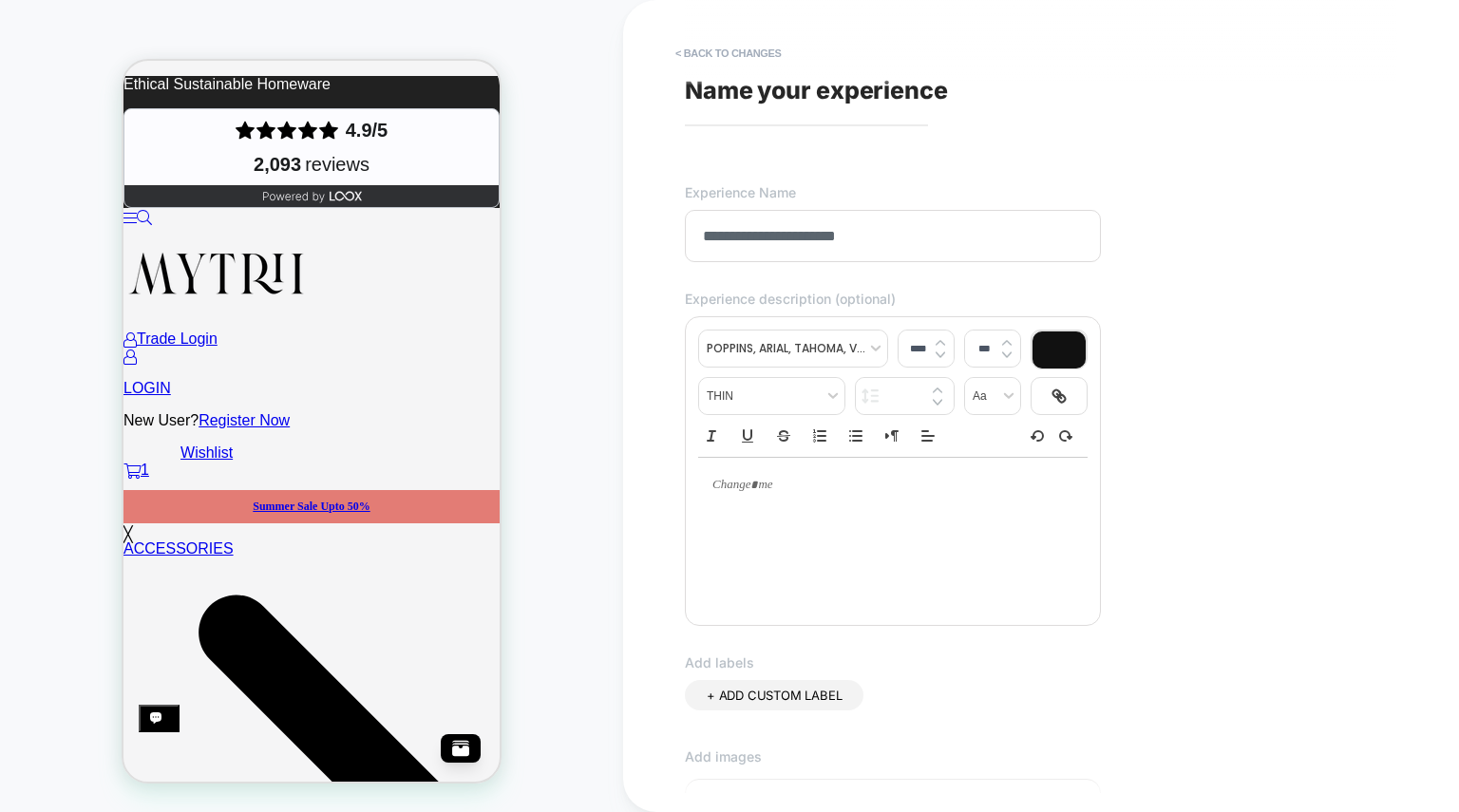
type input "**********"
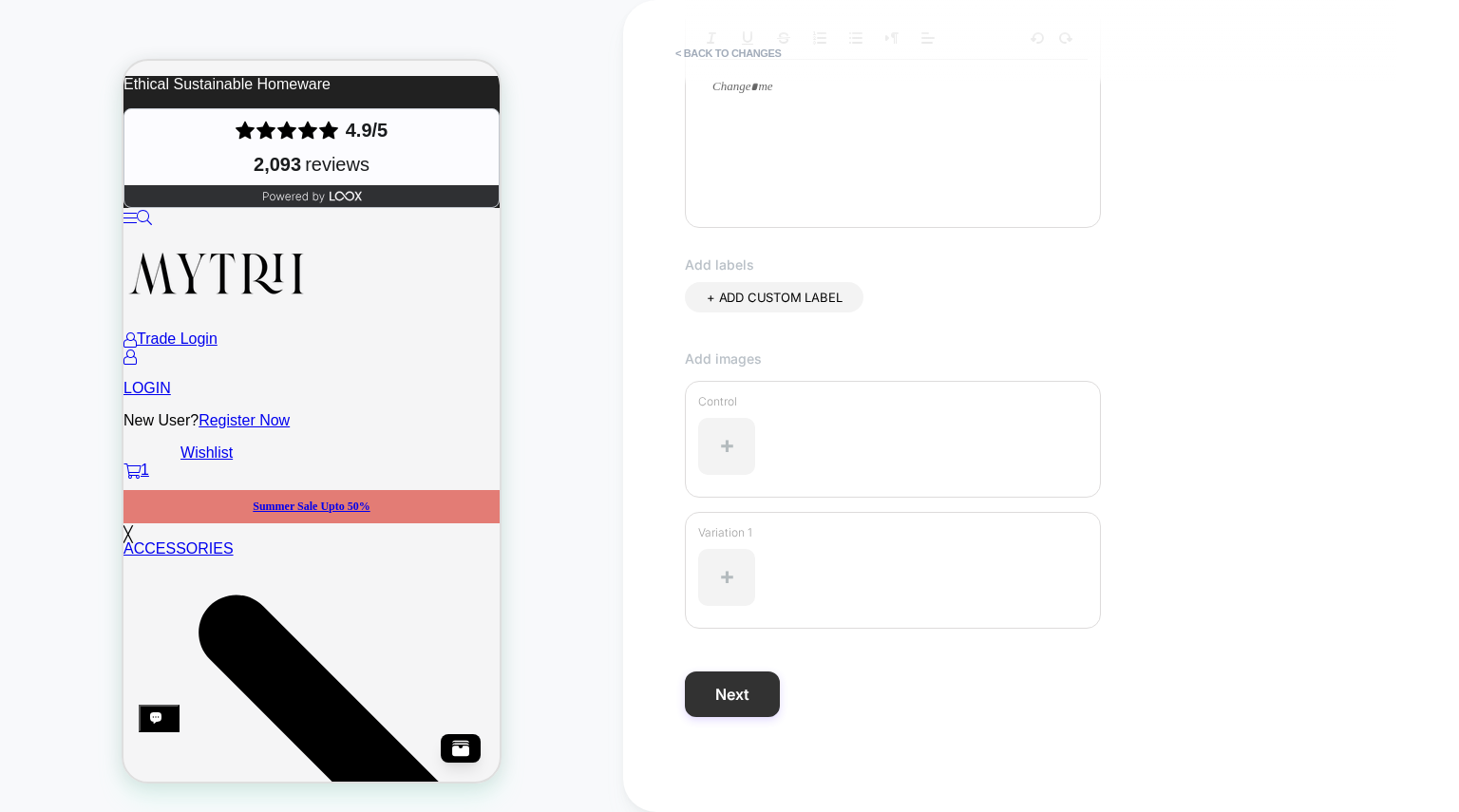
click at [705, 695] on button "Next" at bounding box center [732, 694] width 95 height 46
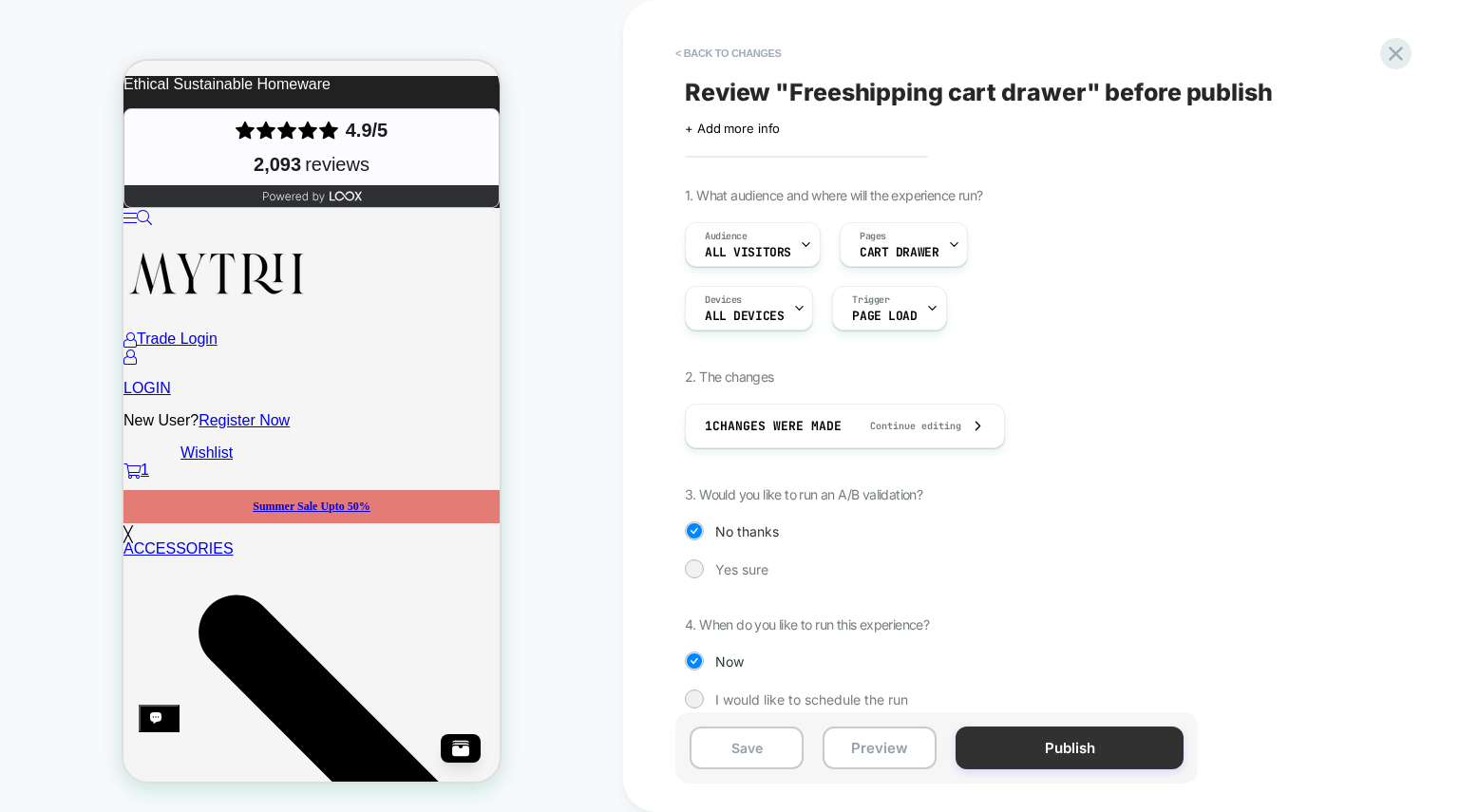
click at [1060, 749] on button "Publish" at bounding box center [1069, 748] width 228 height 43
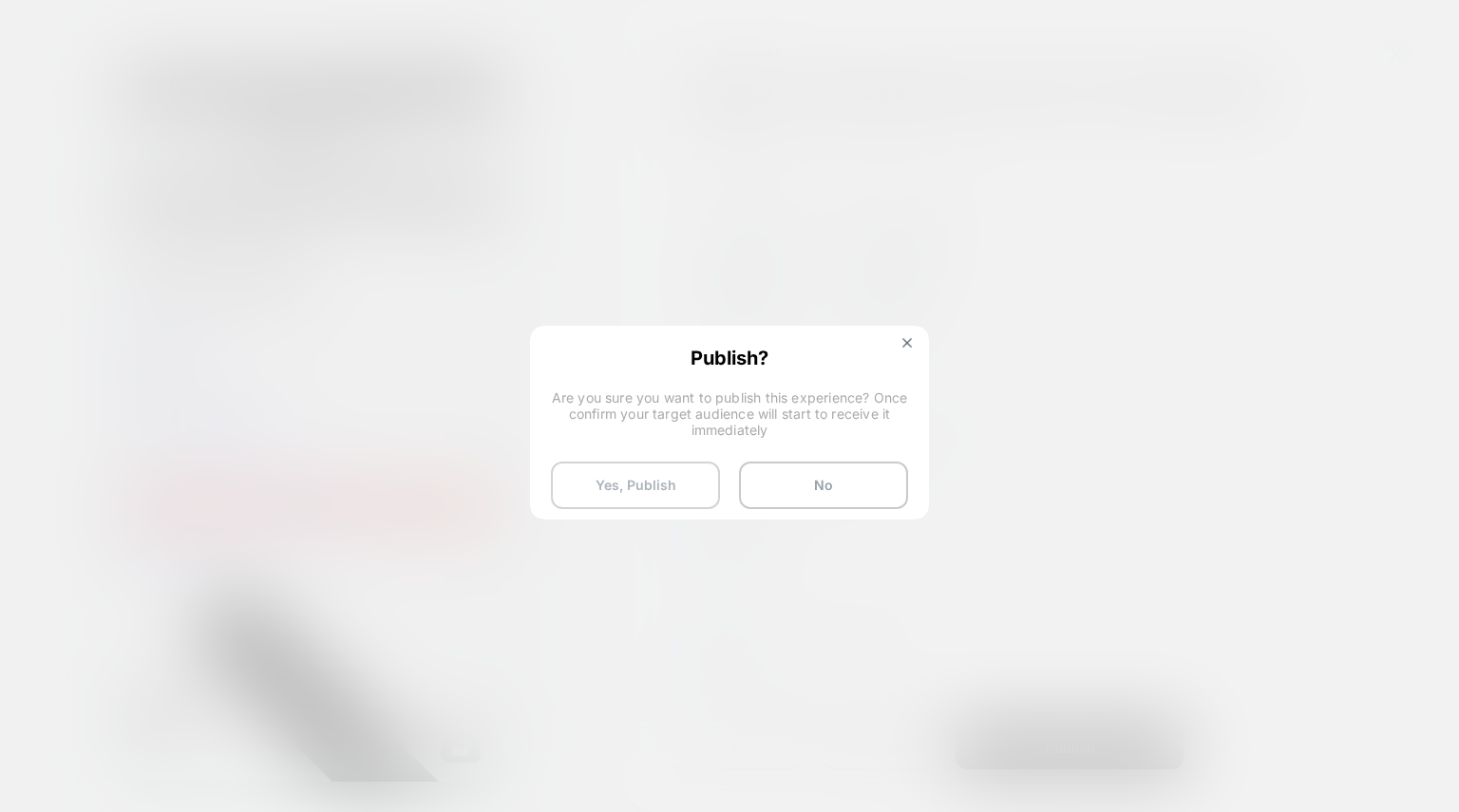
click at [645, 498] on button "Yes, Publish" at bounding box center [635, 485] width 170 height 47
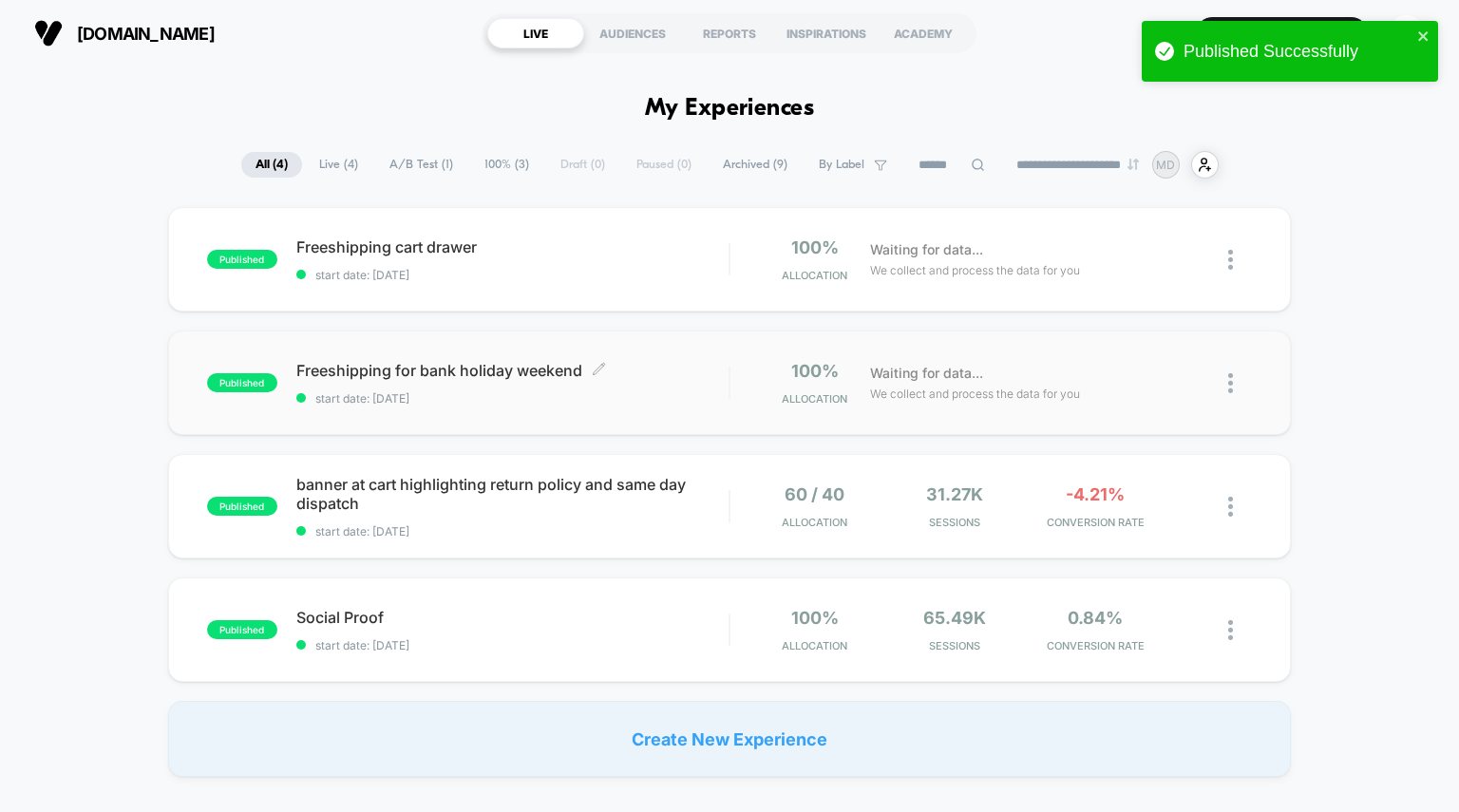
click at [512, 367] on span "Freeshipping for bank holiday weekend Click to edit experience details" at bounding box center [513, 369] width 433 height 19
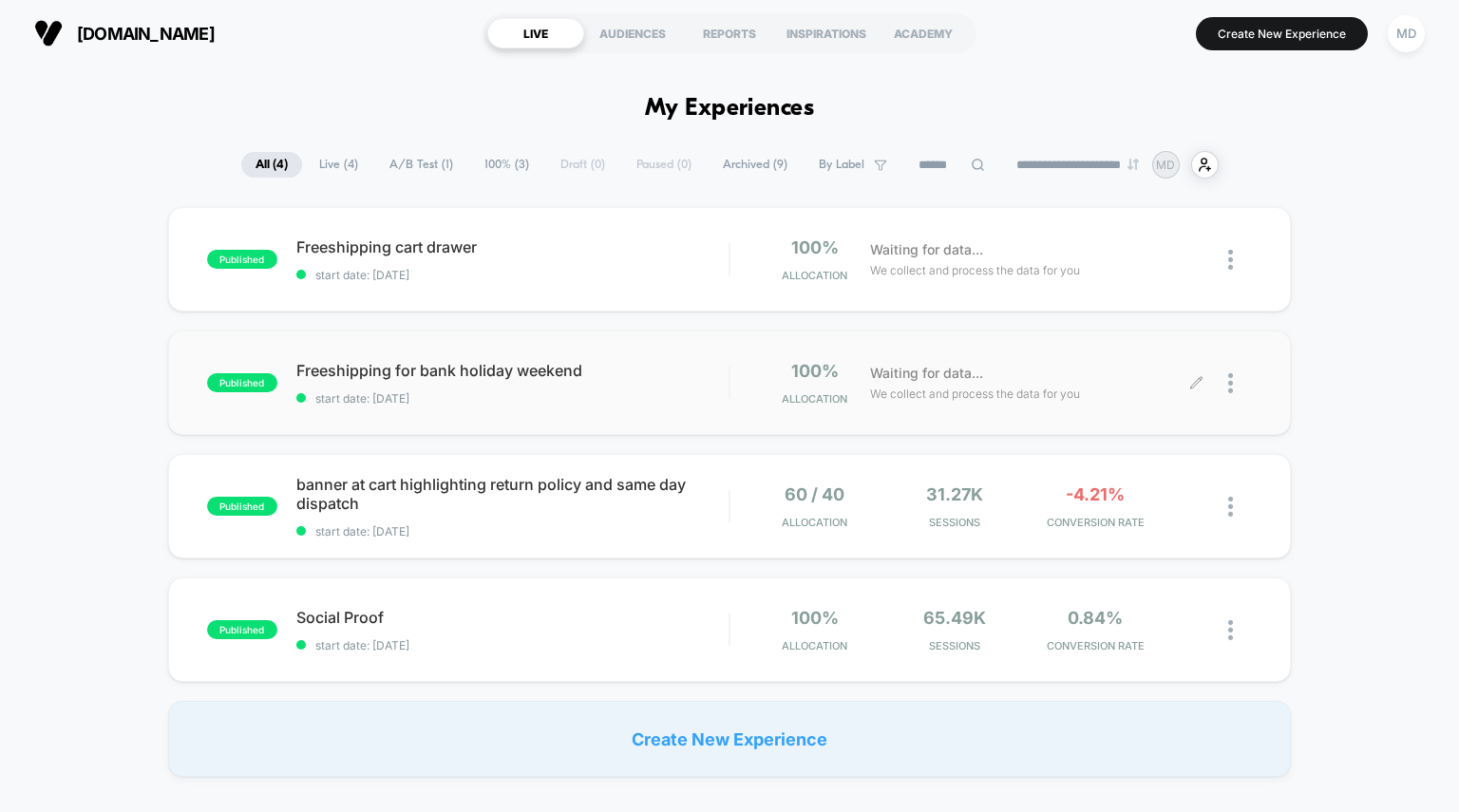
click at [1196, 384] on icon at bounding box center [1196, 383] width 12 height 12
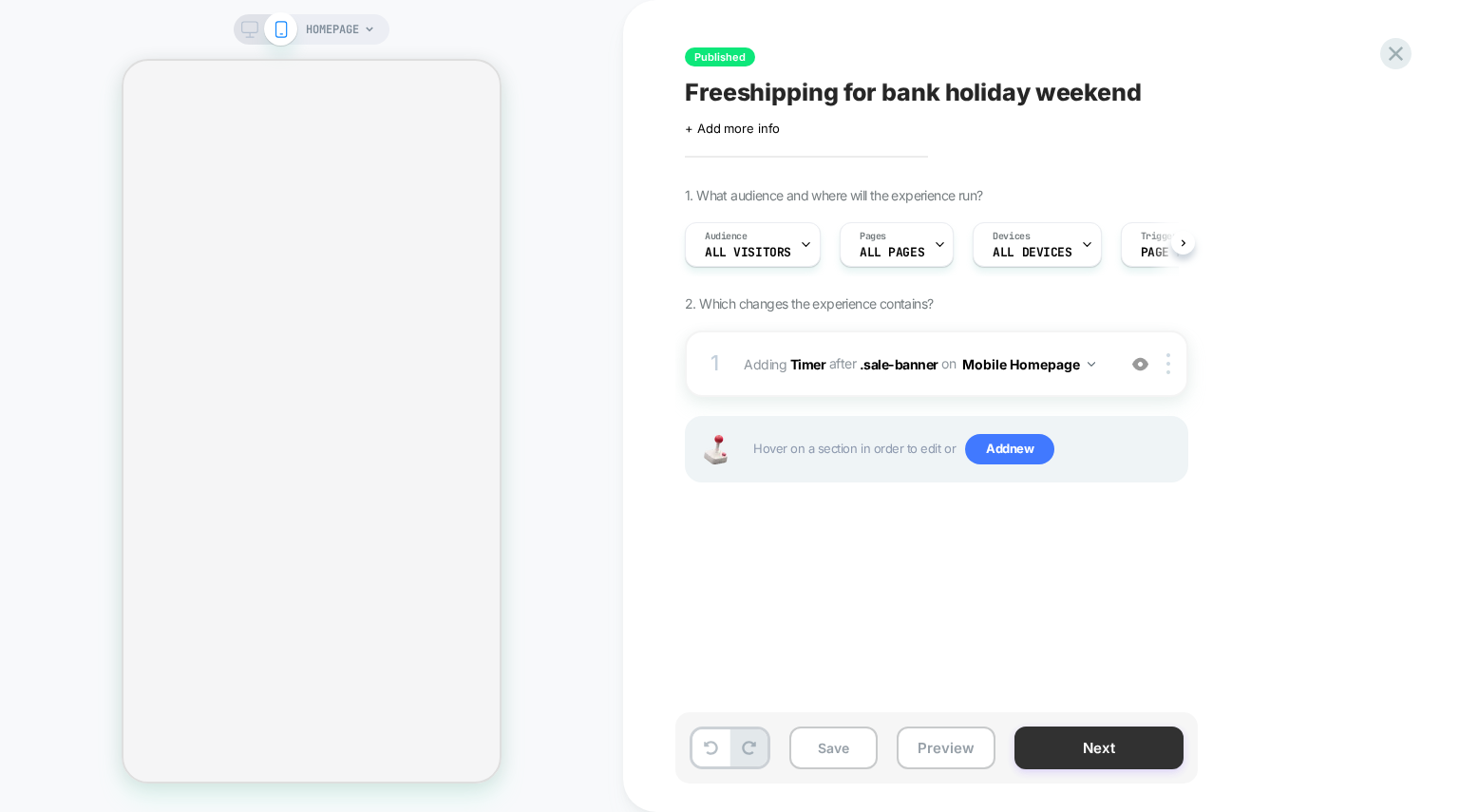
scroll to position [0, 1]
click at [1106, 741] on button "Next" at bounding box center [1099, 748] width 170 height 43
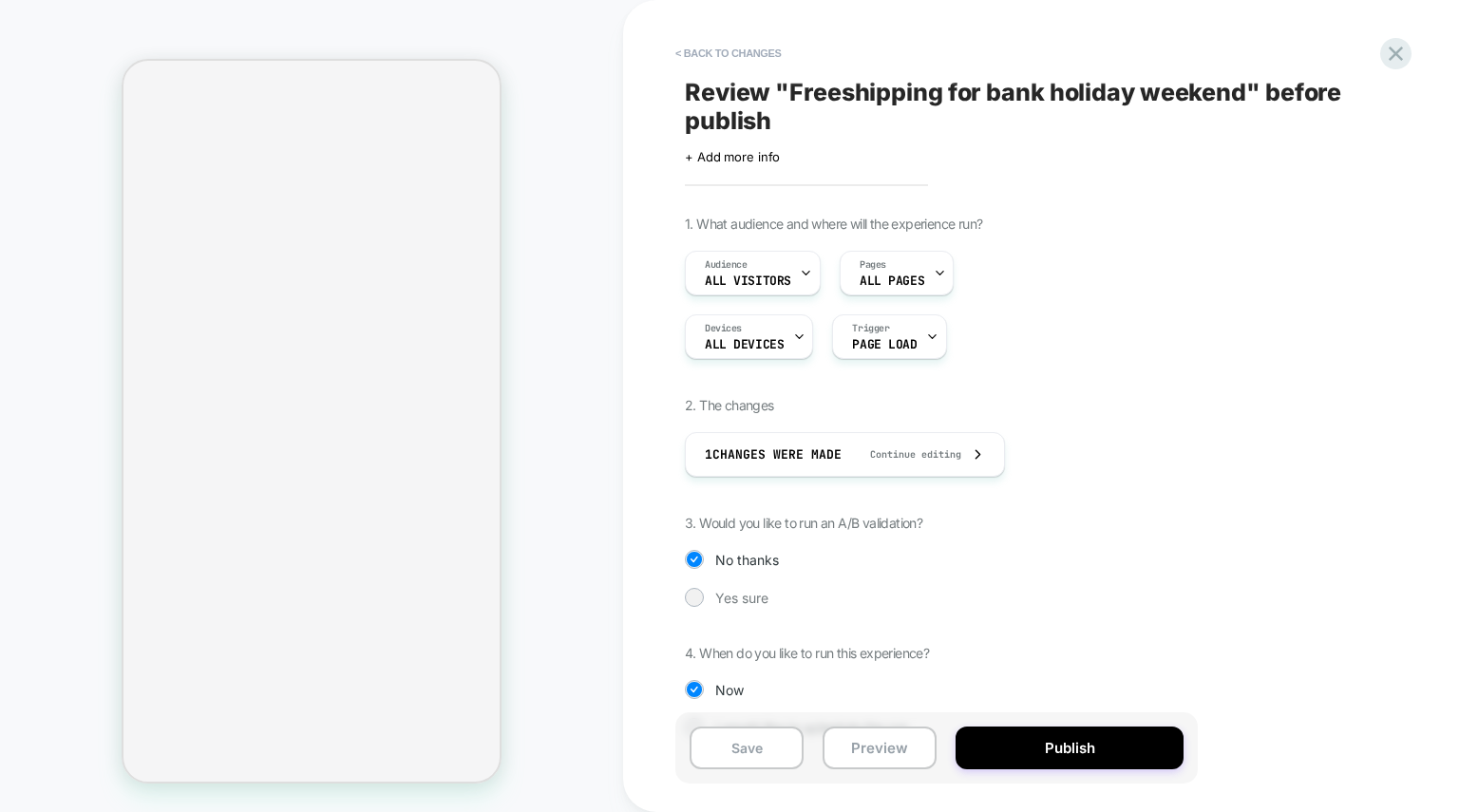
drag, startPoint x: 1106, startPoint y: 741, endPoint x: 996, endPoint y: 617, distance: 165.8
click at [996, 617] on div "< Back to changes Review " Freeshipping for bank holiday weekend " before publi…" at bounding box center [1041, 406] width 712 height 812
click at [686, 48] on button "< Back to changes" at bounding box center [729, 53] width 125 height 30
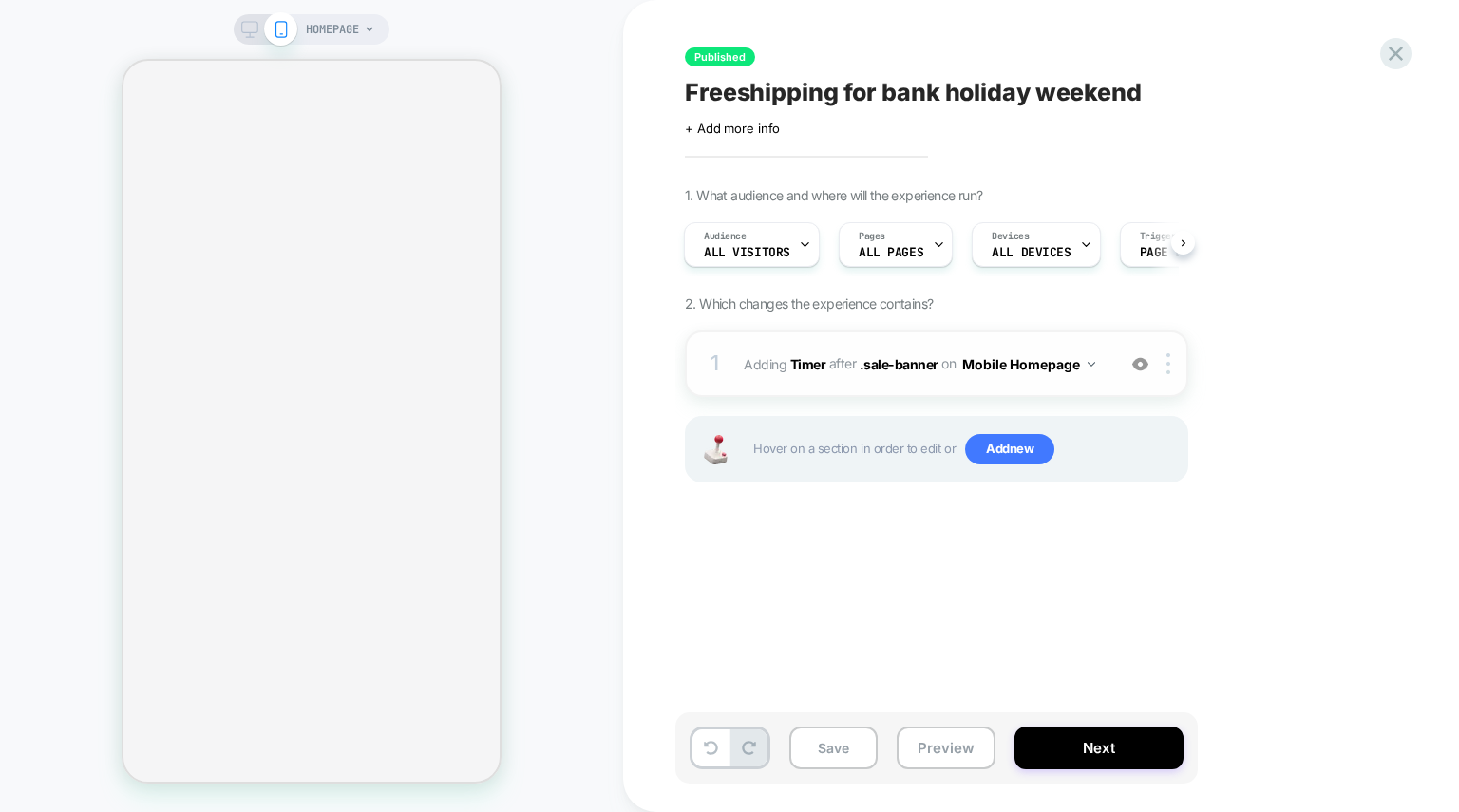
click at [1017, 367] on button "Mobile Homepage" at bounding box center [1029, 364] width 133 height 27
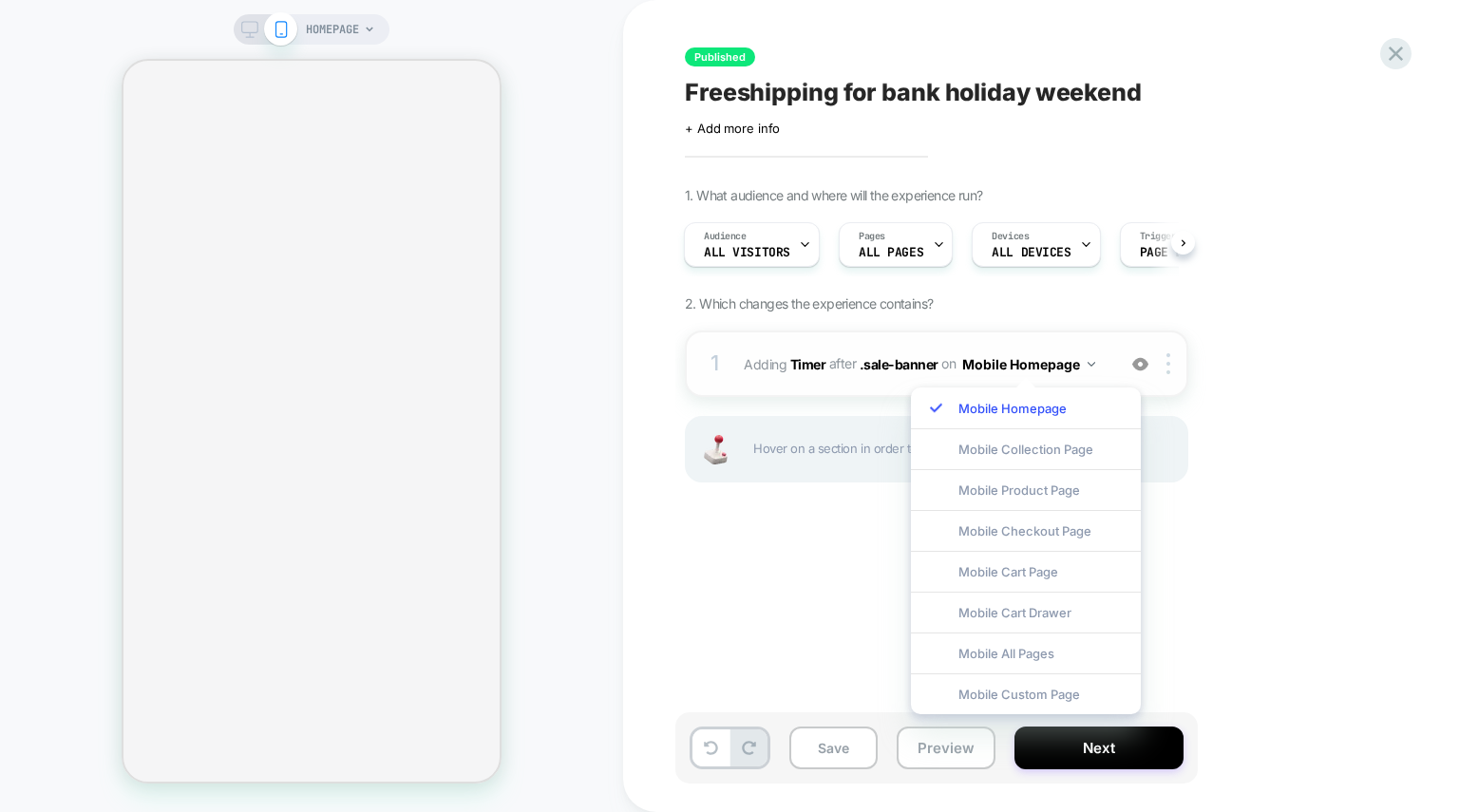
click at [848, 375] on span "#_loomi_addon_1756011808527 Adding Timer AFTER .sale-banner .sale-banner on Mob…" at bounding box center [924, 364] width 362 height 27
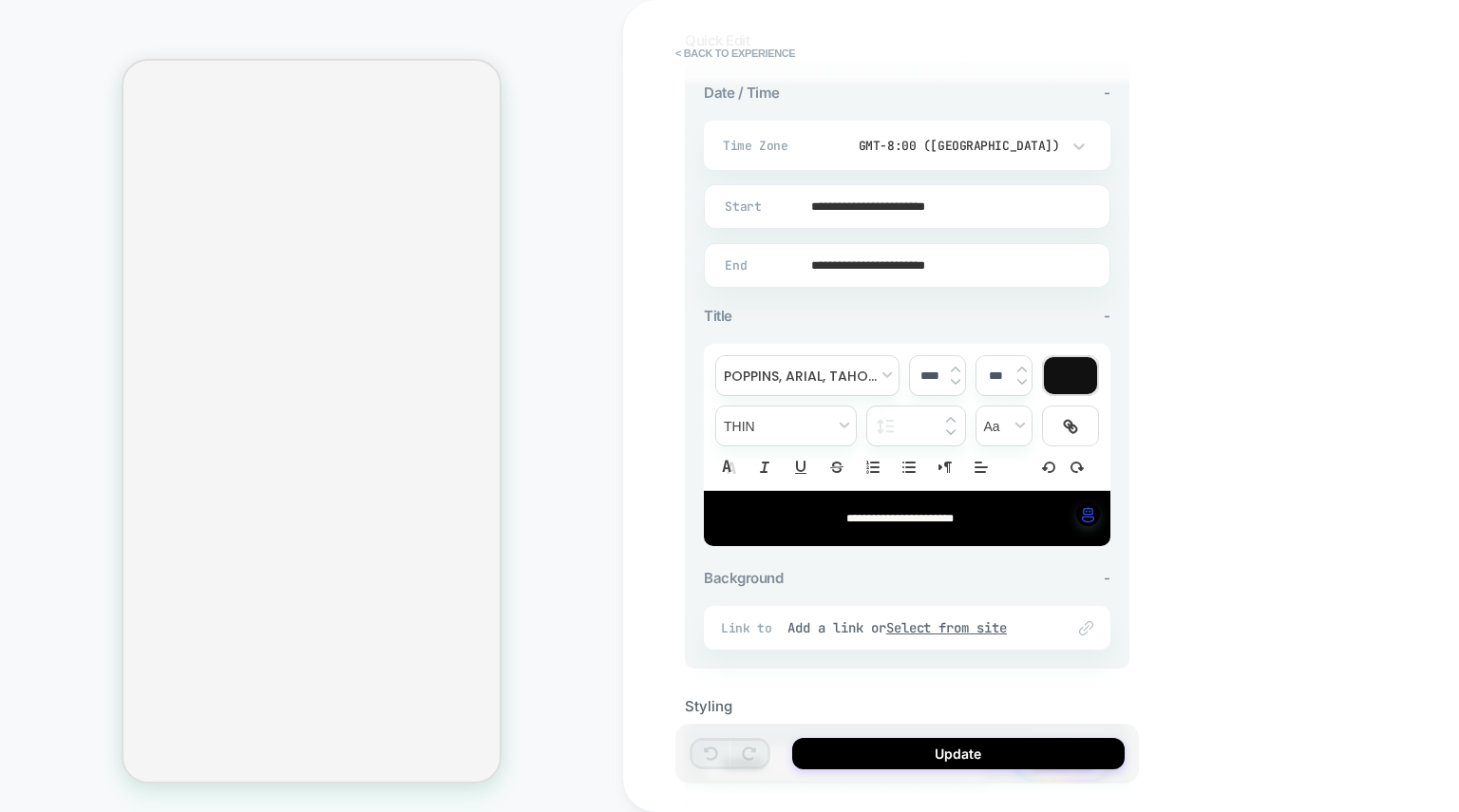
scroll to position [414, 0]
click at [1075, 148] on icon at bounding box center [1079, 145] width 19 height 19
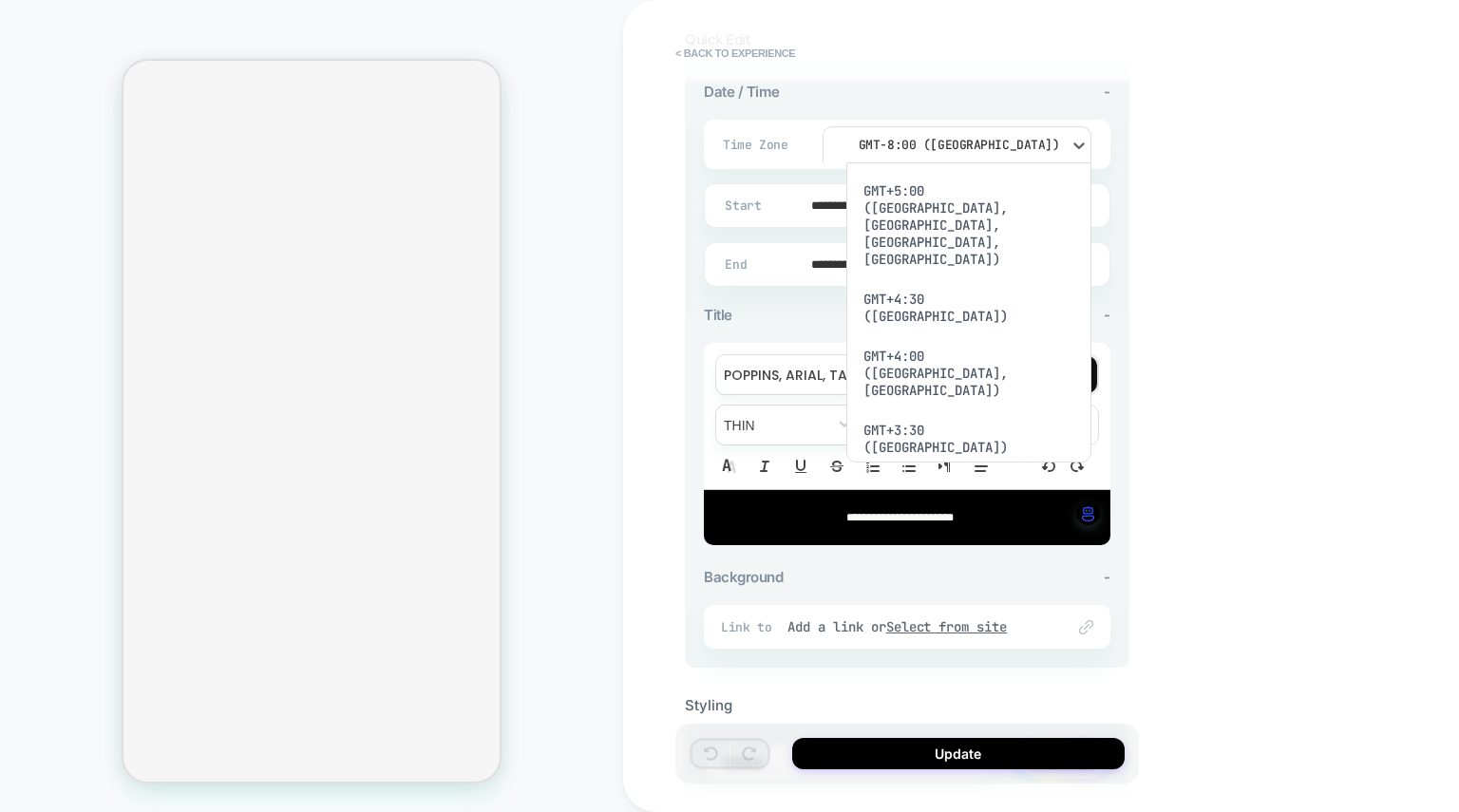
scroll to position [1235, 0]
click at [975, 774] on div "GMT ([GEOGRAPHIC_DATA], [GEOGRAPHIC_DATA], [GEOGRAPHIC_DATA])" at bounding box center [969, 811] width 230 height 74
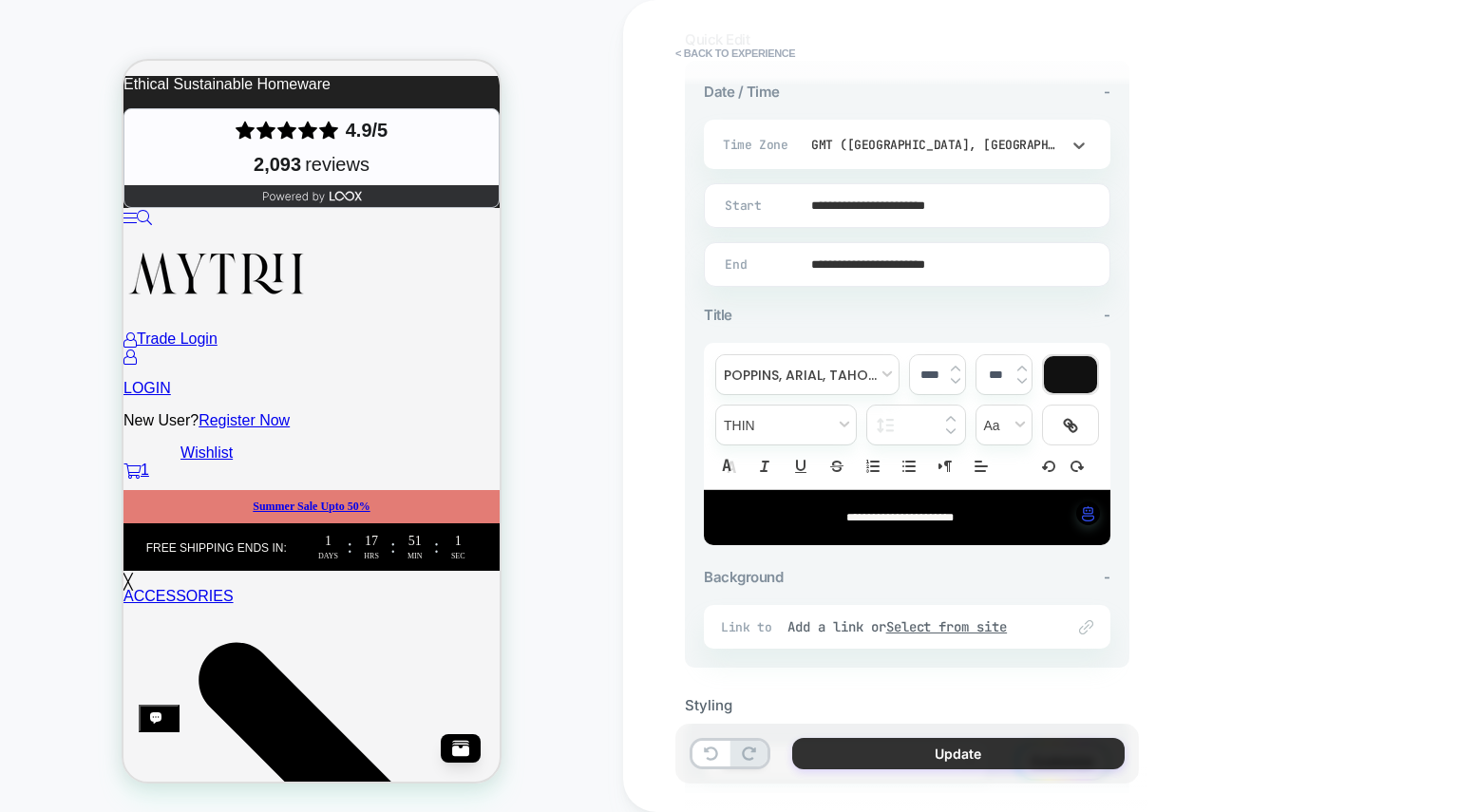
scroll to position [0, 0]
click at [908, 760] on button "Update" at bounding box center [958, 753] width 332 height 31
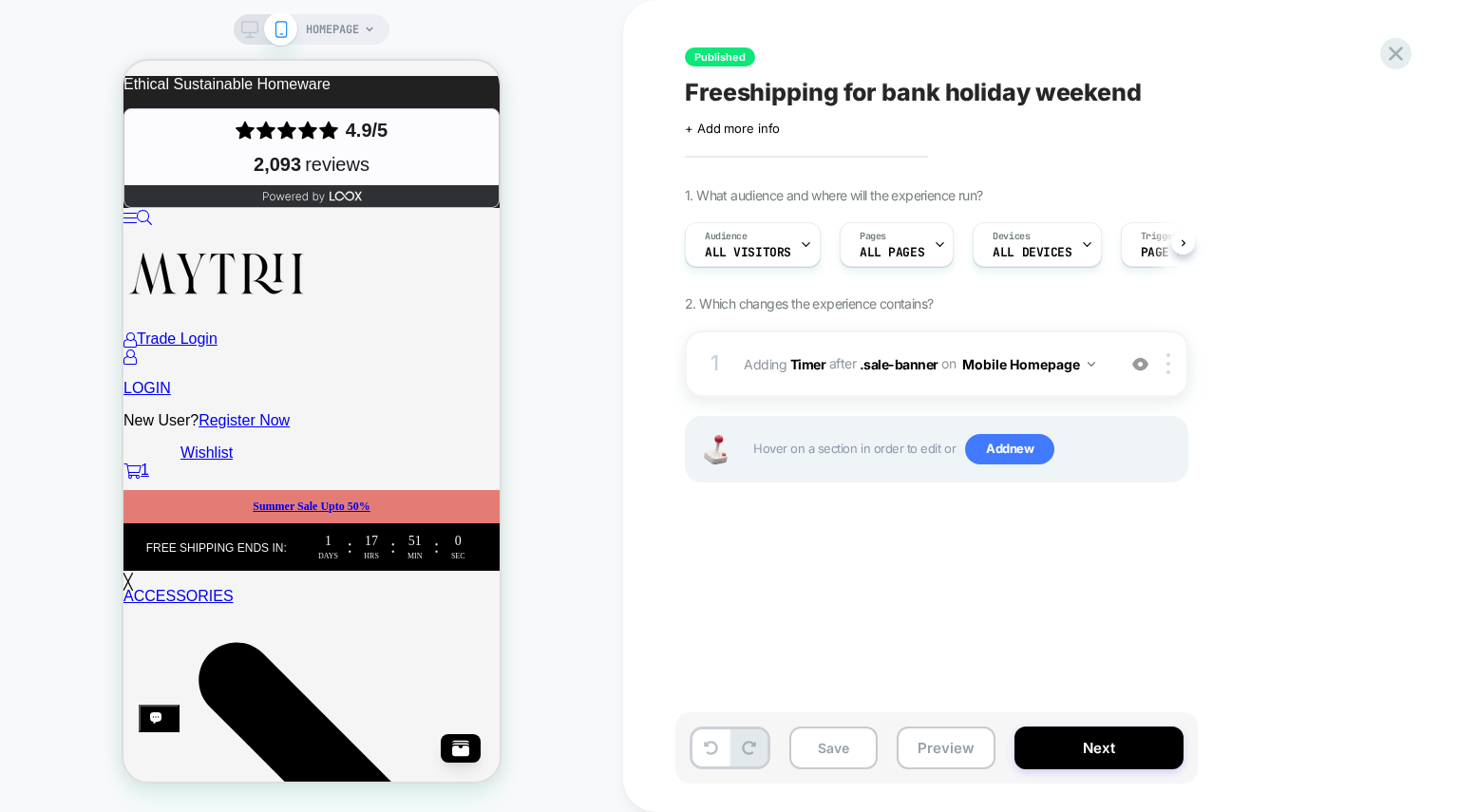
scroll to position [0, 1]
click at [1110, 745] on button "Next" at bounding box center [1099, 748] width 170 height 43
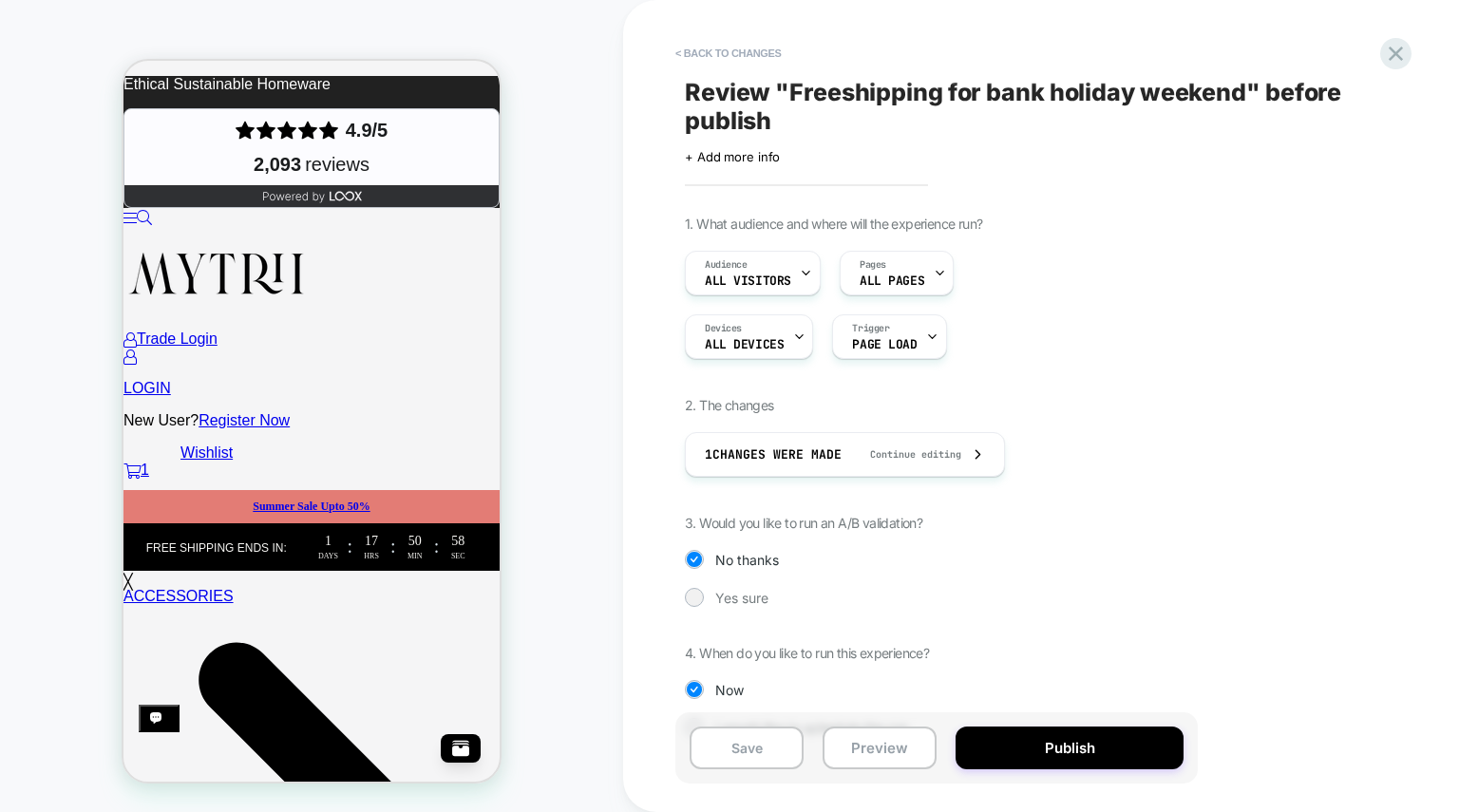
click at [1110, 745] on button "Publish" at bounding box center [1069, 748] width 228 height 43
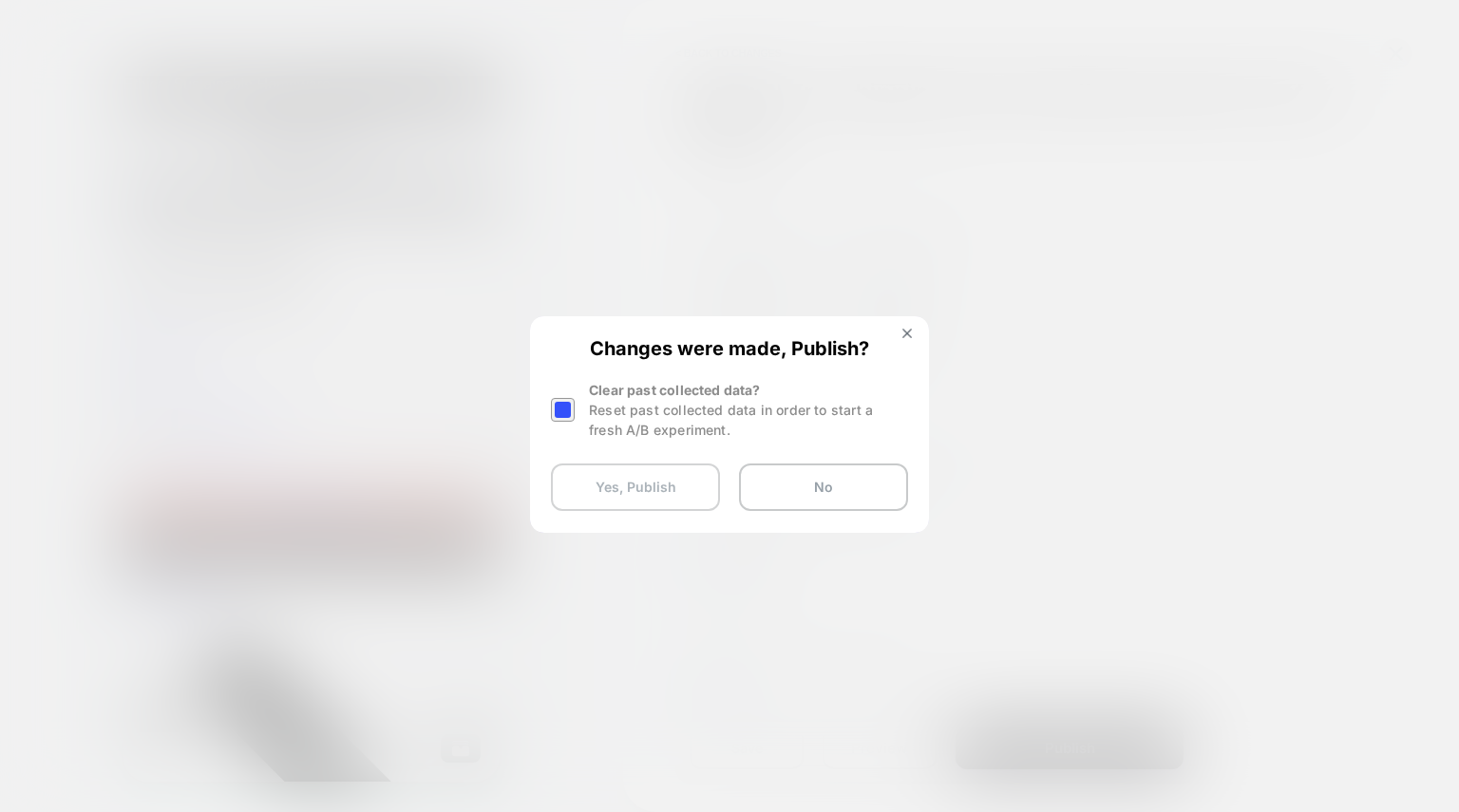
click at [642, 498] on button "Yes, Publish" at bounding box center [635, 487] width 170 height 47
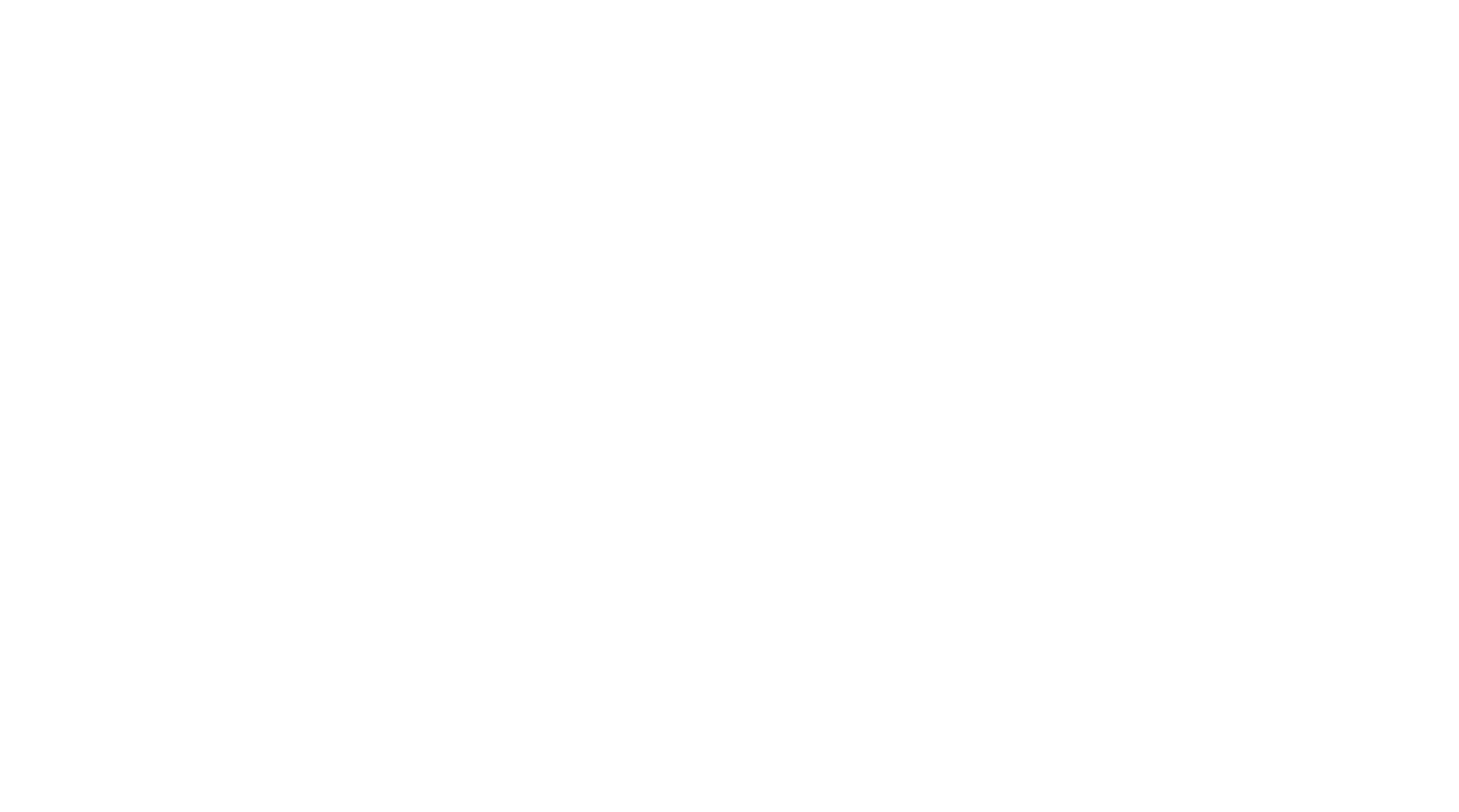
click at [624, 8] on html "Navigated to [DOMAIN_NAME] | No-code CRO for Shopify" at bounding box center [729, 4] width 1459 height 8
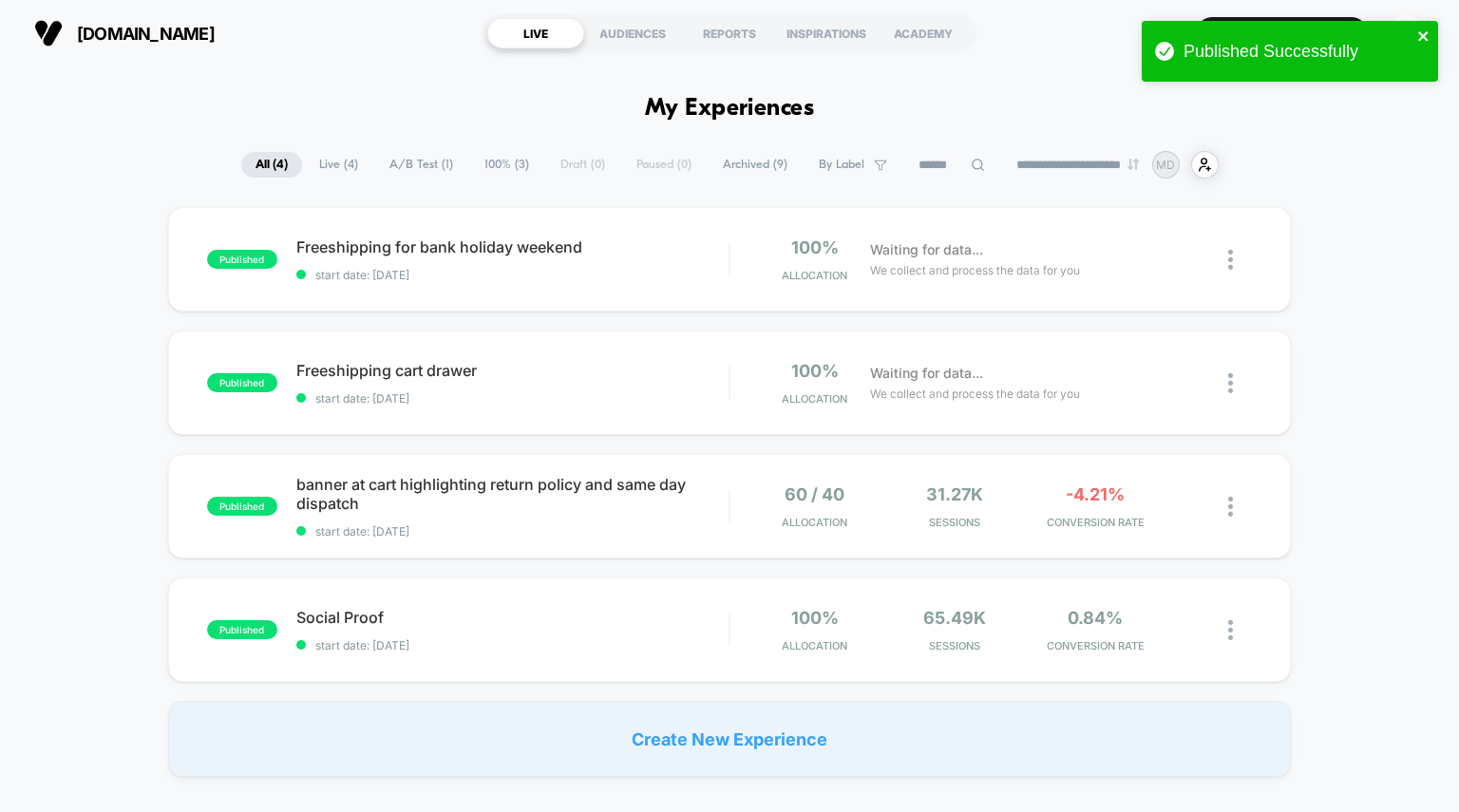
click at [1420, 28] on icon "close" at bounding box center [1425, 36] width 14 height 16
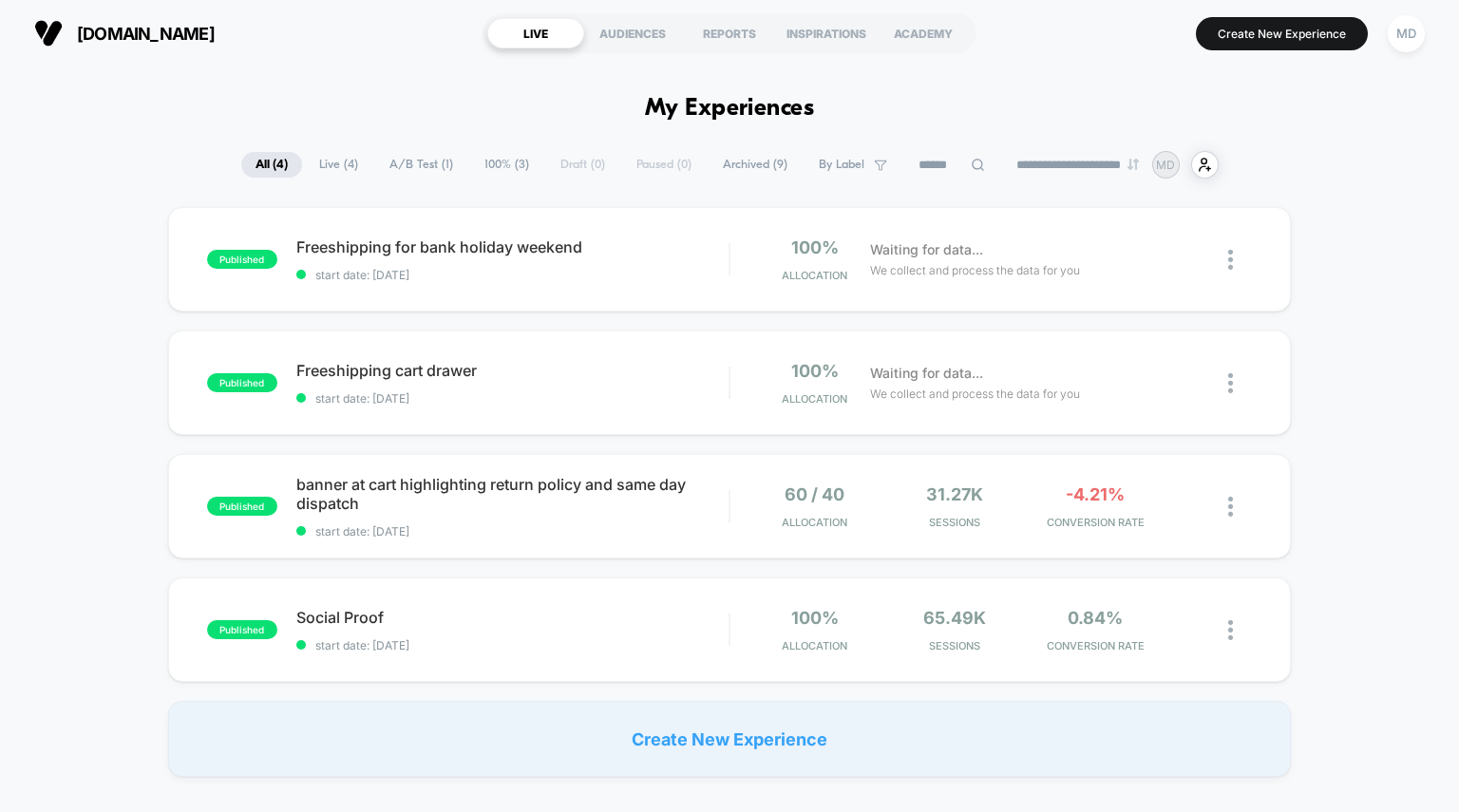
click at [1285, 30] on button "Create New Experience" at bounding box center [1283, 33] width 172 height 33
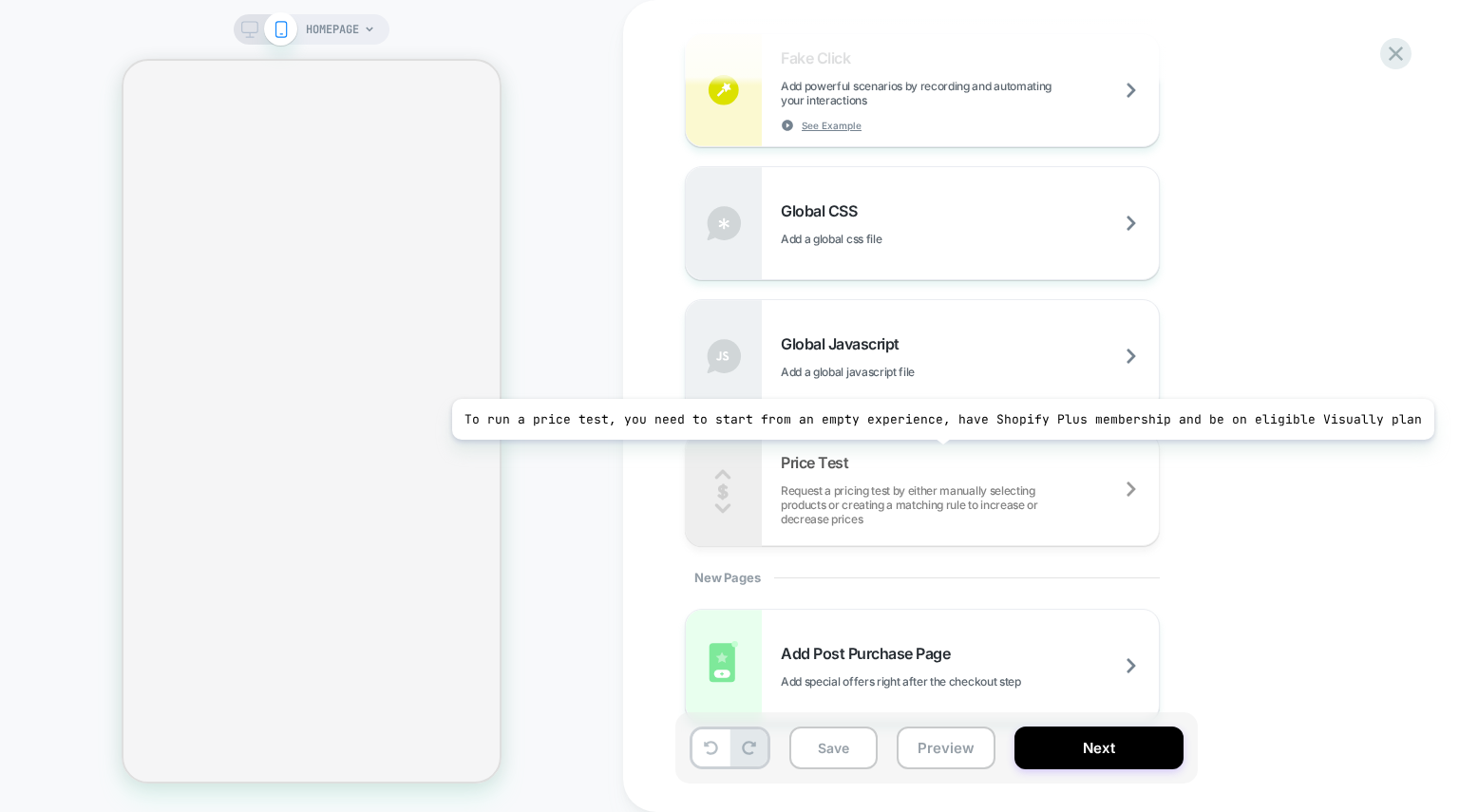
scroll to position [1172, 0]
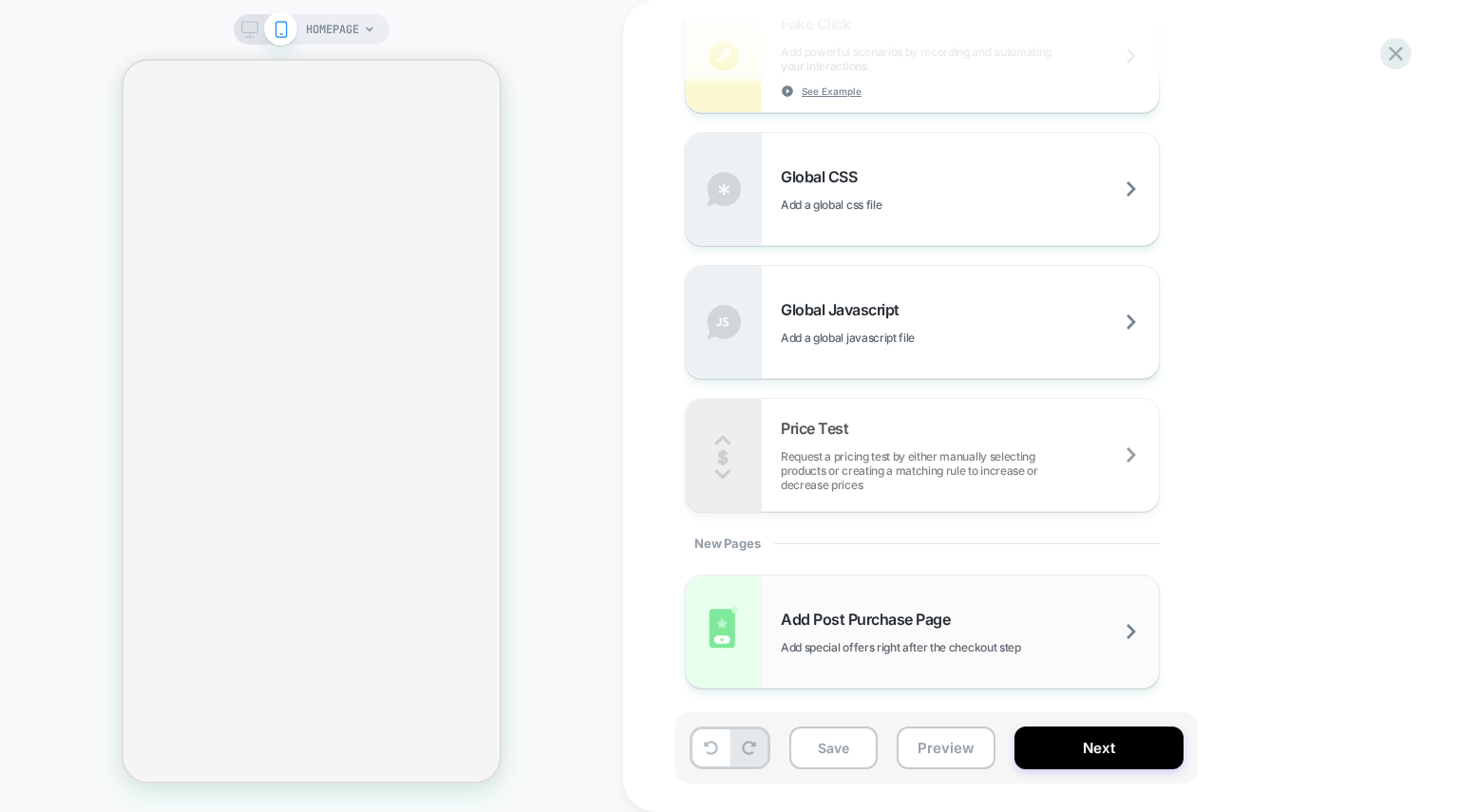
click at [855, 631] on div "Add Post Purchase Page Add special offers right after the checkout step" at bounding box center [970, 633] width 378 height 45
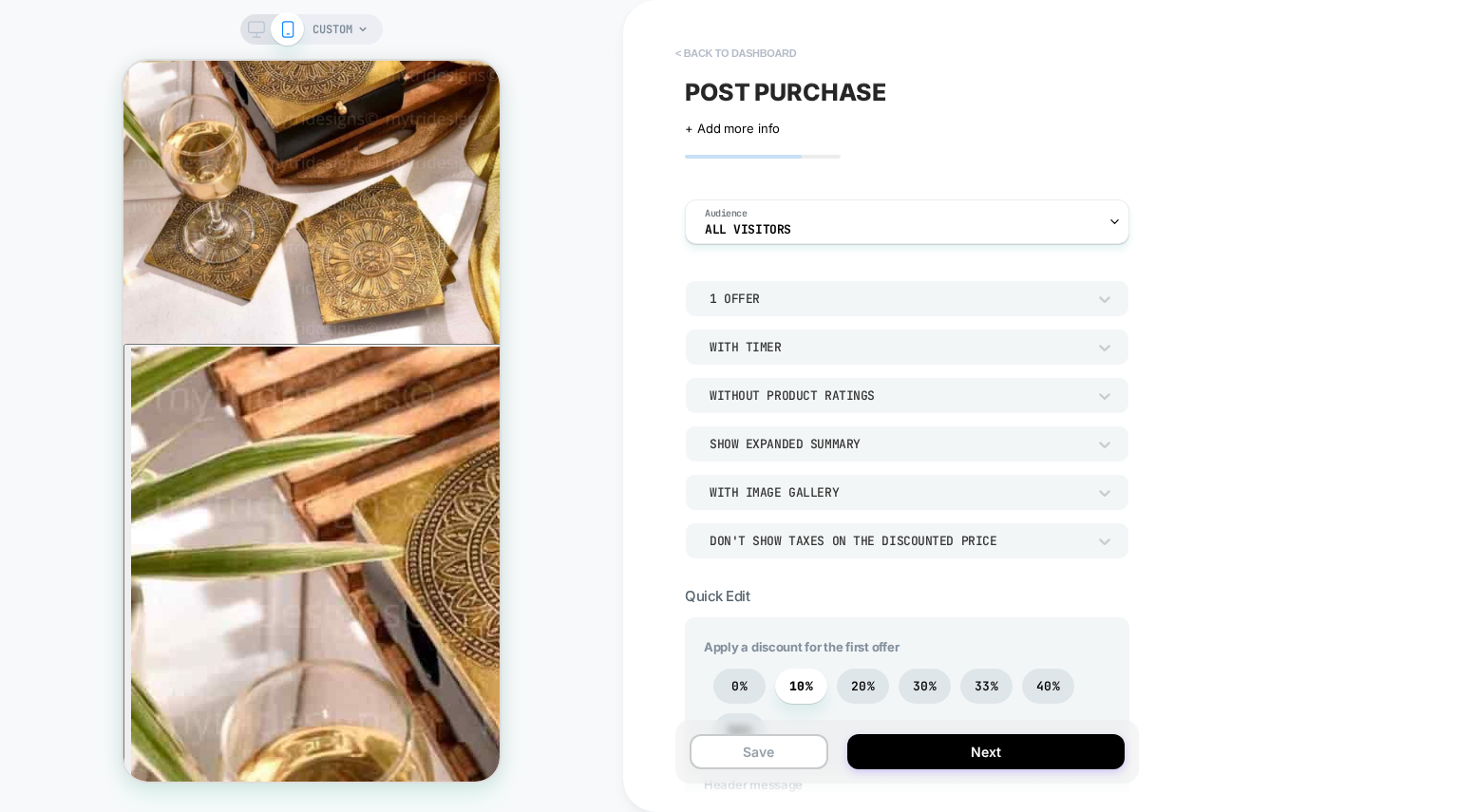
click at [689, 50] on button "< back to dashboard" at bounding box center [736, 53] width 140 height 30
